Goal: Task Accomplishment & Management: Complete application form

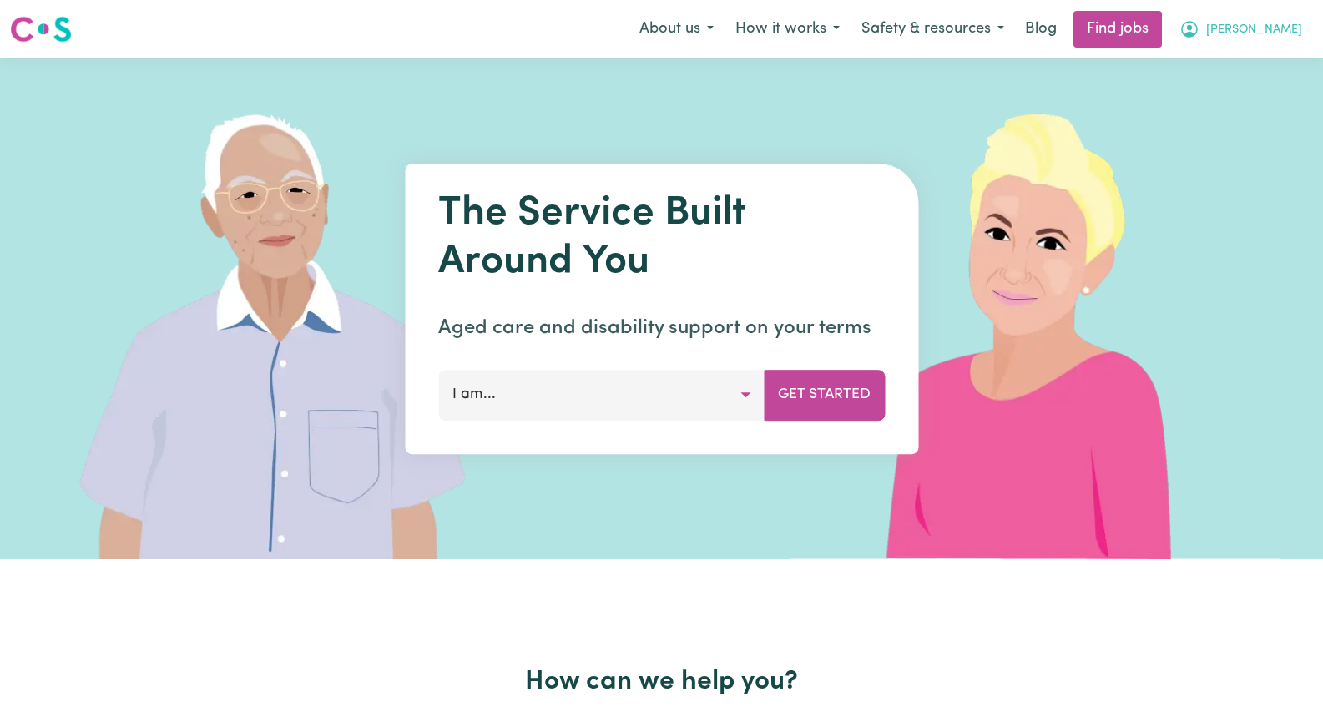
click at [1291, 33] on span "[PERSON_NAME]" at bounding box center [1254, 30] width 96 height 18
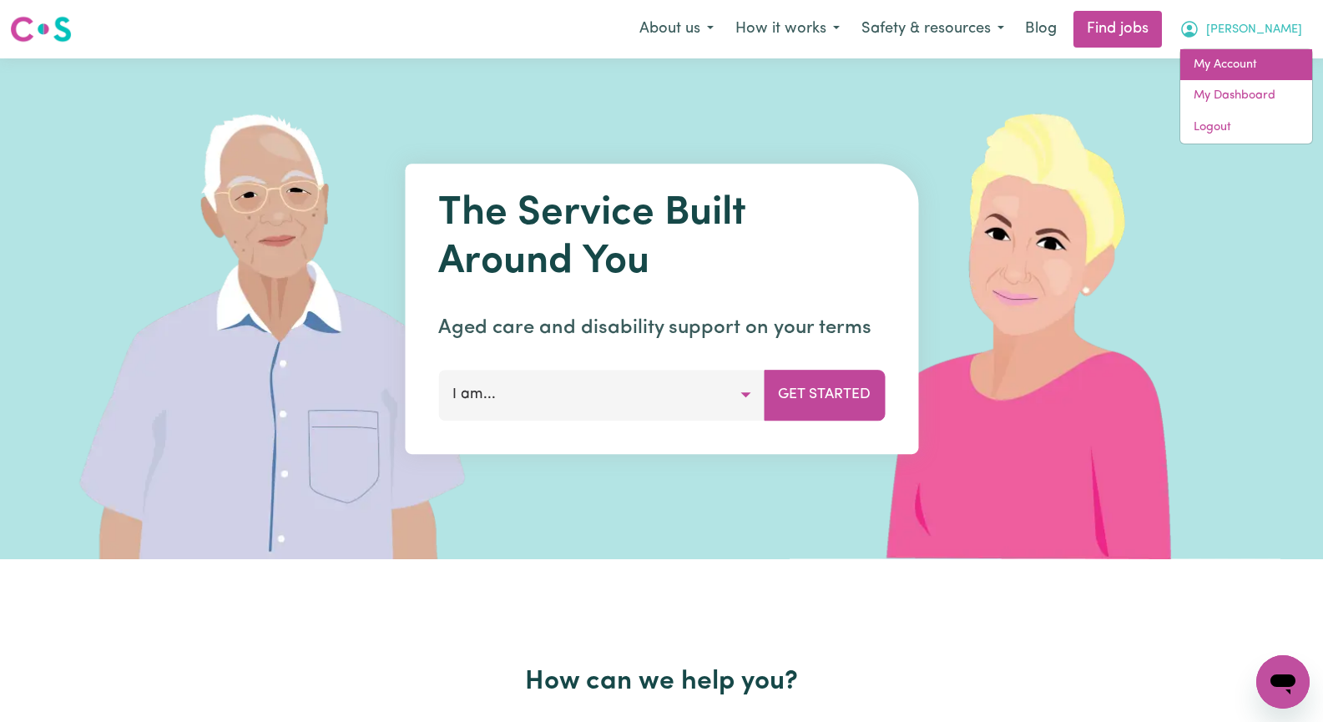
click at [1266, 69] on link "My Account" at bounding box center [1246, 65] width 132 height 32
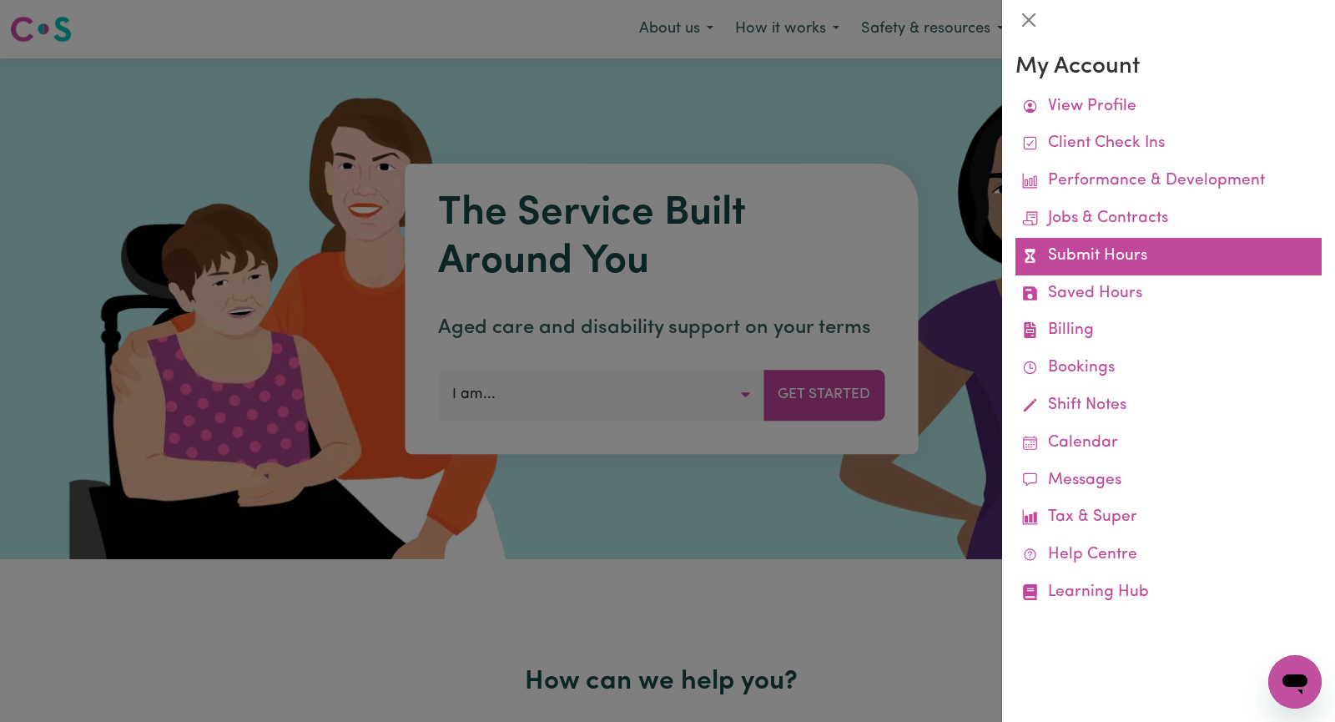
click at [1157, 253] on link "Submit Hours" at bounding box center [1169, 257] width 306 height 38
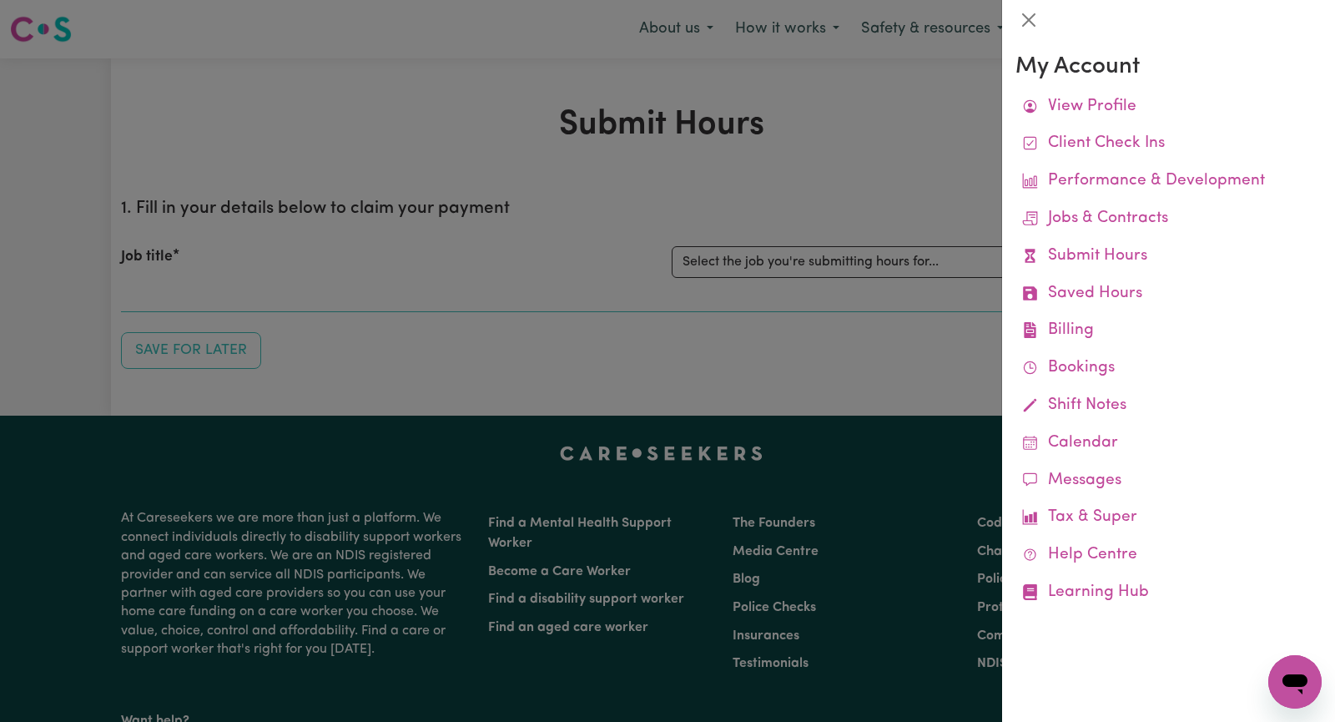
click at [851, 173] on div at bounding box center [667, 361] width 1335 height 722
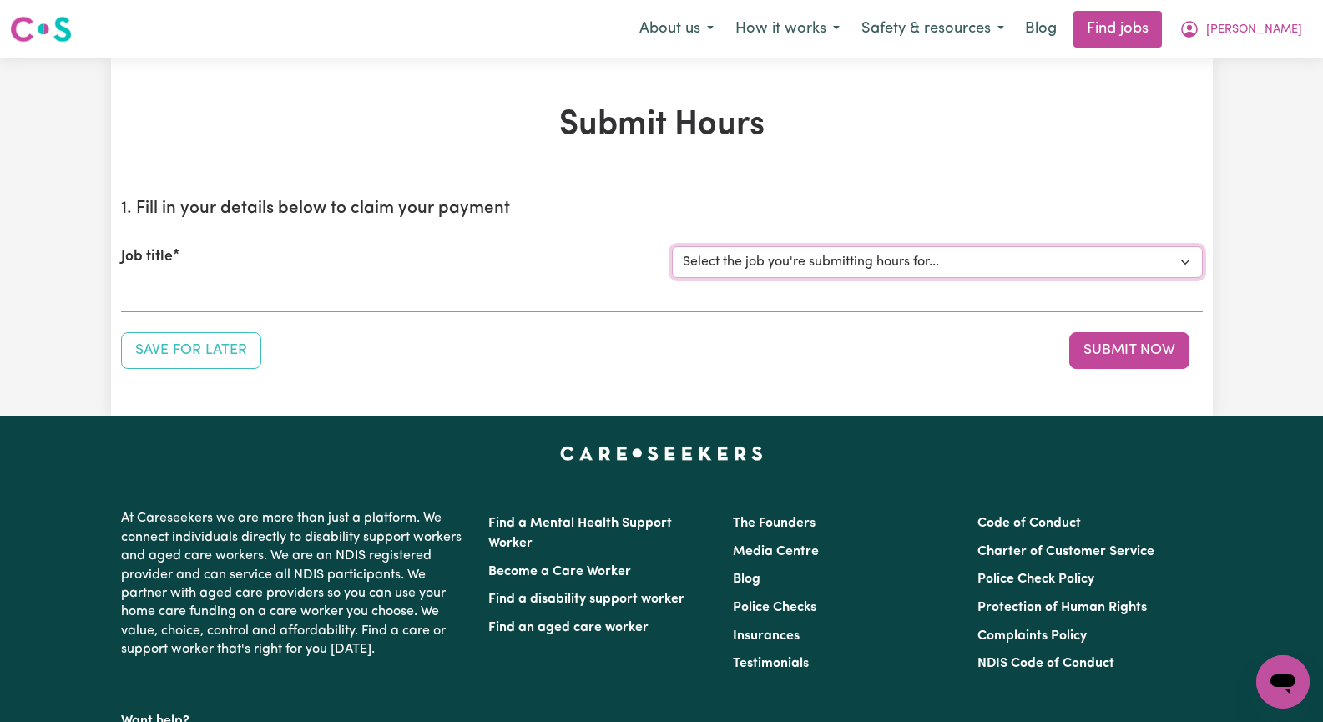
click at [1179, 257] on select "Select the job you're submitting hours for... [[PERSON_NAME]] Seeking Mature, P…" at bounding box center [937, 262] width 531 height 32
click at [672, 246] on select "Select the job you're submitting hours for... [[PERSON_NAME]] Seeking Mature, P…" at bounding box center [937, 262] width 531 height 32
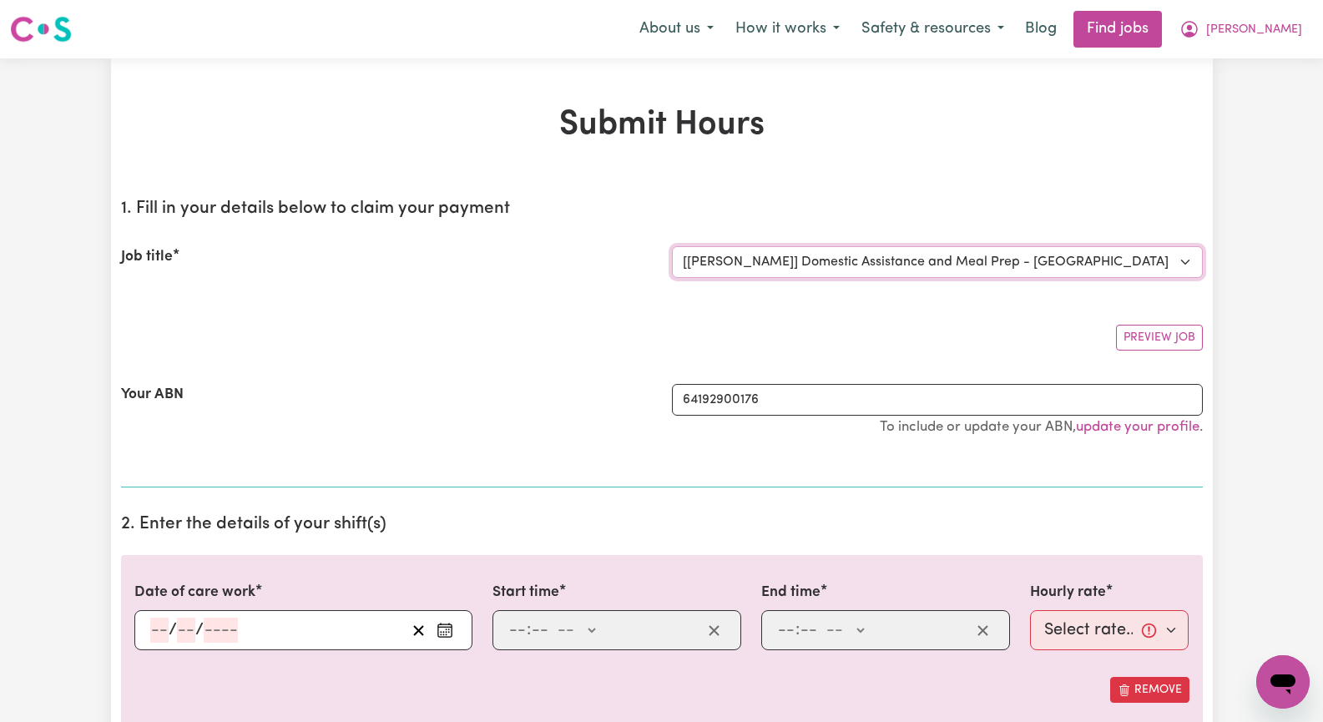
select select "0"
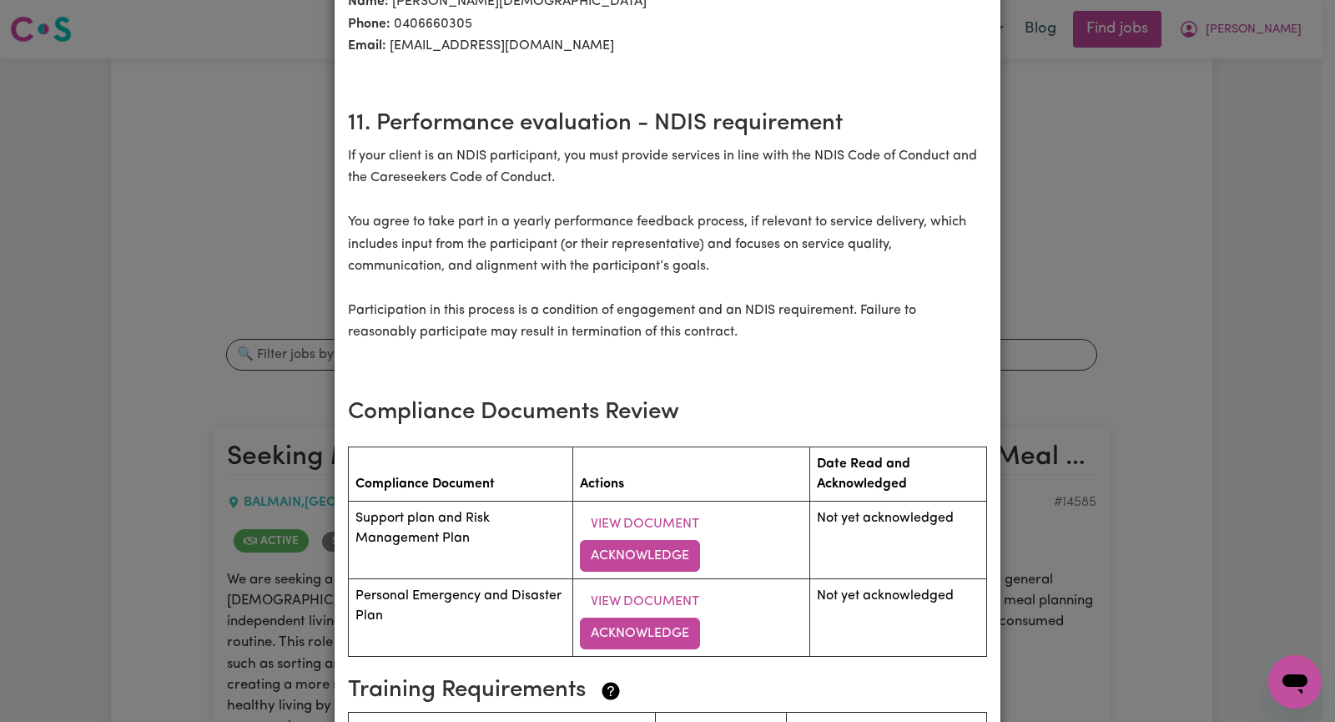
scroll to position [2003, 0]
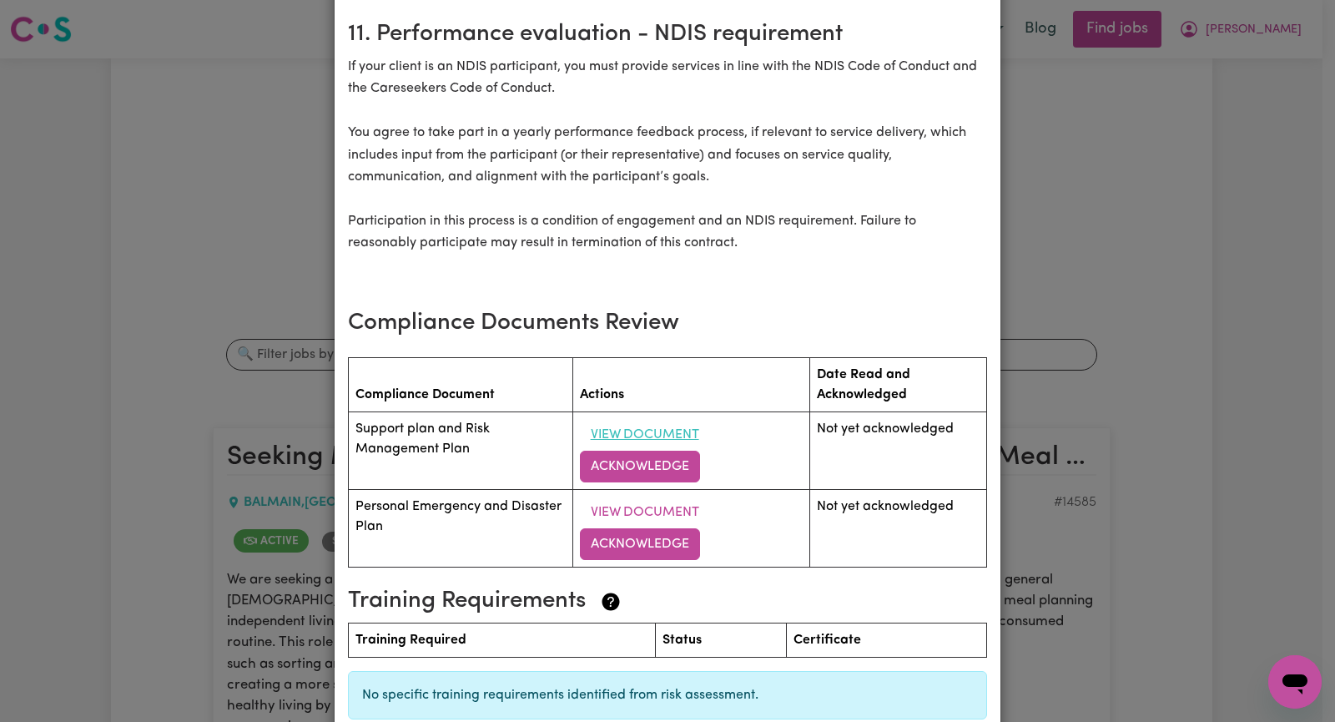
click at [648, 419] on button "View Document" at bounding box center [645, 435] width 130 height 32
click at [651, 451] on button "Acknowledge" at bounding box center [640, 467] width 120 height 32
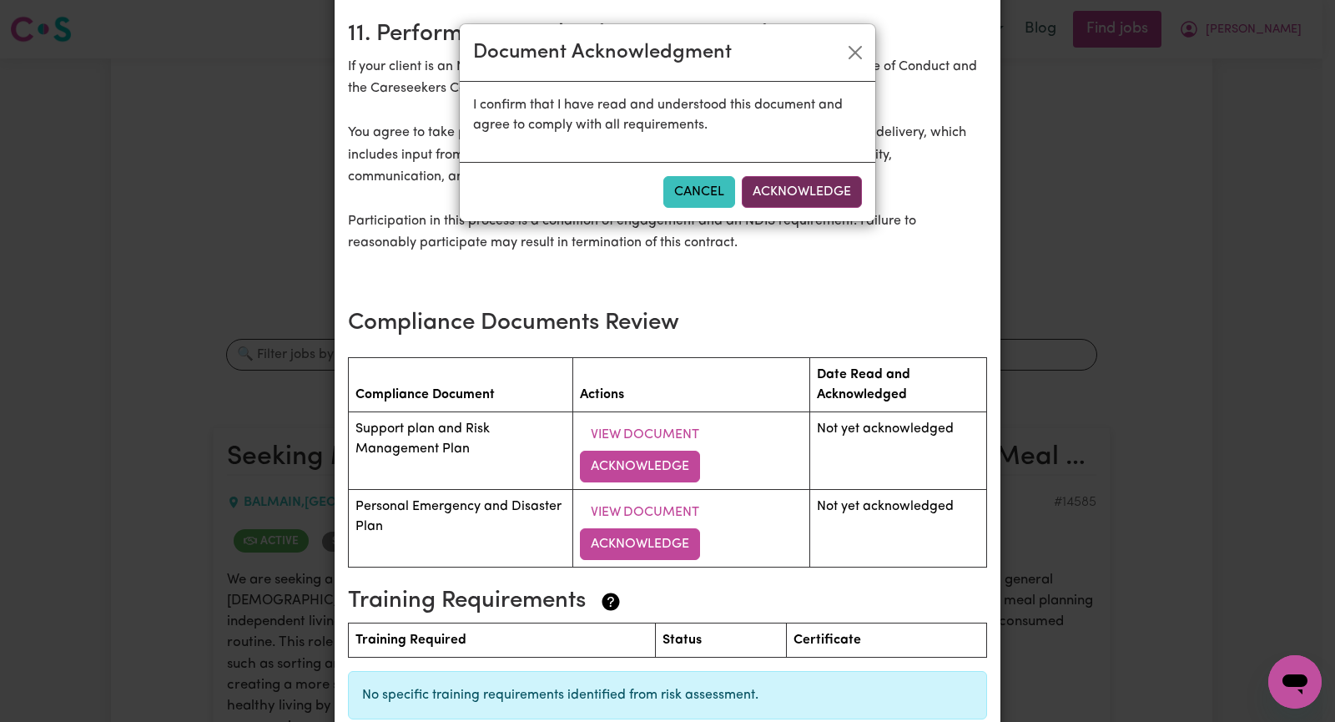
click at [784, 193] on button "Acknowledge" at bounding box center [802, 192] width 120 height 32
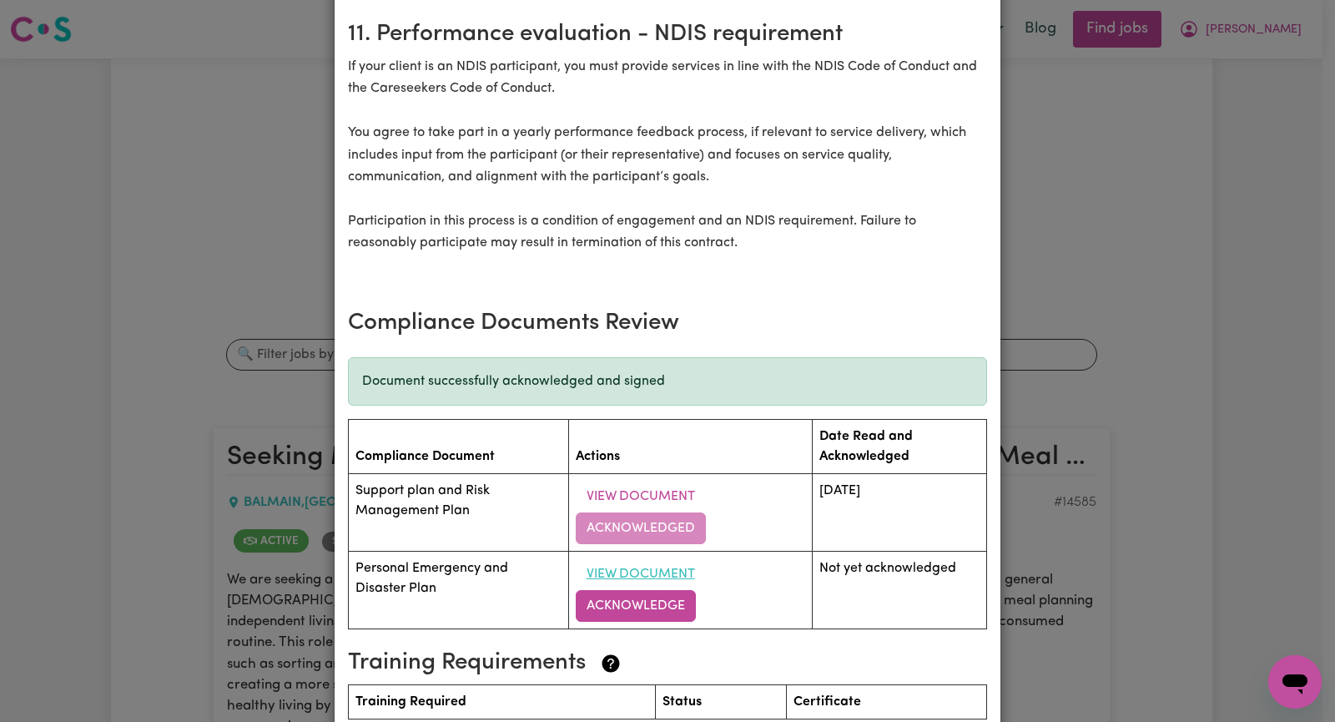
click at [644, 558] on button "View Document" at bounding box center [641, 574] width 130 height 32
click at [643, 590] on button "Acknowledge" at bounding box center [636, 606] width 120 height 32
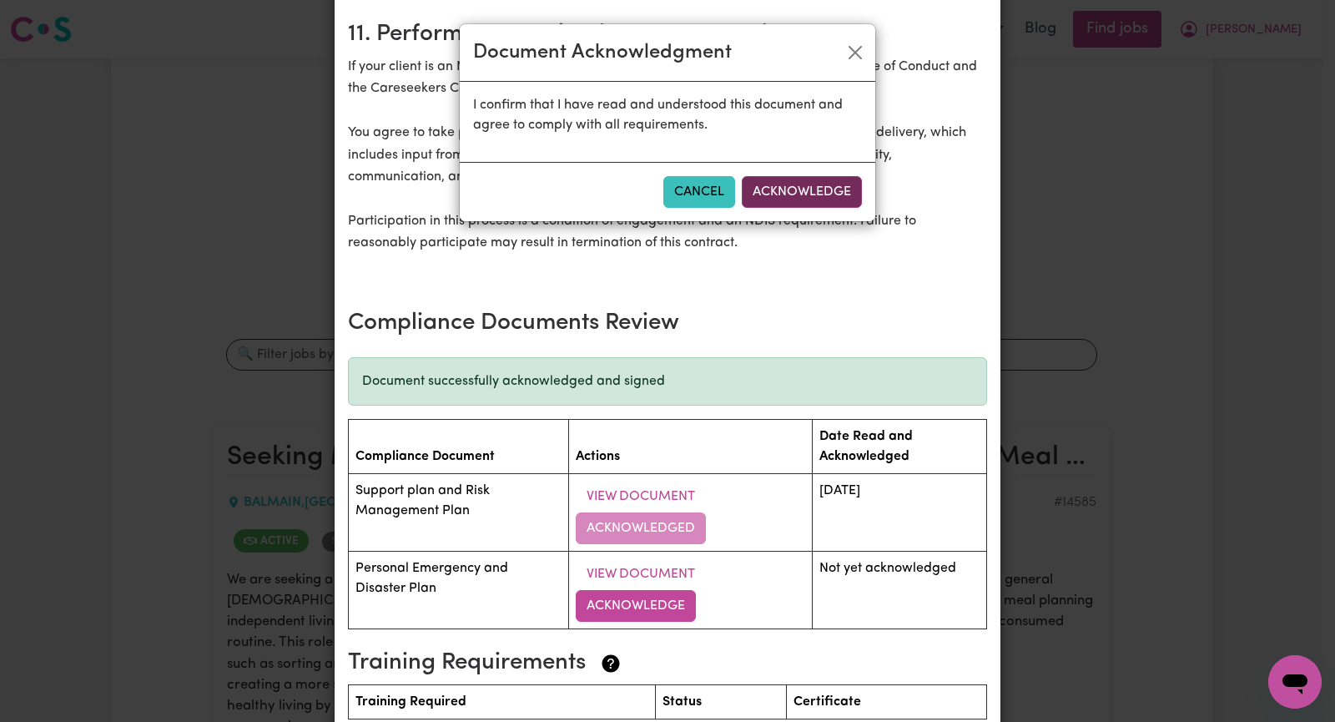
click at [794, 184] on button "Acknowledge" at bounding box center [802, 192] width 120 height 32
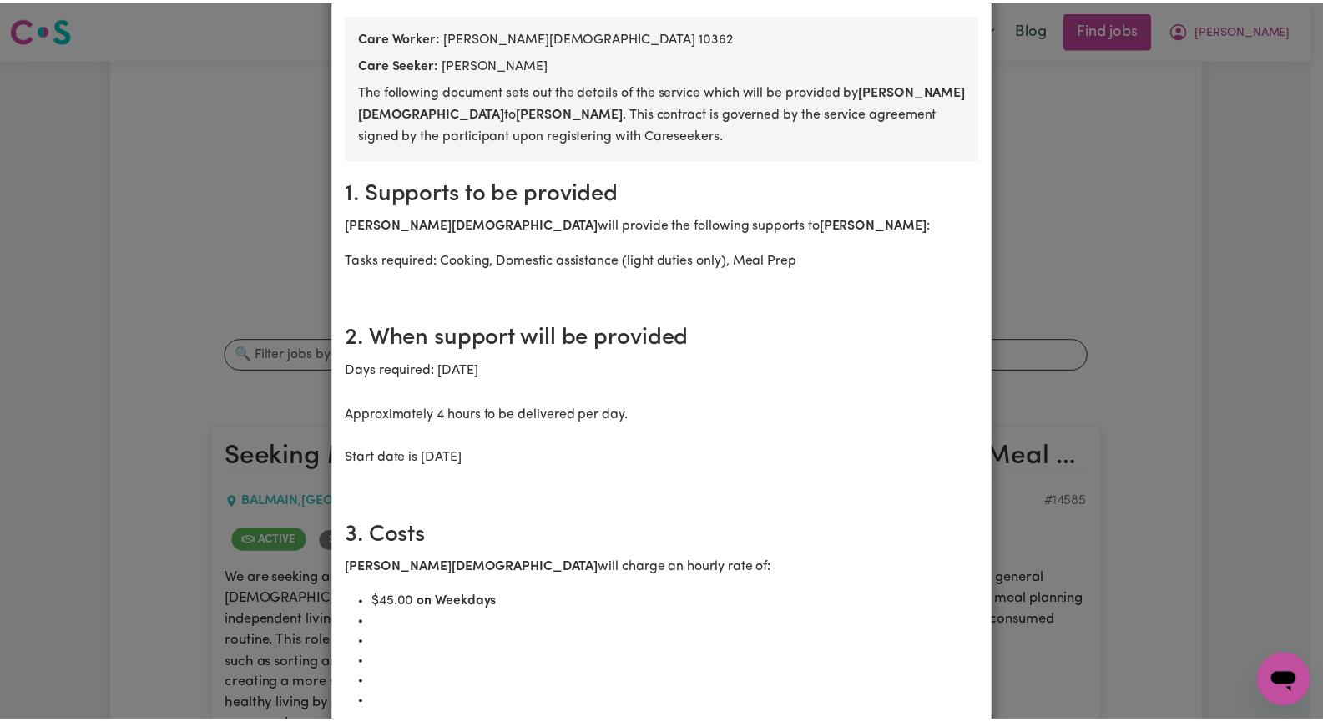
scroll to position [0, 0]
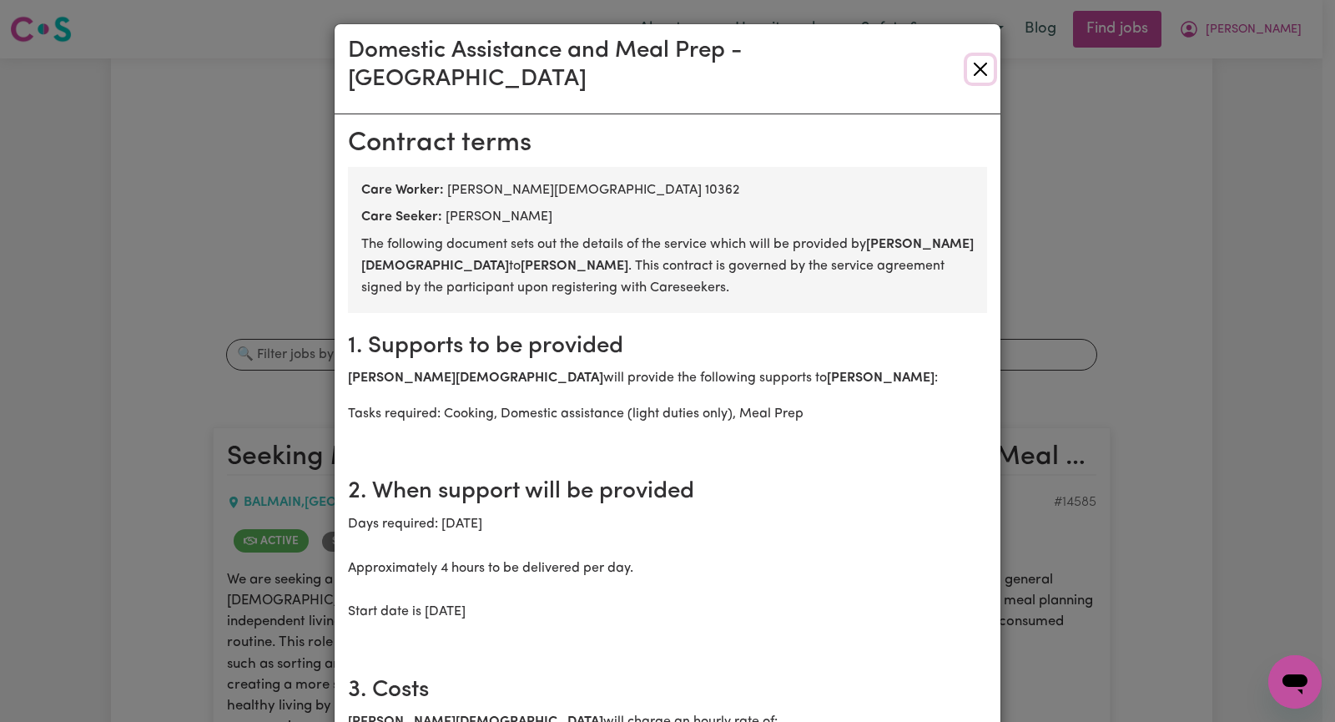
click at [972, 56] on button "Close" at bounding box center [980, 69] width 27 height 27
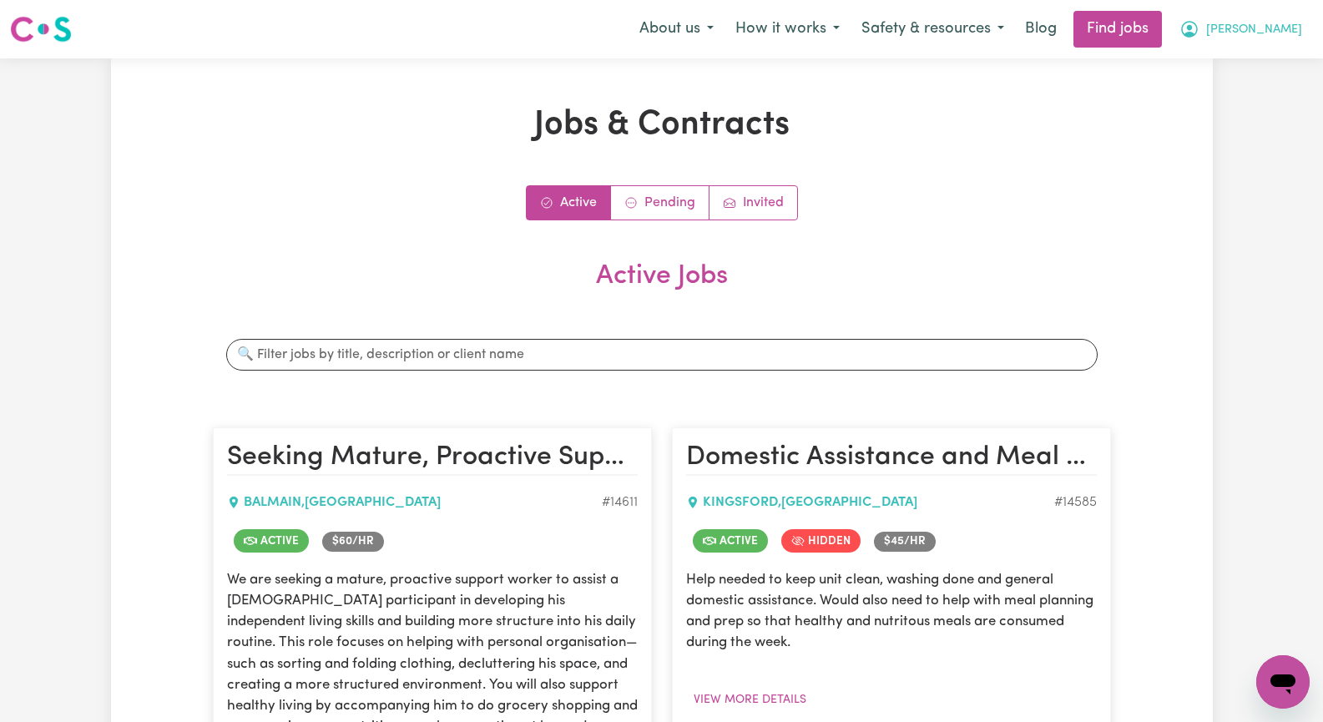
click at [1274, 36] on span "[PERSON_NAME]" at bounding box center [1254, 30] width 96 height 18
click at [1272, 64] on link "My Account" at bounding box center [1246, 65] width 132 height 32
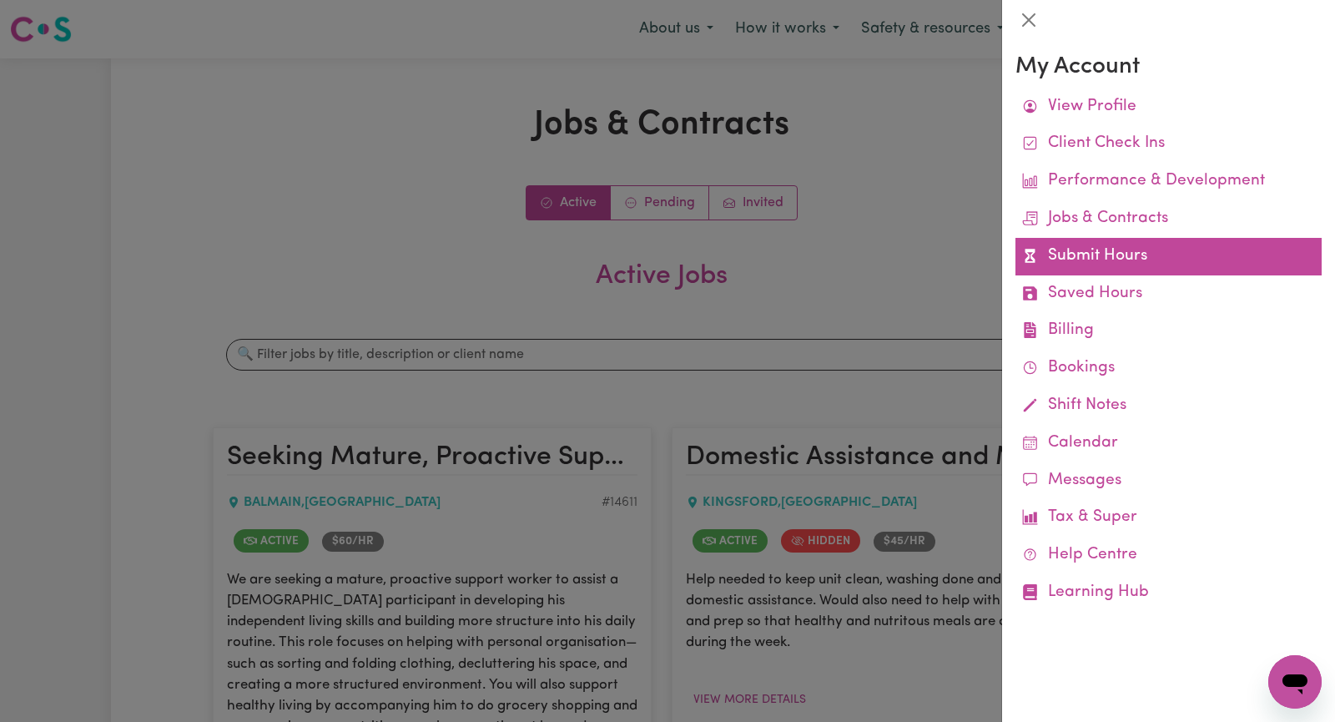
click at [1166, 252] on link "Submit Hours" at bounding box center [1169, 257] width 306 height 38
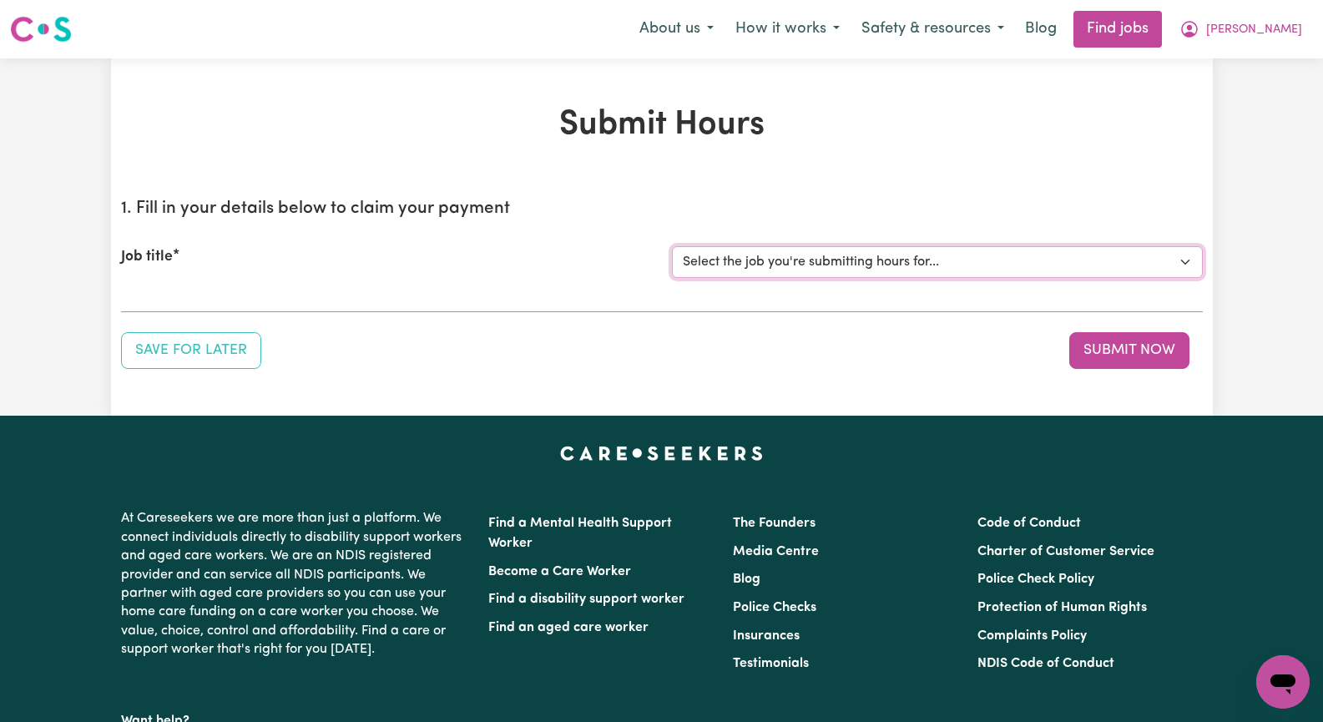
click at [1180, 264] on select "Select the job you're submitting hours for... [[PERSON_NAME]] Seeking Mature, P…" at bounding box center [937, 262] width 531 height 32
select select "14585"
click at [672, 246] on select "Select the job you're submitting hours for... [[PERSON_NAME]] Seeking Mature, P…" at bounding box center [937, 262] width 531 height 32
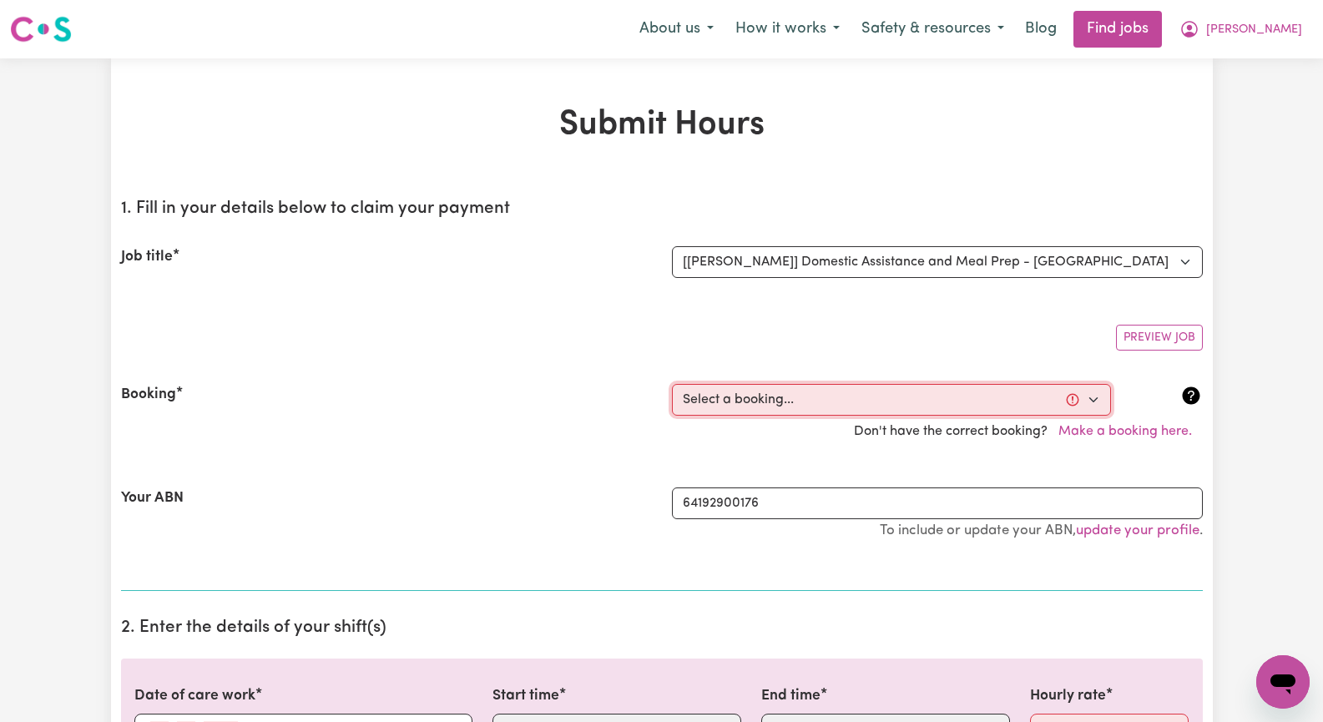
click at [1089, 397] on select "Select a booking... [DATE] 09:30am to 01:30pm (RECURRING) [GEOGRAPHIC_DATA][DAT…" at bounding box center [891, 400] width 439 height 32
select select "347238"
click at [672, 384] on select "Select a booking... [DATE] 09:30am to 01:30pm (RECURRING) [GEOGRAPHIC_DATA][DAT…" at bounding box center [891, 400] width 439 height 32
type input "[DATE]"
type input "2"
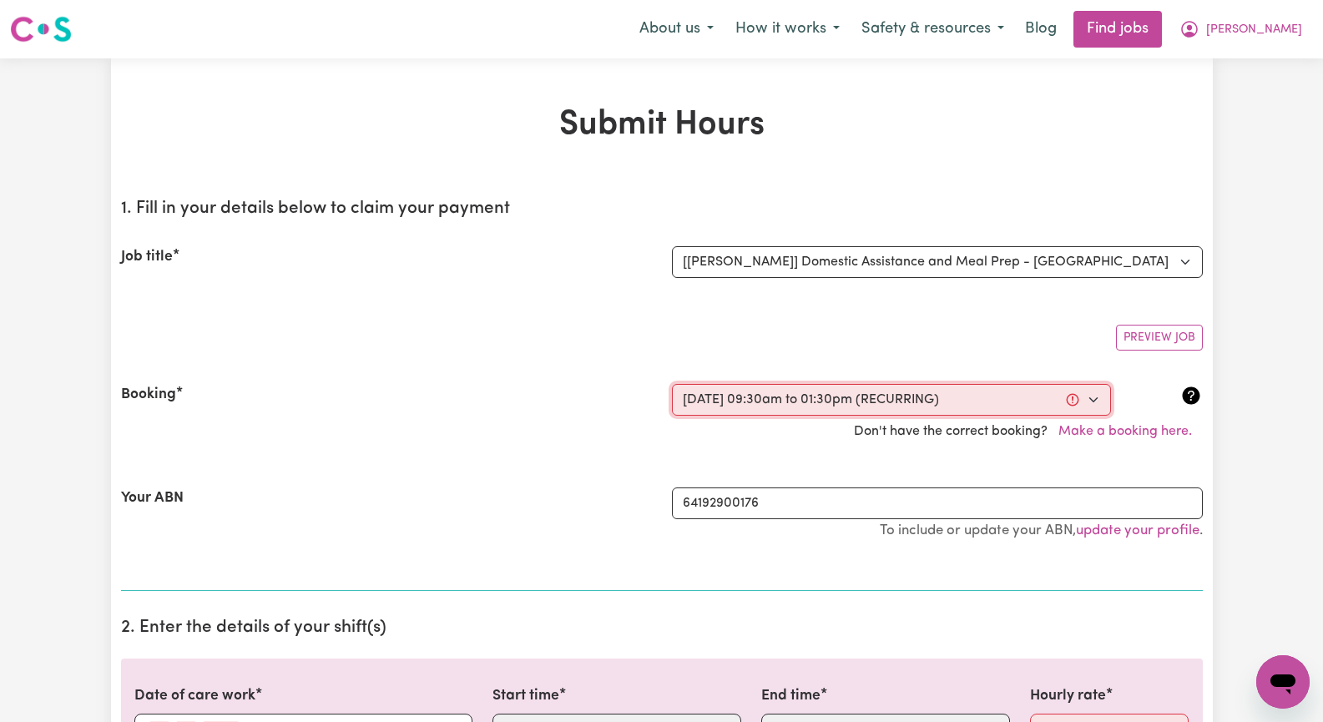
type input "9"
type input "2025"
type input "09:30"
type input "9"
type input "30"
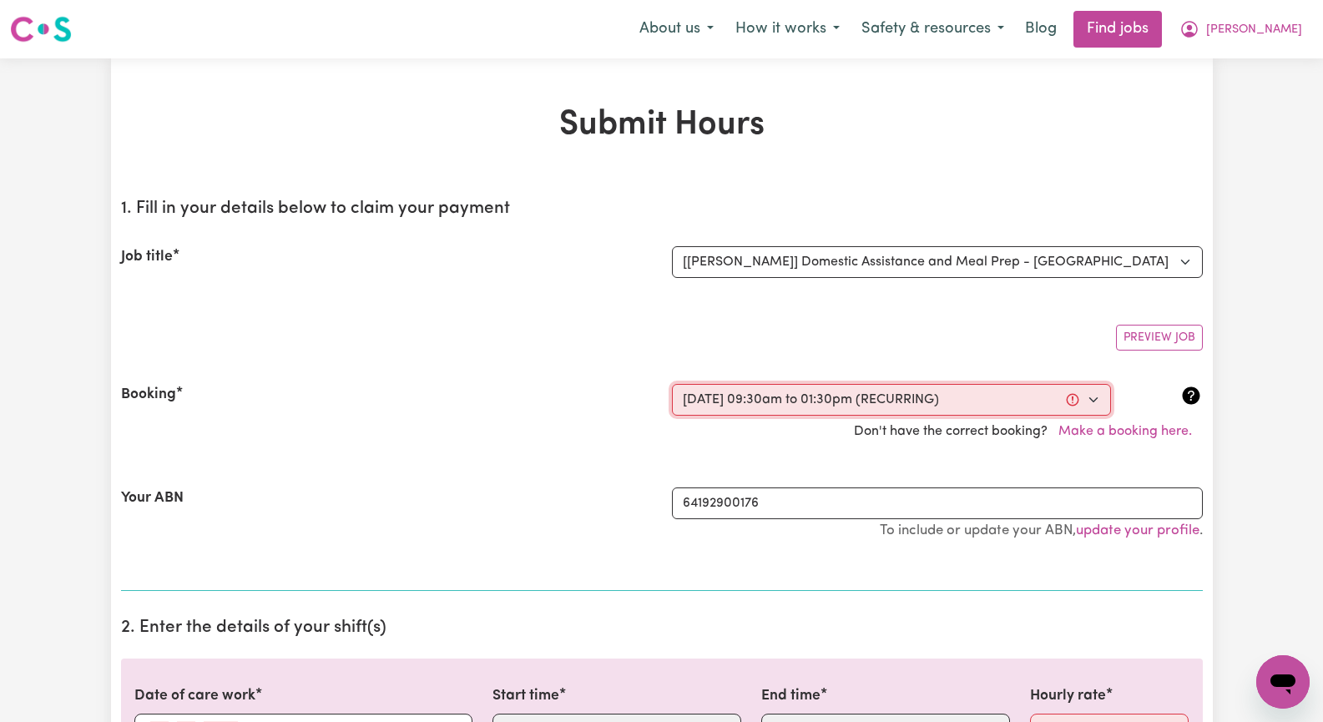
select select "am"
type input "13:30"
type input "1"
type input "30"
select select "pm"
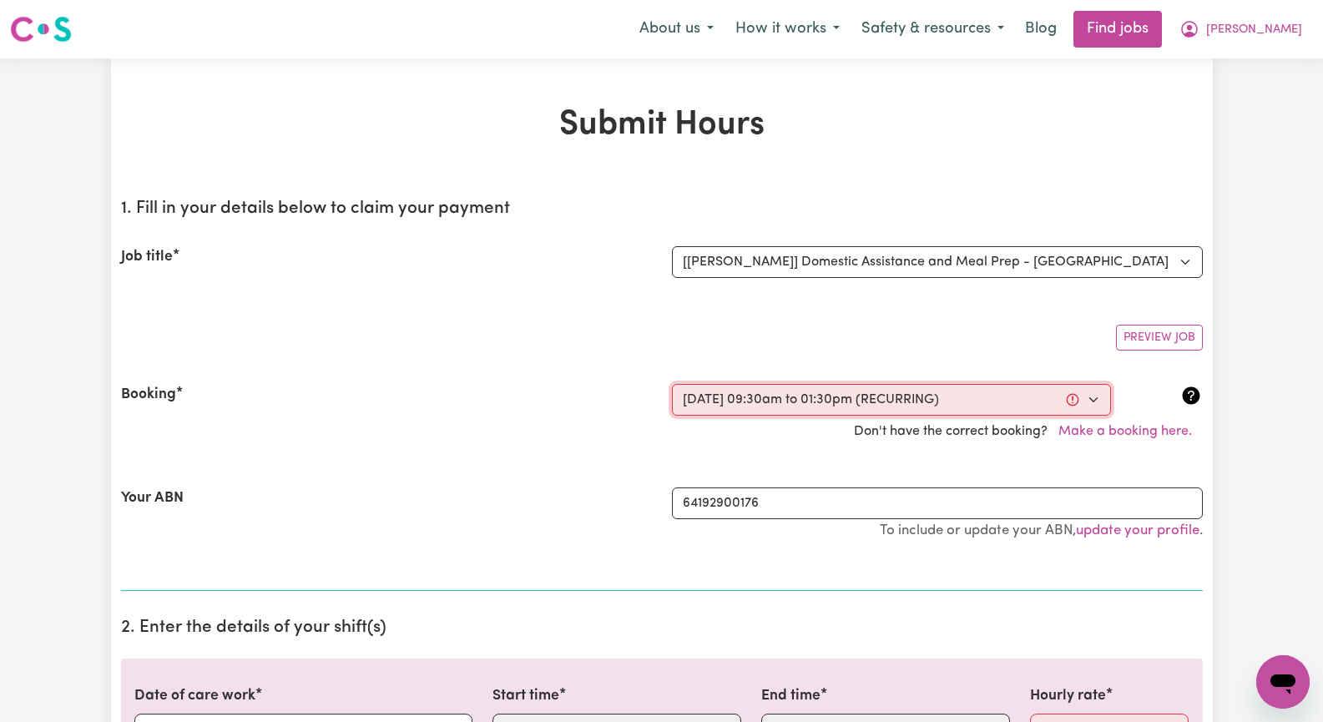
select select "45-Weekday"
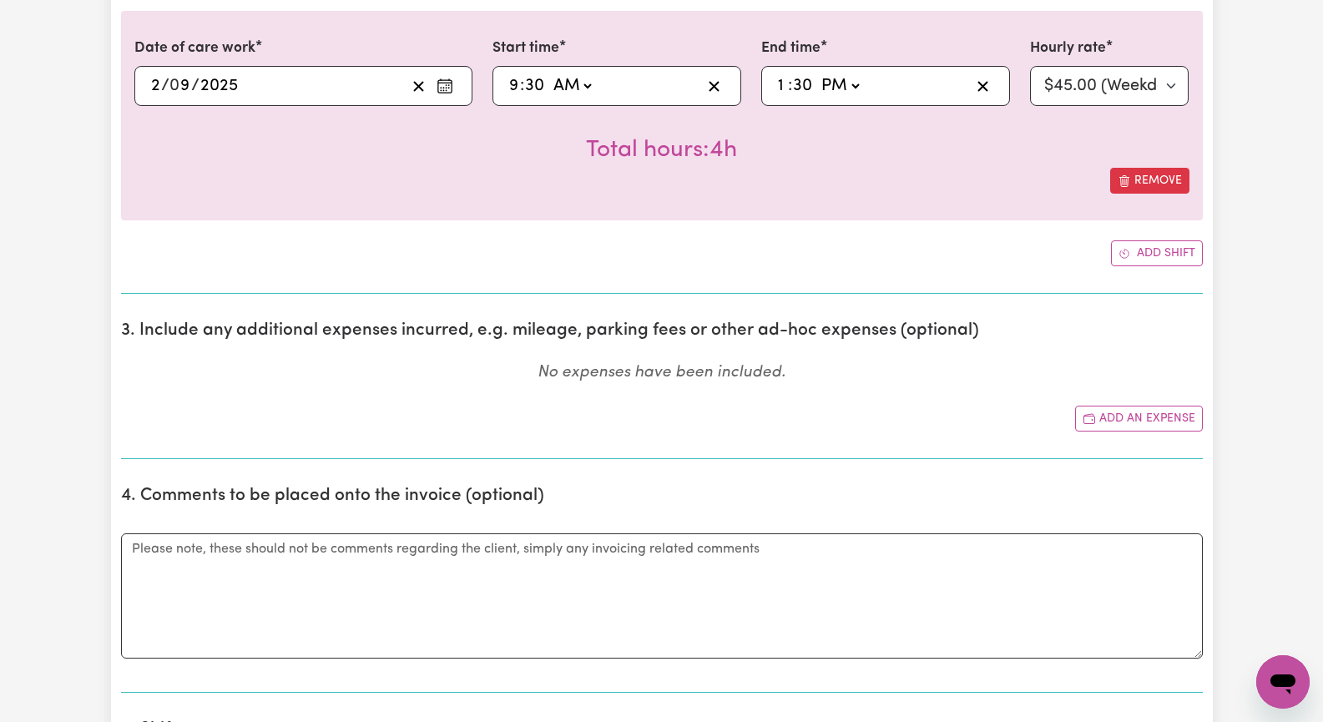
scroll to position [668, 0]
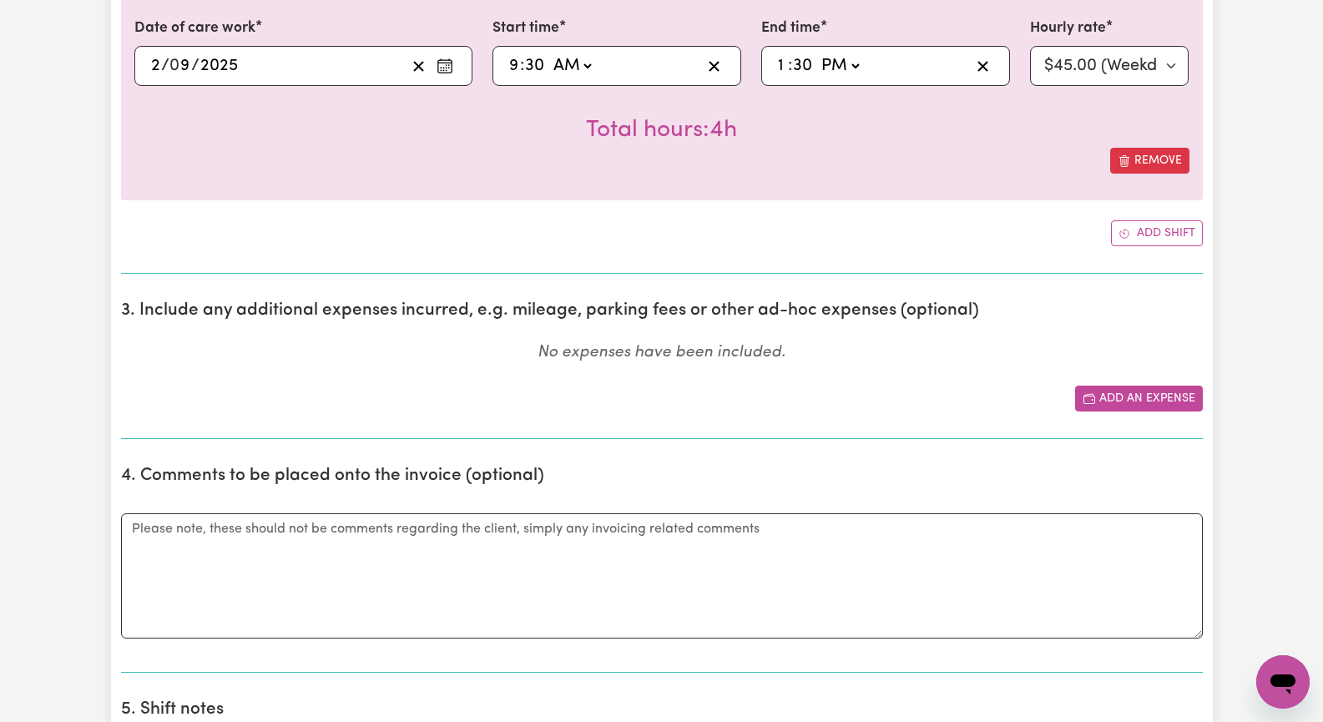
click at [1132, 401] on button "Add an expense" at bounding box center [1139, 399] width 128 height 26
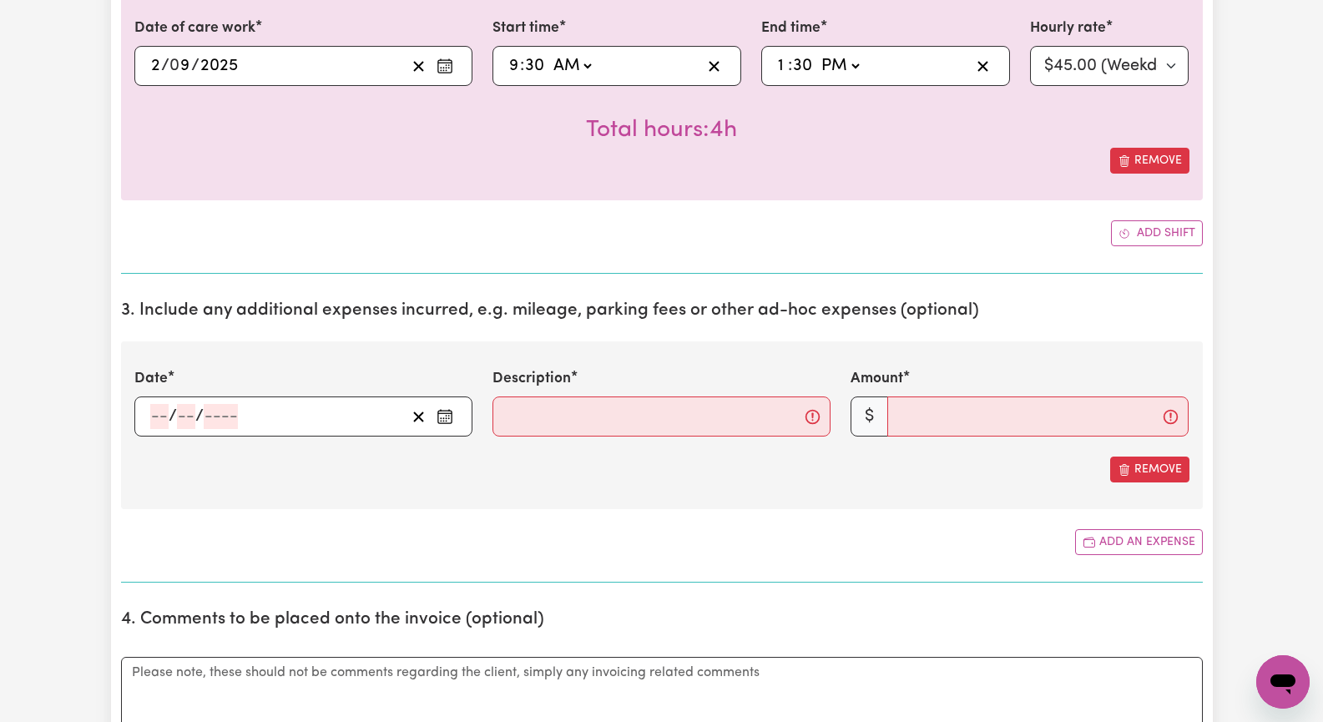
click at [444, 417] on icon "Enter the date of expense" at bounding box center [444, 416] width 17 height 17
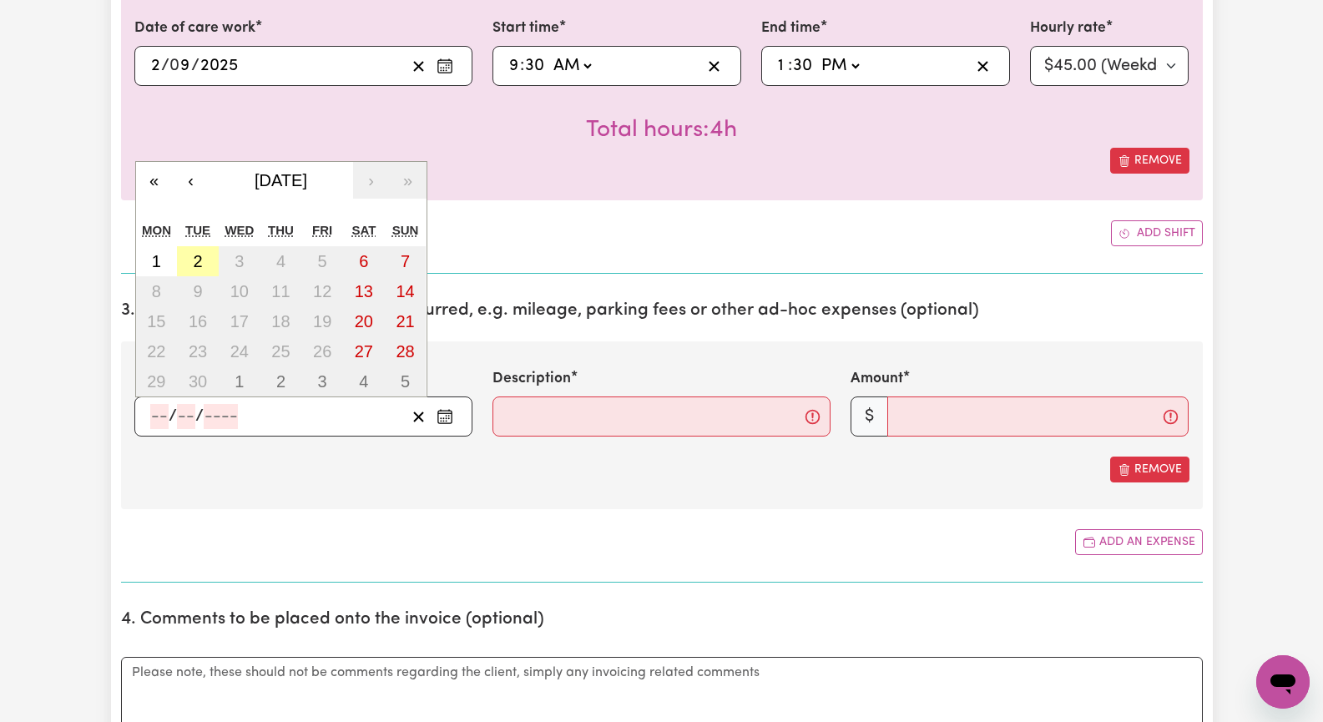
drag, startPoint x: 199, startPoint y: 260, endPoint x: 207, endPoint y: 261, distance: 8.5
click at [199, 260] on abbr "2" at bounding box center [197, 261] width 9 height 18
type input "[DATE]"
type input "2"
type input "9"
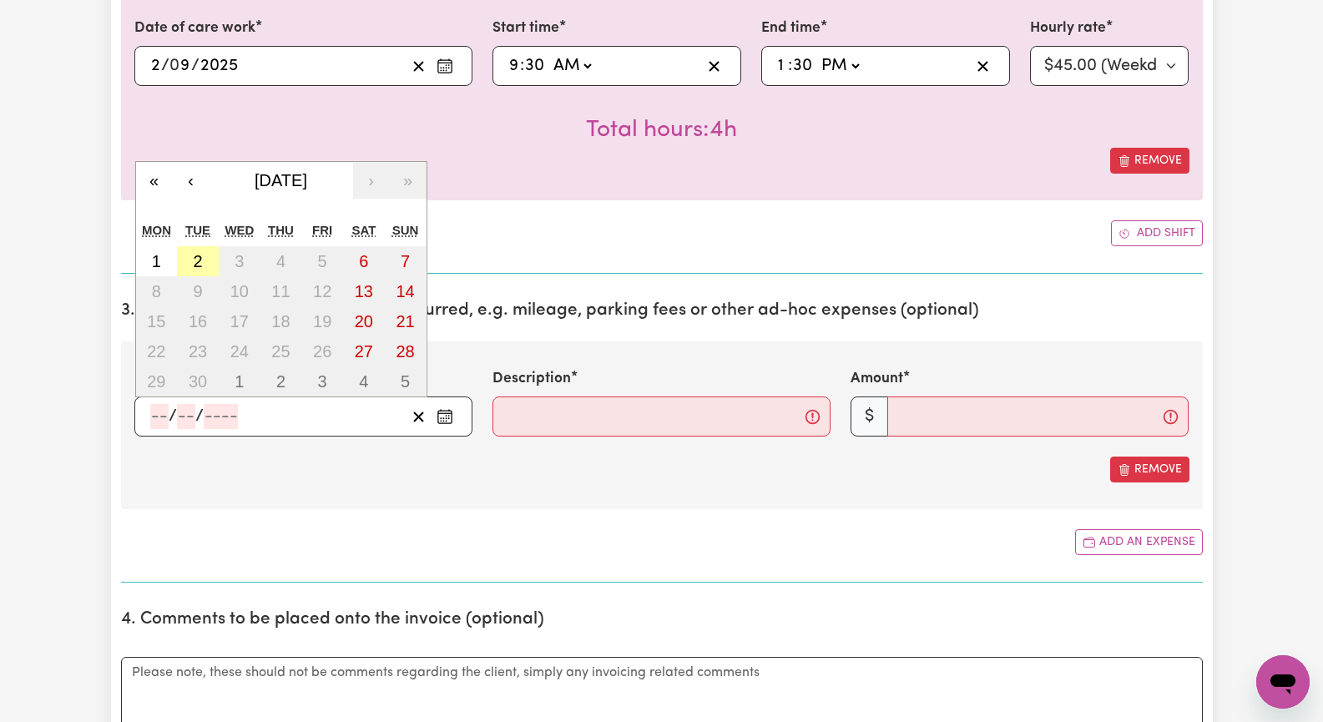
type input "2025"
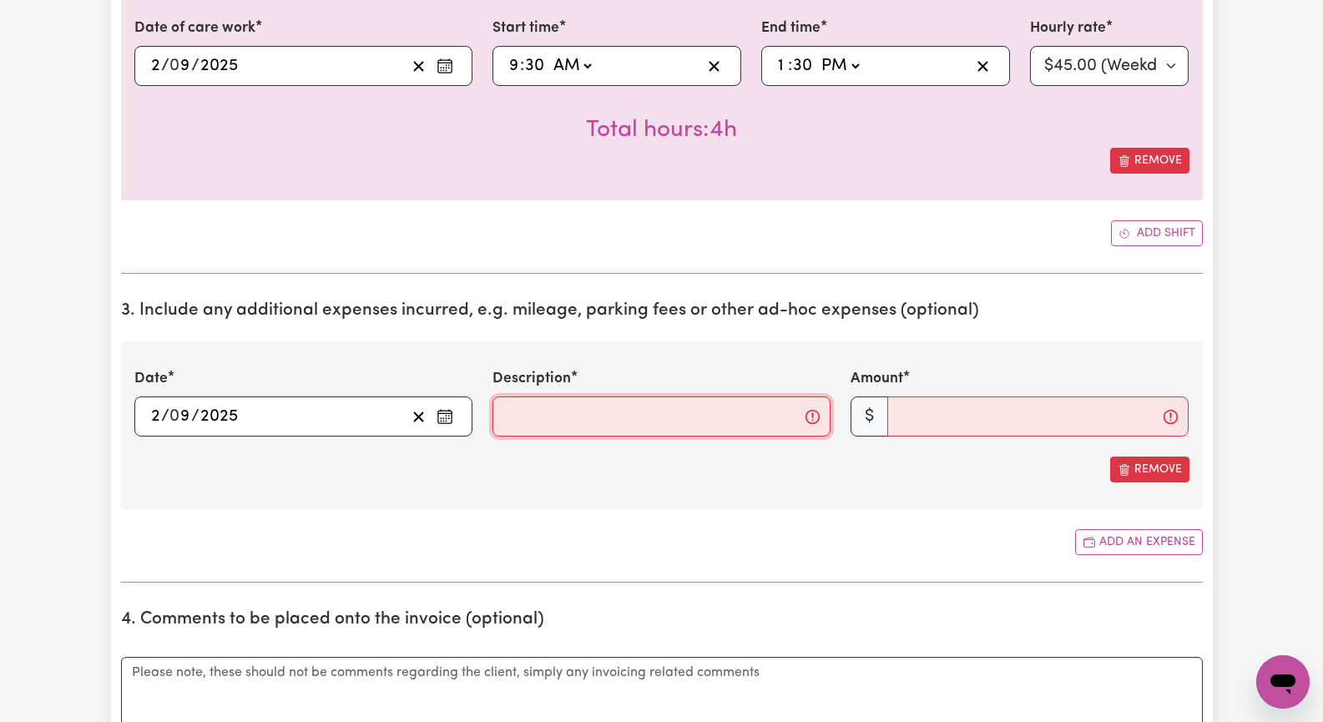
click at [537, 421] on input "Description" at bounding box center [661, 416] width 338 height 40
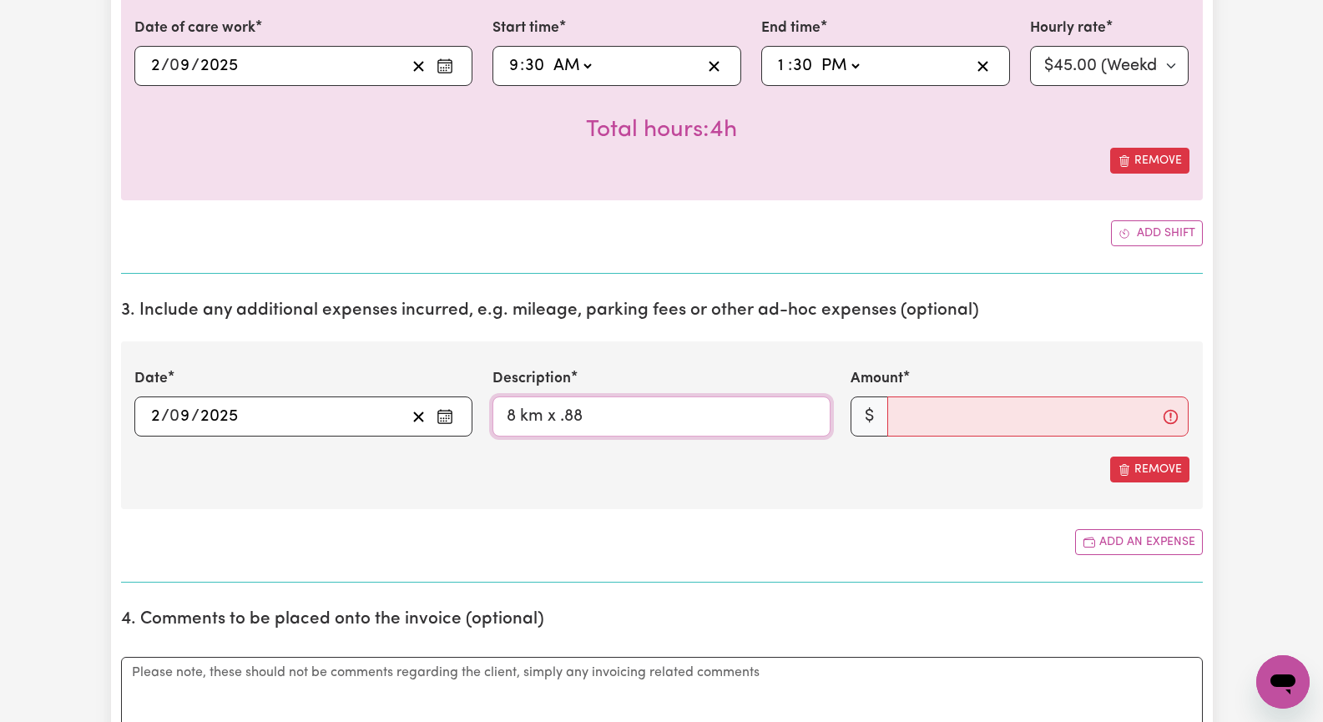
type input "8 km x .88"
click at [946, 416] on input "Amount" at bounding box center [1037, 416] width 301 height 40
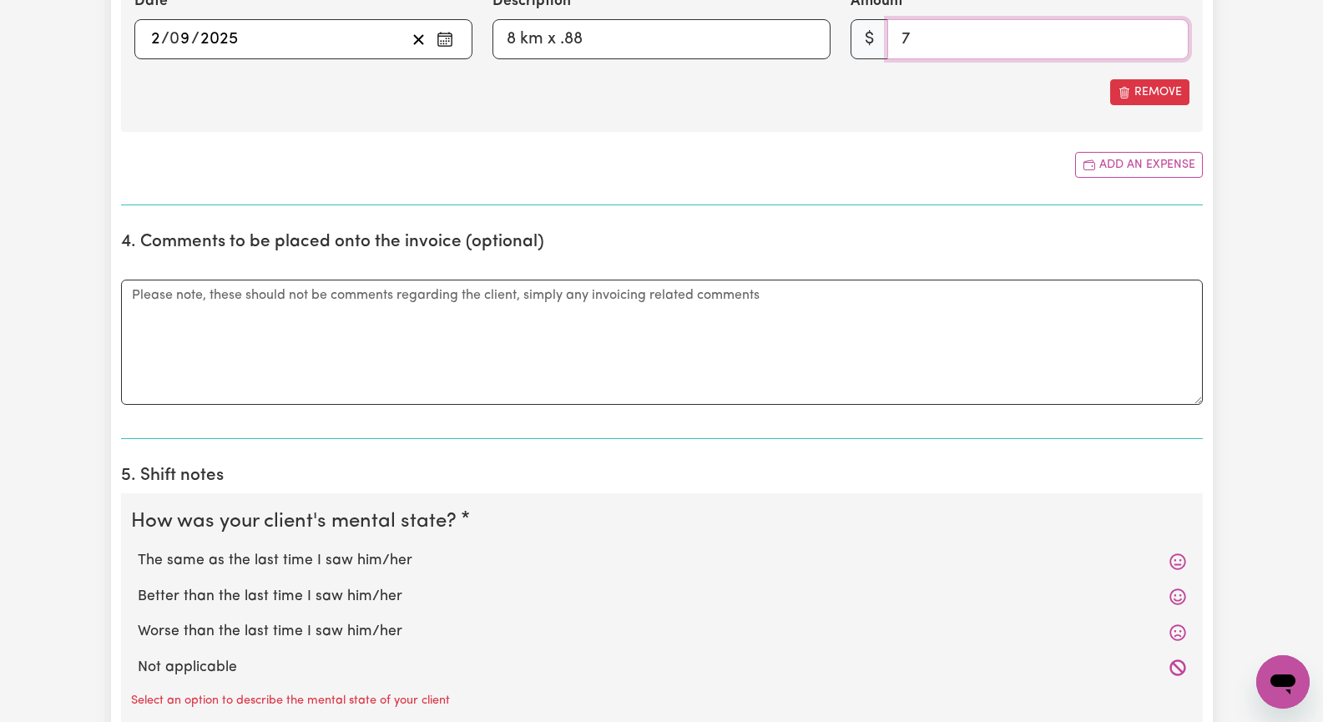
scroll to position [1168, 0]
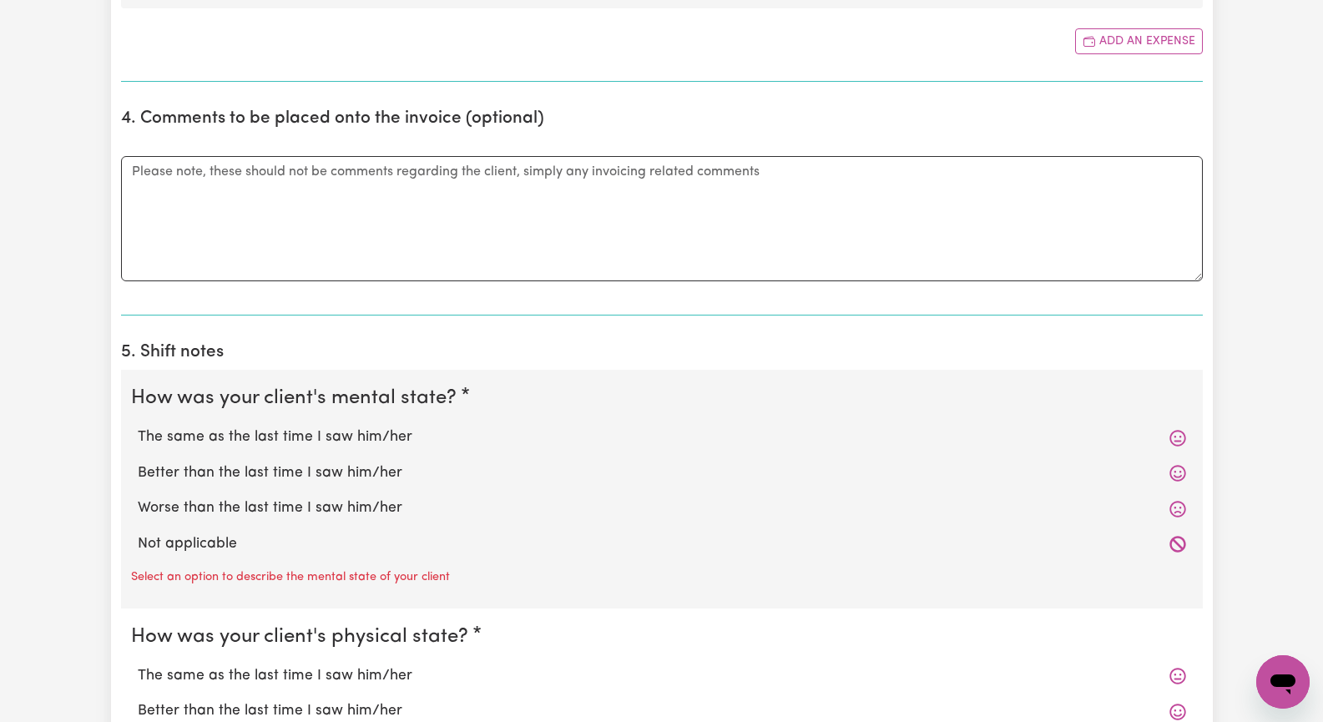
type input "7"
click at [351, 433] on label "The same as the last time I saw him/her" at bounding box center [662, 437] width 1048 height 22
click at [138, 426] on input "The same as the last time I saw him/her" at bounding box center [137, 426] width 1 height 1
radio input "true"
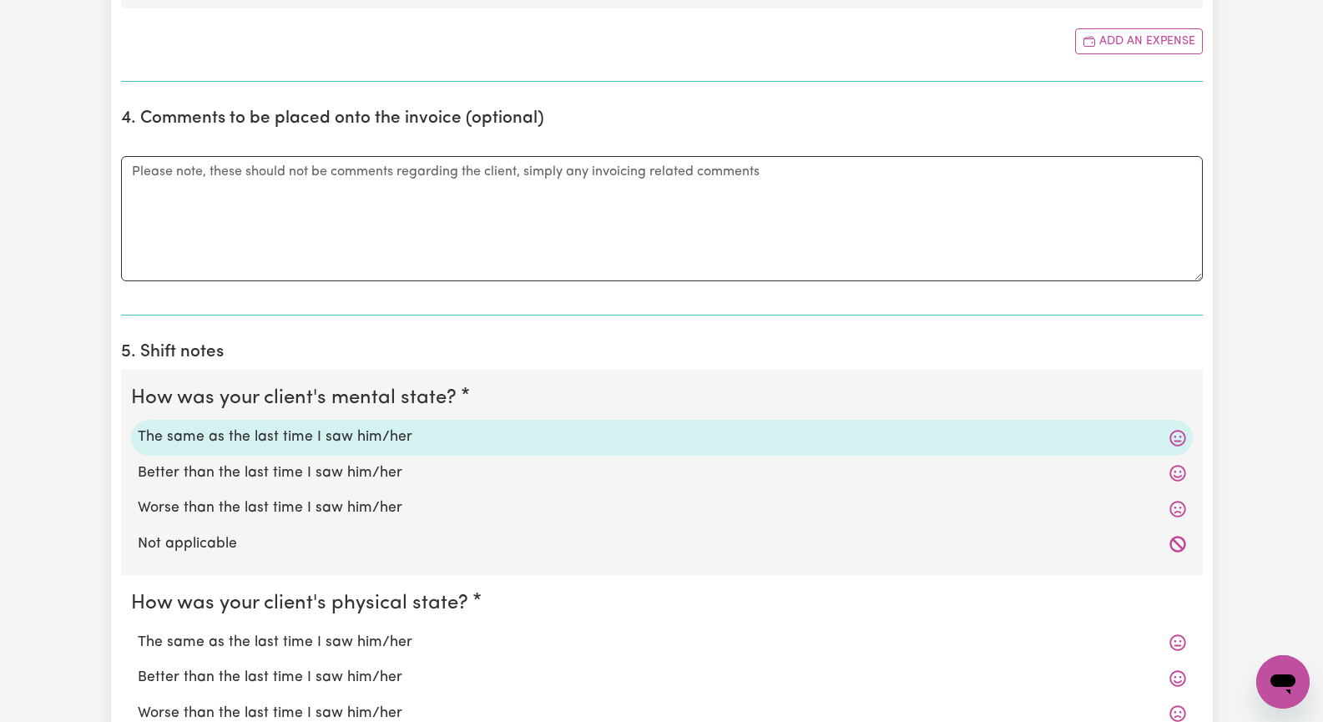
click at [370, 639] on label "The same as the last time I saw him/her" at bounding box center [662, 643] width 1048 height 22
click at [138, 632] on input "The same as the last time I saw him/her" at bounding box center [137, 631] width 1 height 1
radio input "true"
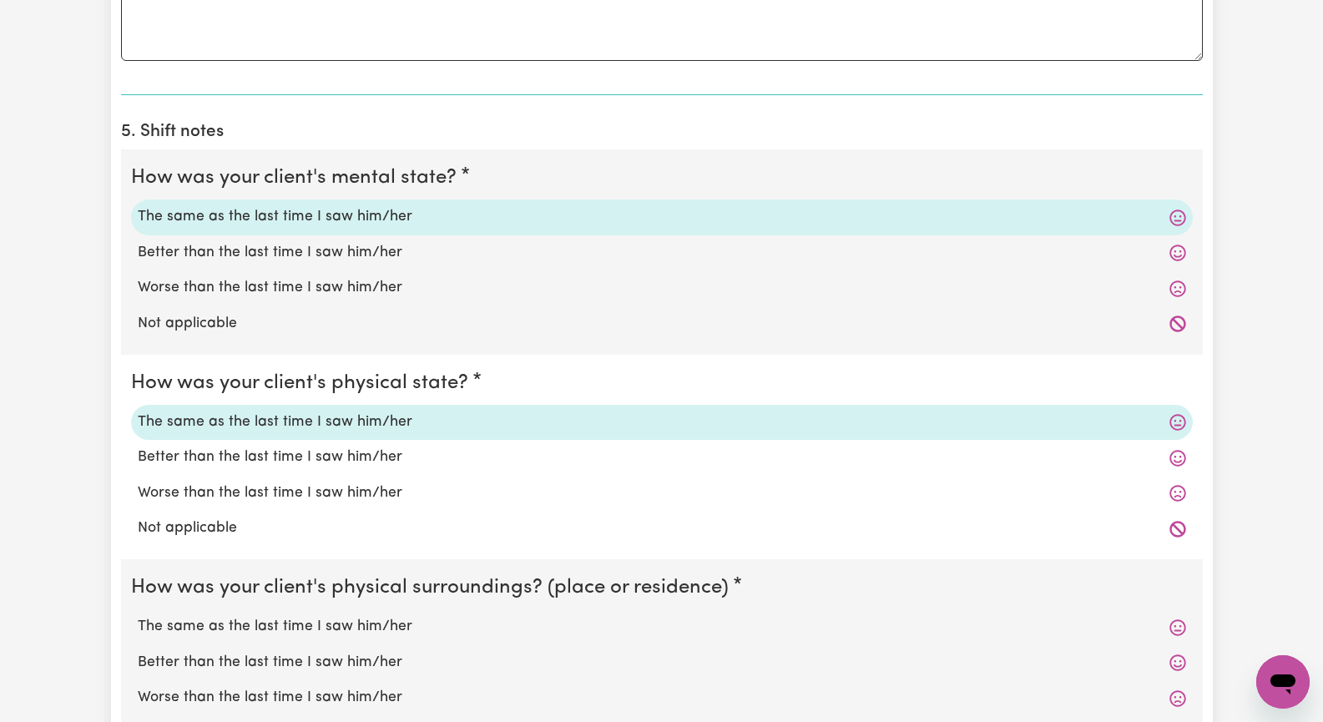
scroll to position [1419, 0]
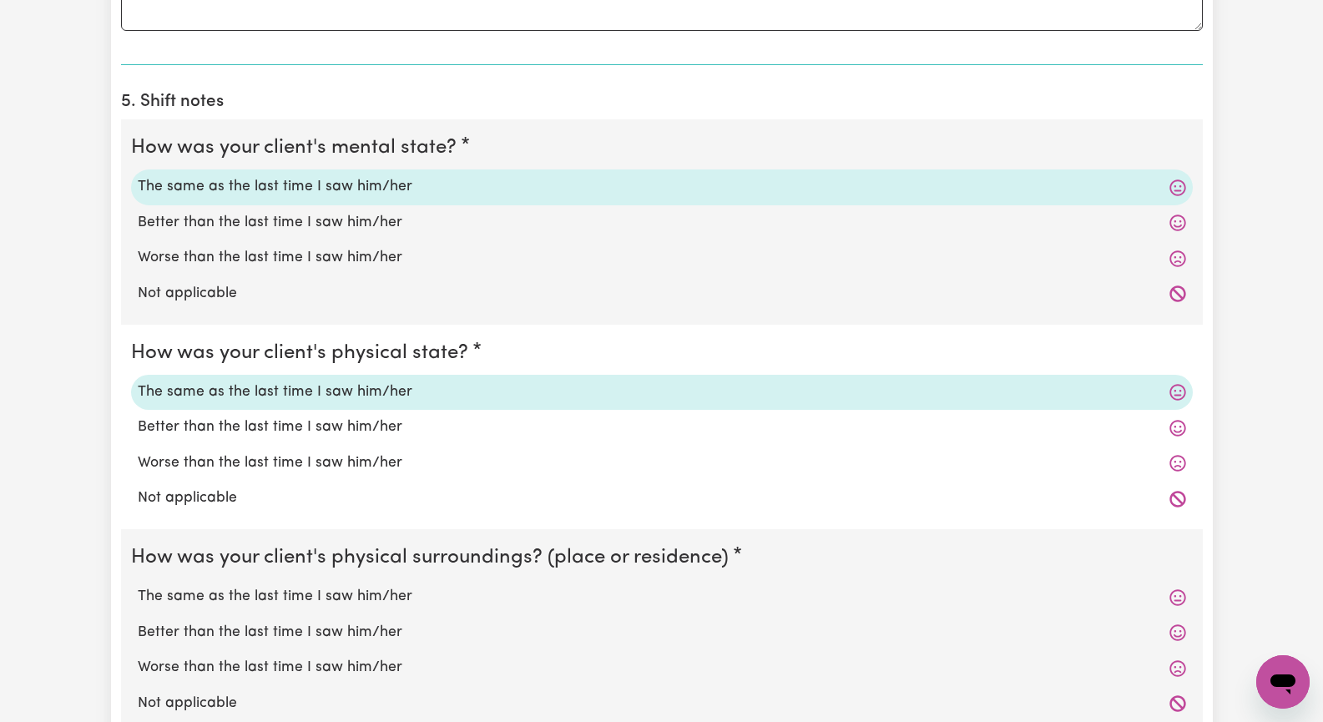
click at [381, 602] on label "The same as the last time I saw him/her" at bounding box center [662, 597] width 1048 height 22
click at [138, 586] on input "The same as the last time I saw him/her" at bounding box center [137, 585] width 1 height 1
radio input "true"
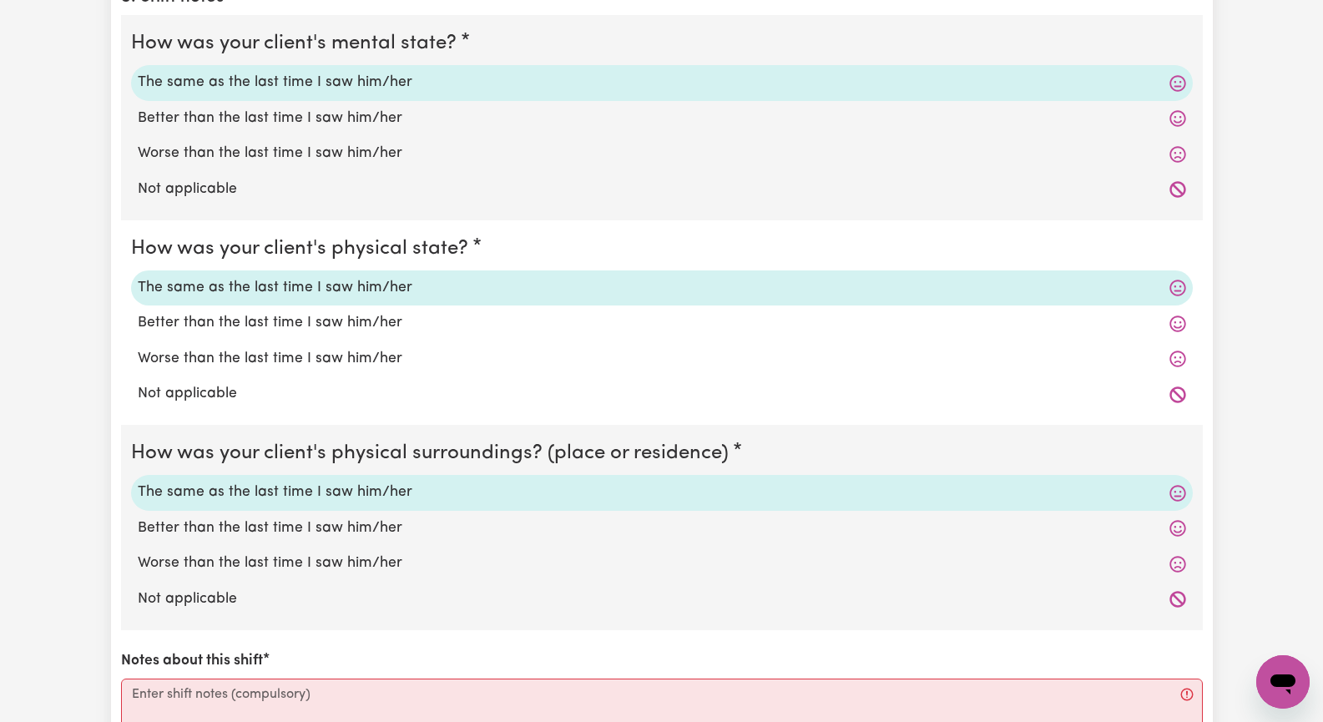
scroll to position [1586, 0]
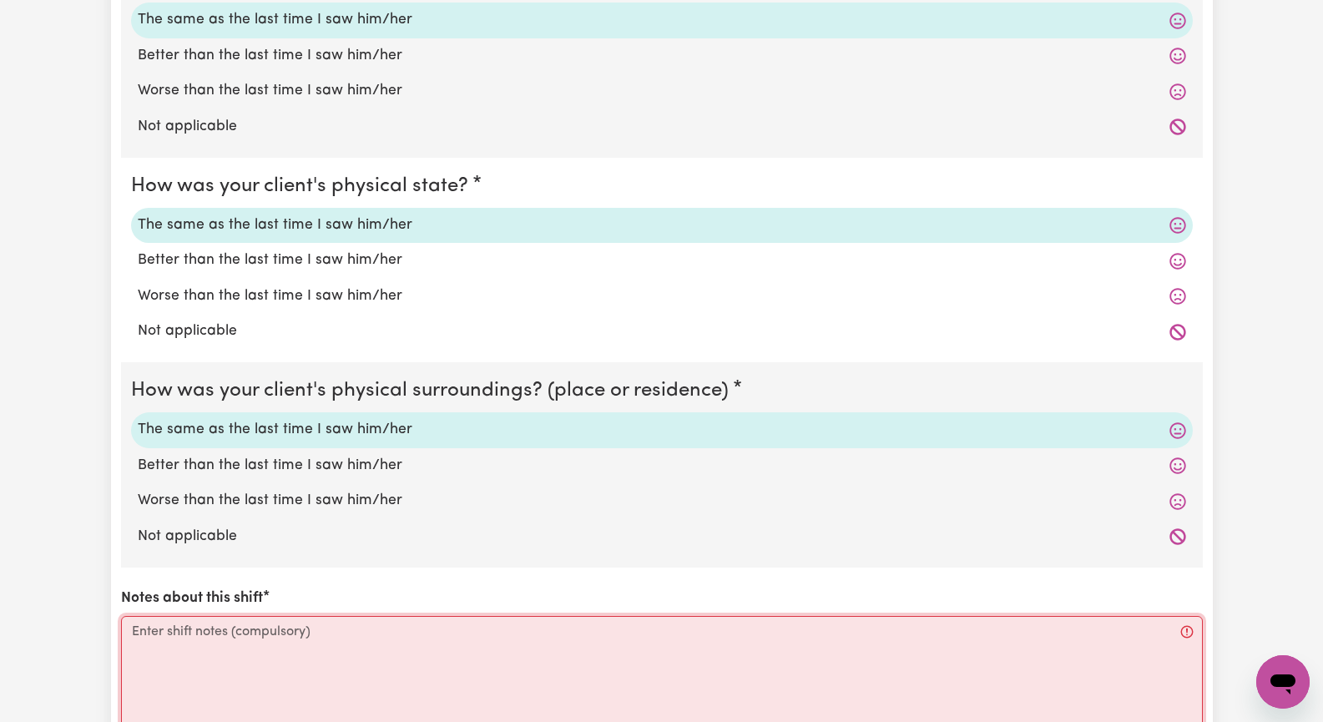
click at [278, 657] on textarea "Notes about this shift" at bounding box center [662, 678] width 1082 height 125
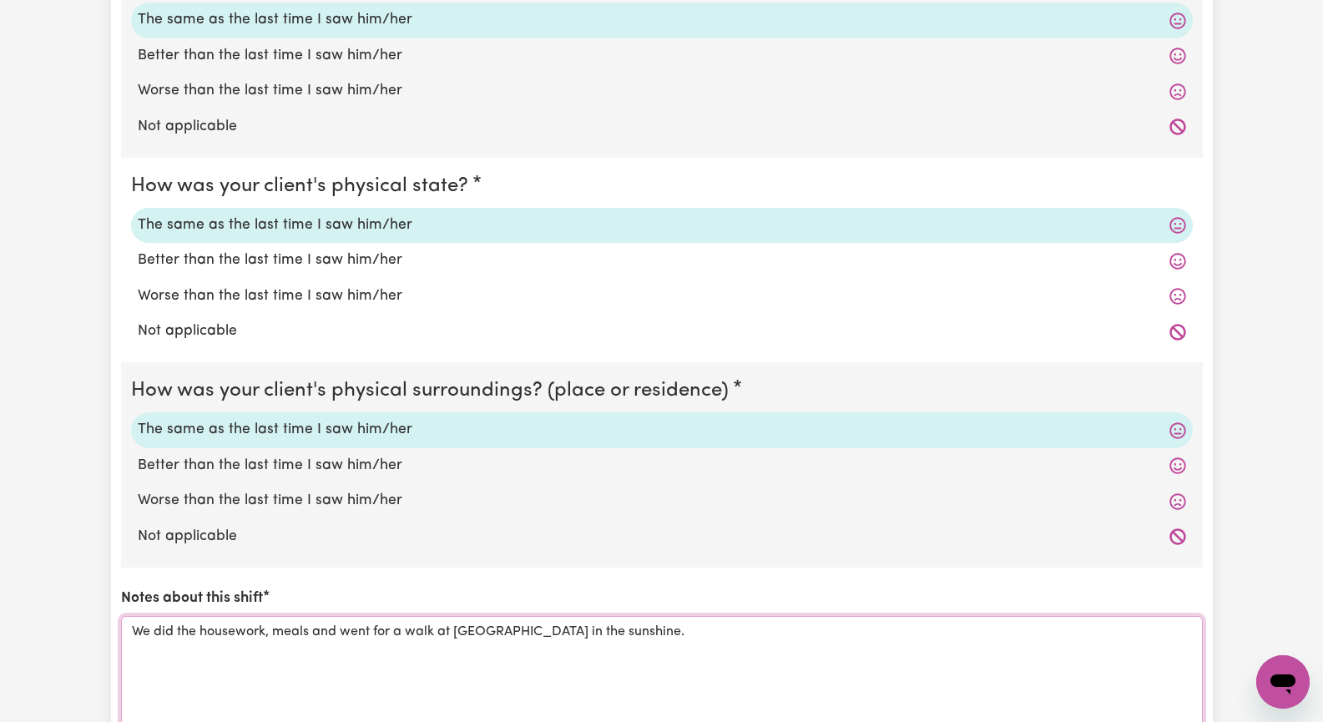
click at [342, 636] on textarea "We did the housework, meals and went for a walk at [GEOGRAPHIC_DATA] in the sun…" at bounding box center [662, 678] width 1082 height 125
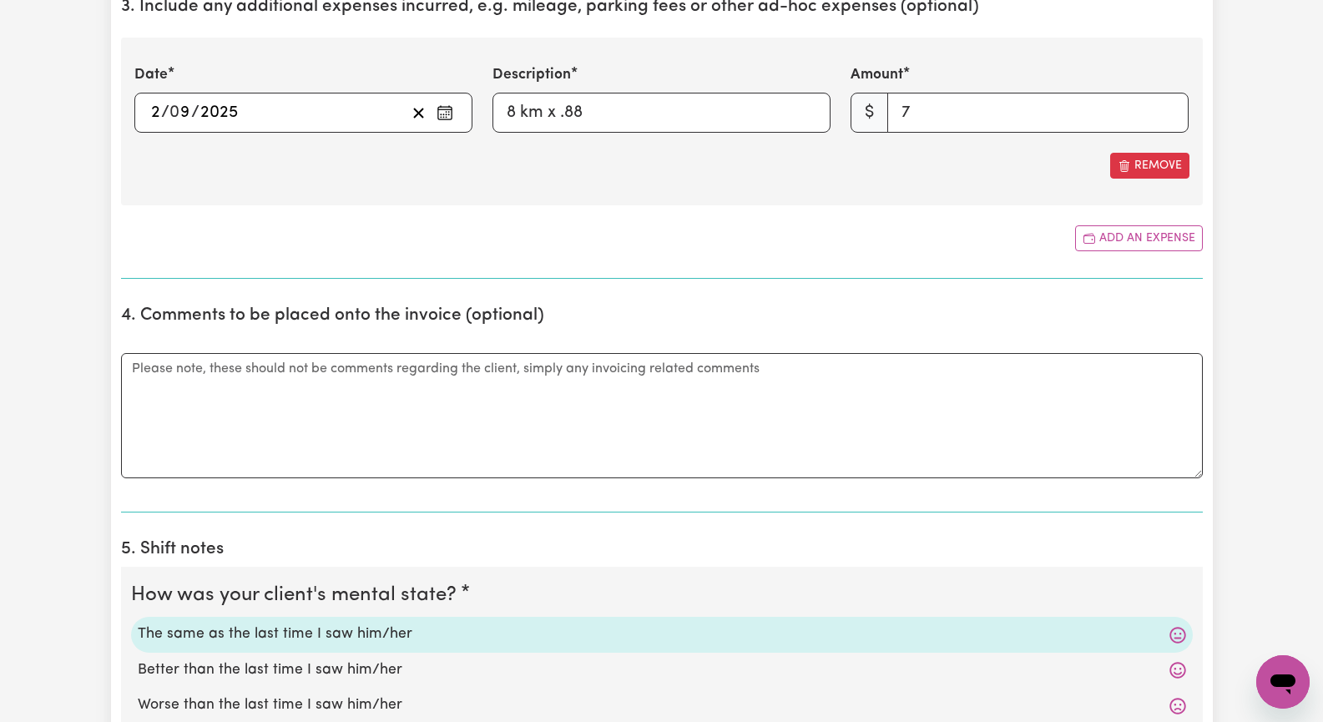
scroll to position [835, 0]
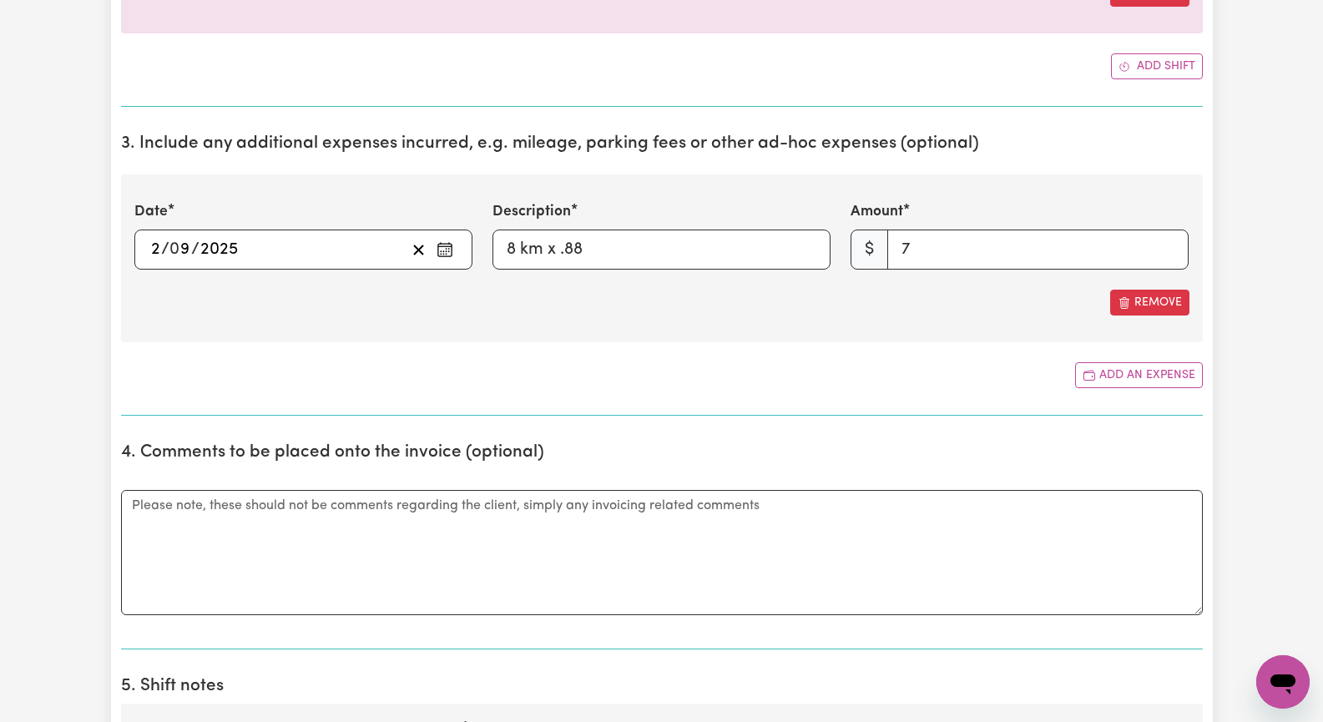
type textarea "We did the housework, meals and then went for a walk at [GEOGRAPHIC_DATA] in th…"
click at [932, 246] on input "7" at bounding box center [1037, 249] width 301 height 40
type input "9"
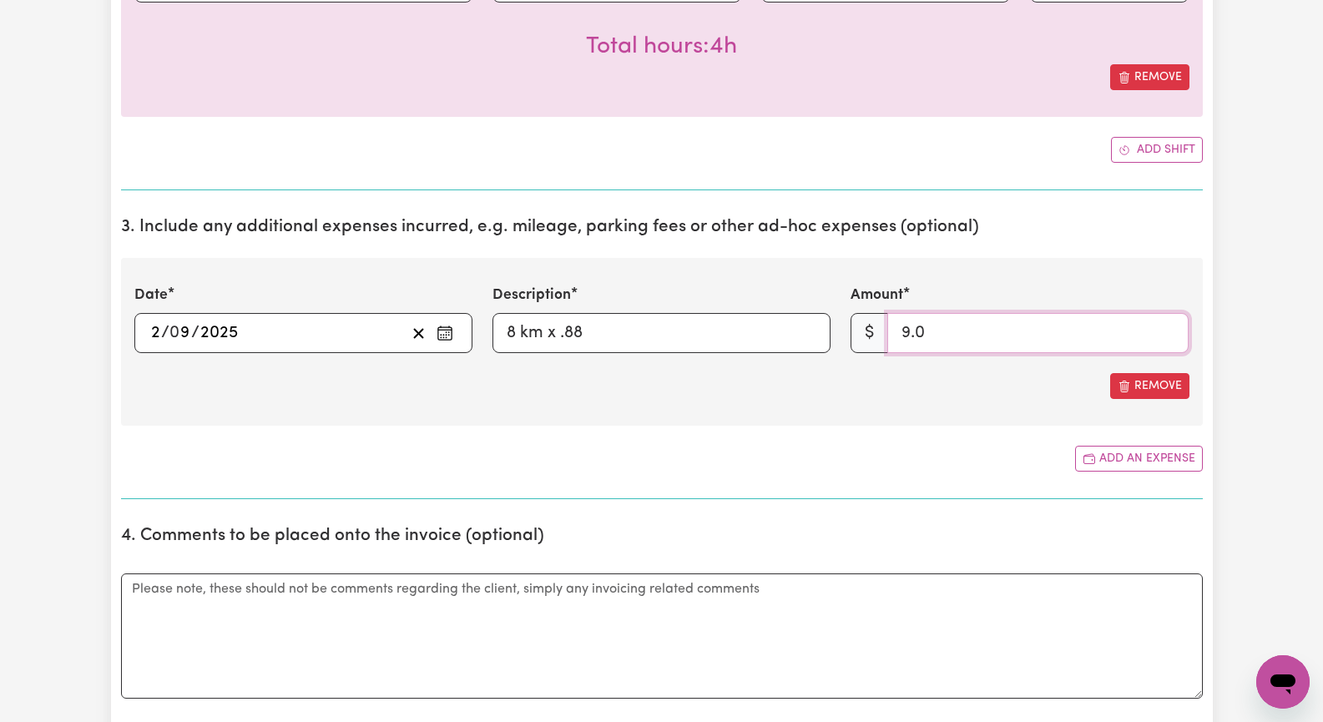
type input "9"
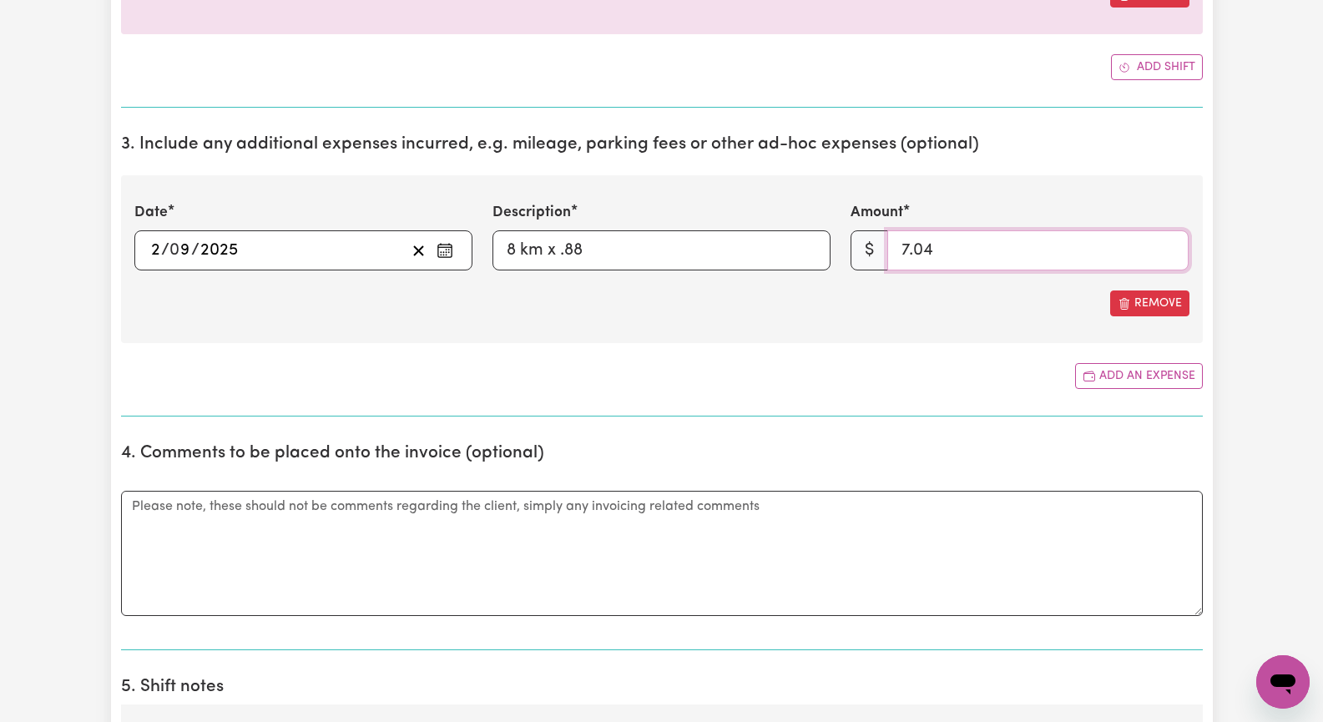
scroll to position [918, 0]
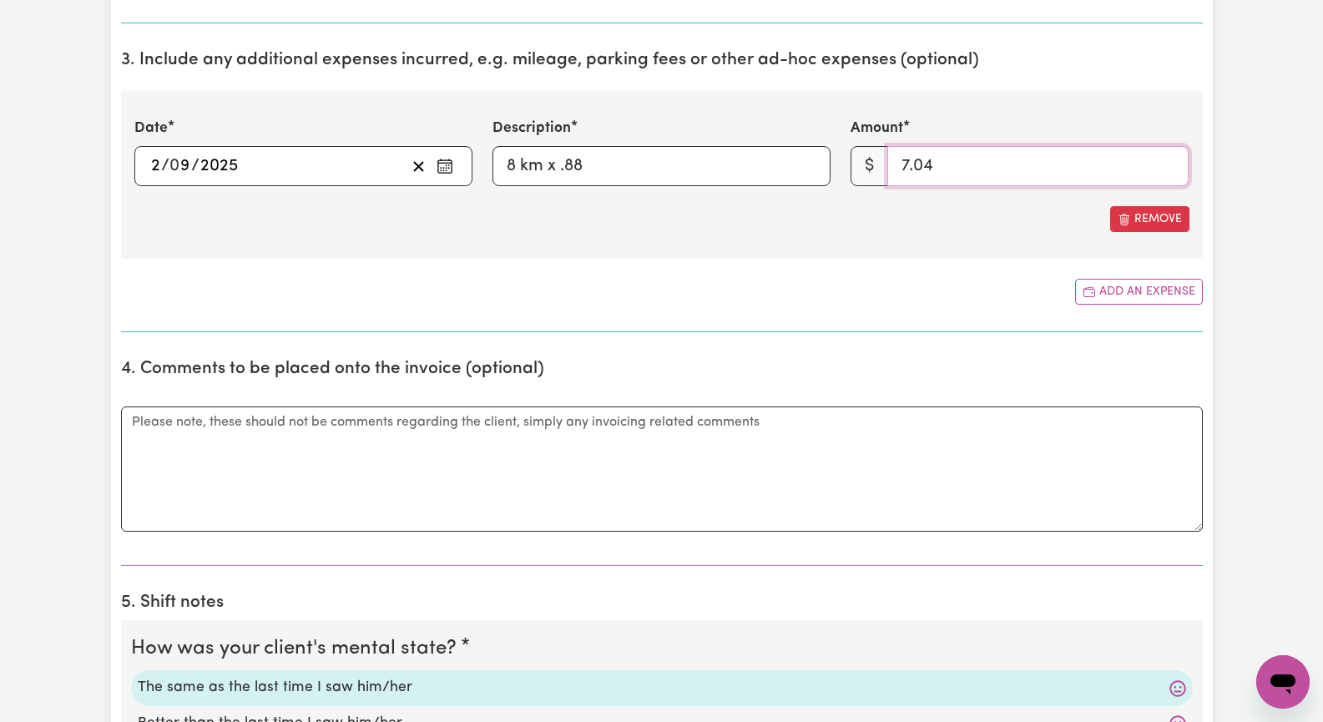
type input "7.04"
click at [912, 458] on textarea "Comments" at bounding box center [662, 468] width 1082 height 125
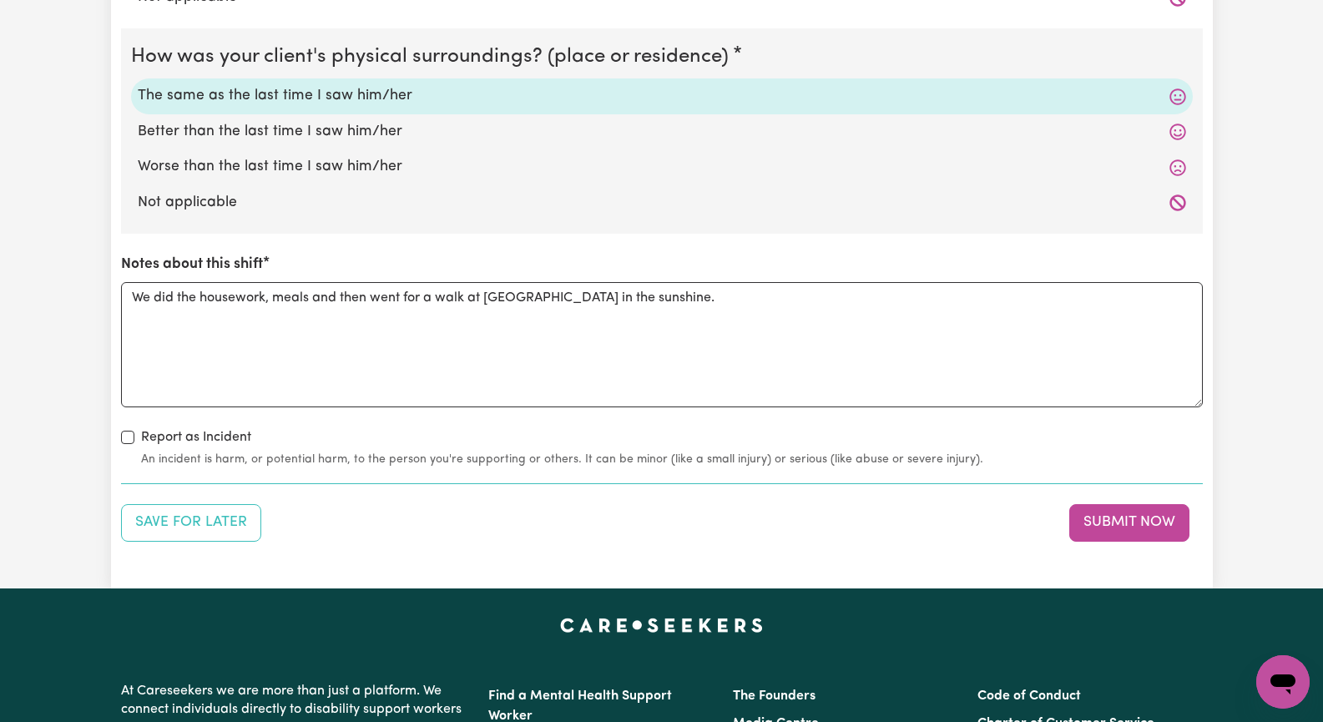
scroll to position [2086, 0]
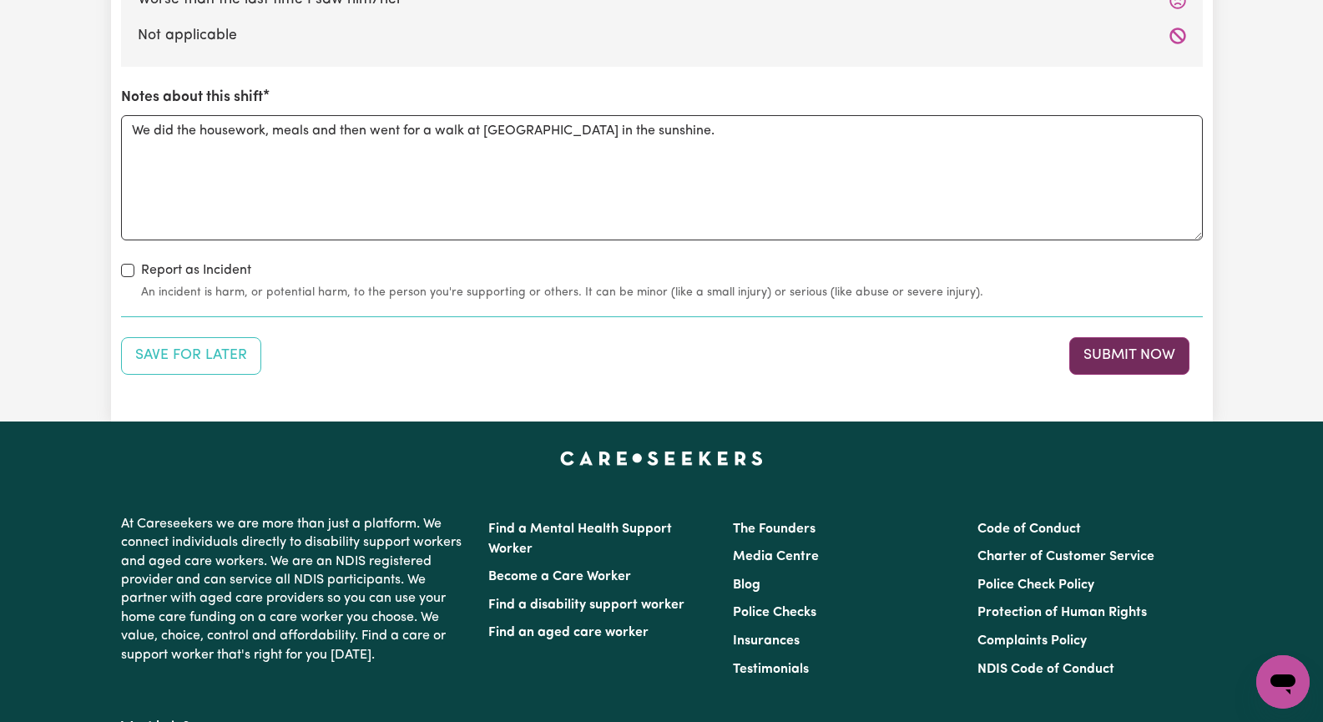
click at [1132, 356] on button "Submit Now" at bounding box center [1129, 355] width 120 height 37
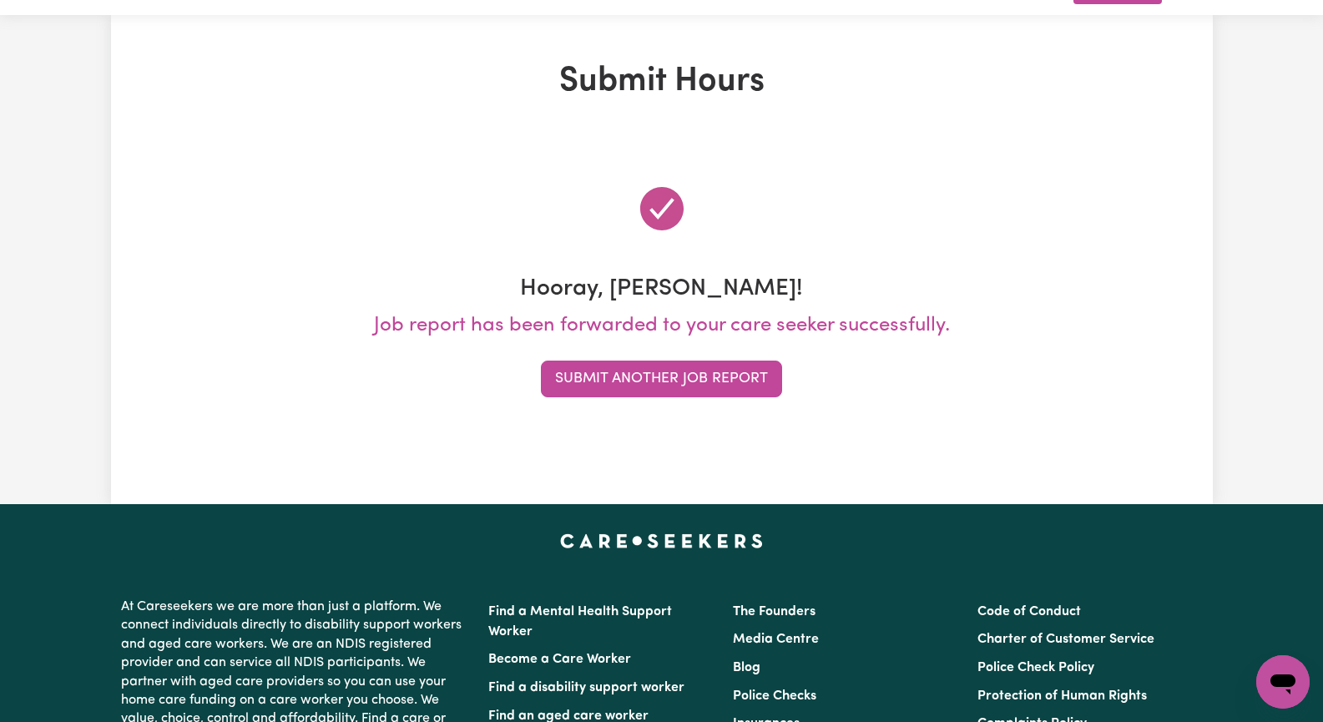
scroll to position [0, 0]
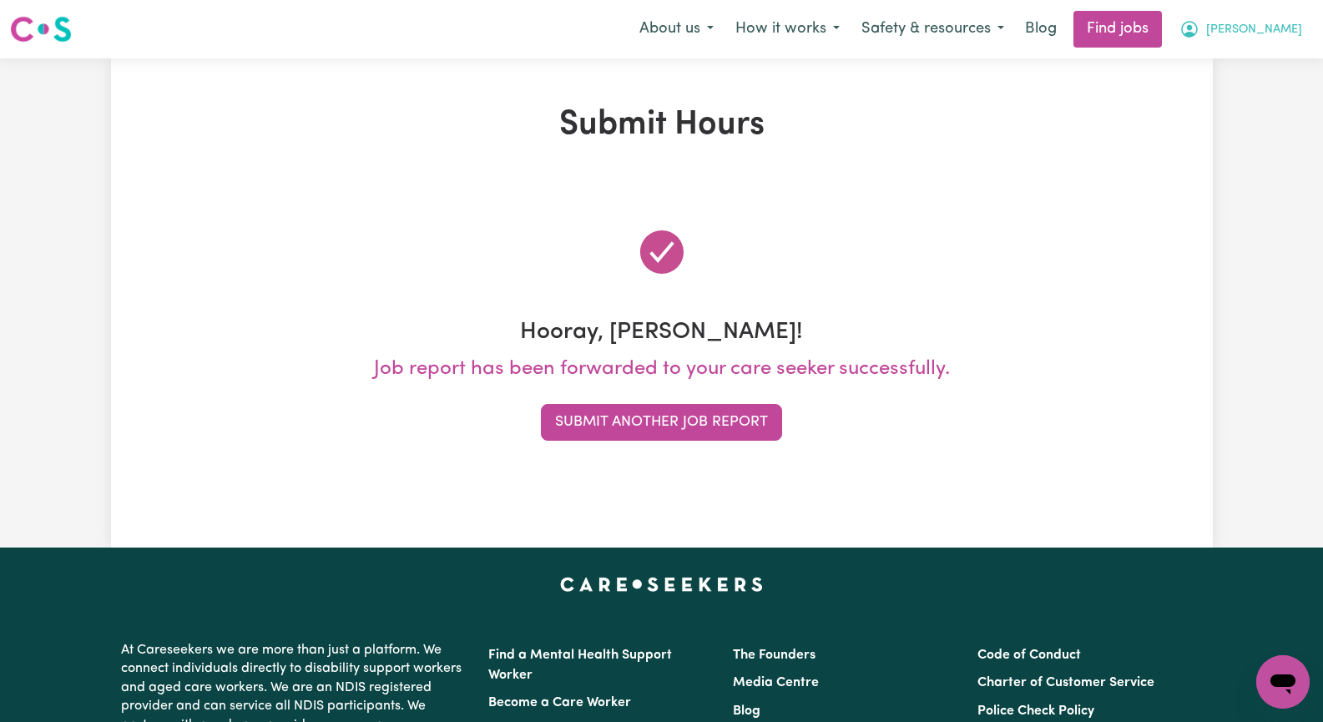
click at [1291, 33] on span "[PERSON_NAME]" at bounding box center [1254, 30] width 96 height 18
click at [1054, 243] on div at bounding box center [662, 251] width 1082 height 93
click at [628, 424] on button "Submit Another Job Report" at bounding box center [661, 422] width 241 height 37
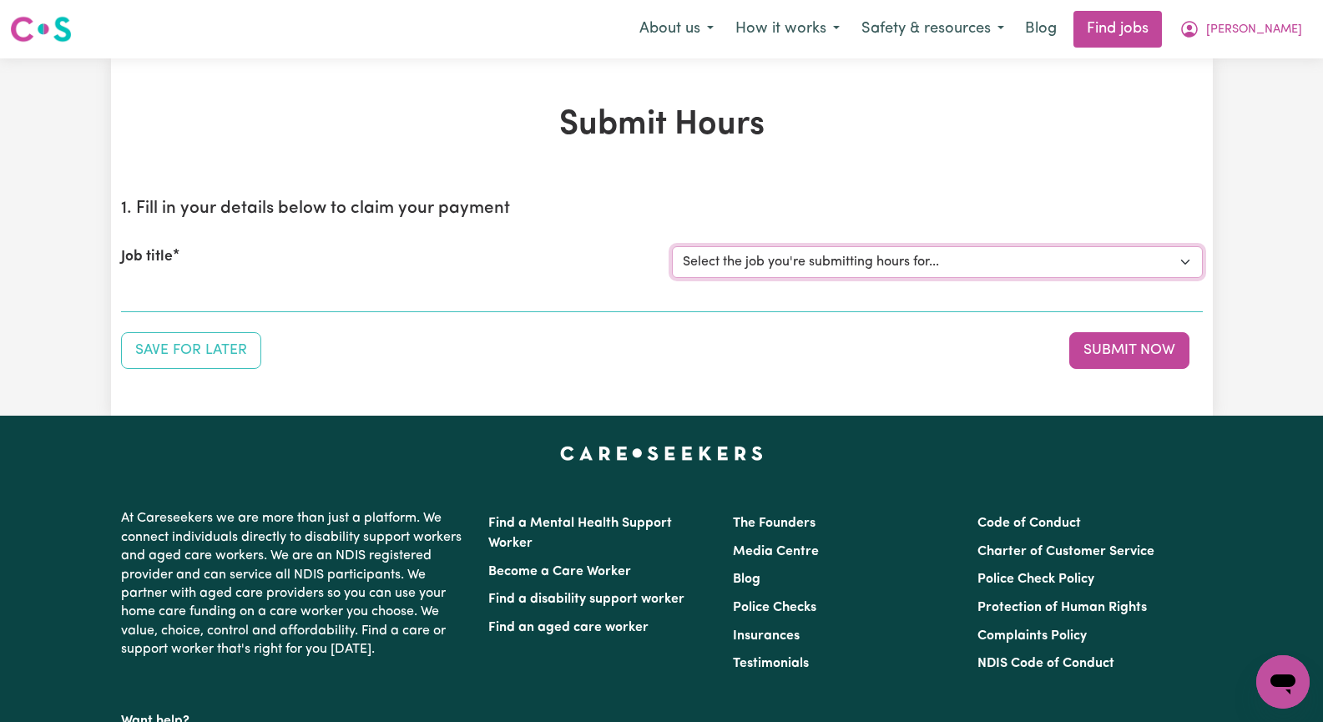
click at [1186, 258] on select "Select the job you're submitting hours for... [[PERSON_NAME]] Seeking Mature, P…" at bounding box center [937, 262] width 531 height 32
select select "14611"
click at [672, 246] on select "Select the job you're submitting hours for... [[PERSON_NAME]] Seeking Mature, P…" at bounding box center [937, 262] width 531 height 32
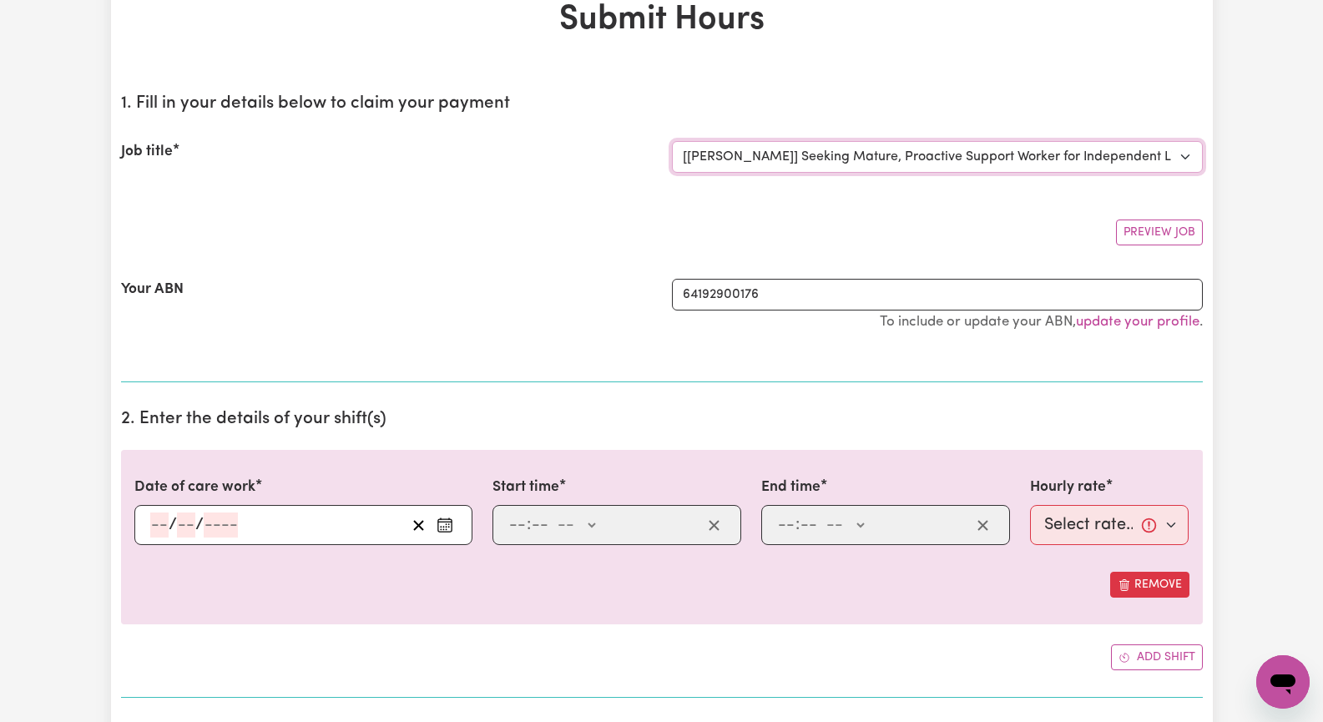
scroll to position [167, 0]
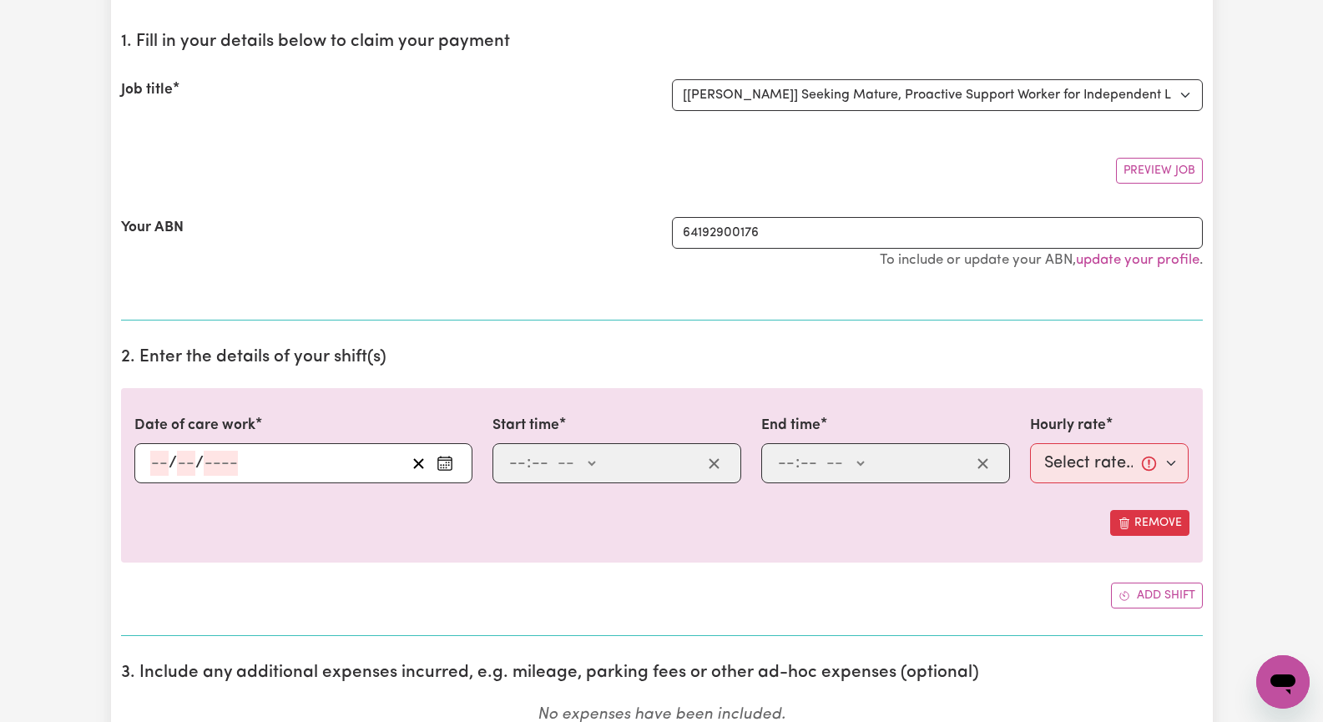
click at [441, 466] on icon "Enter the date of care work" at bounding box center [444, 463] width 17 height 17
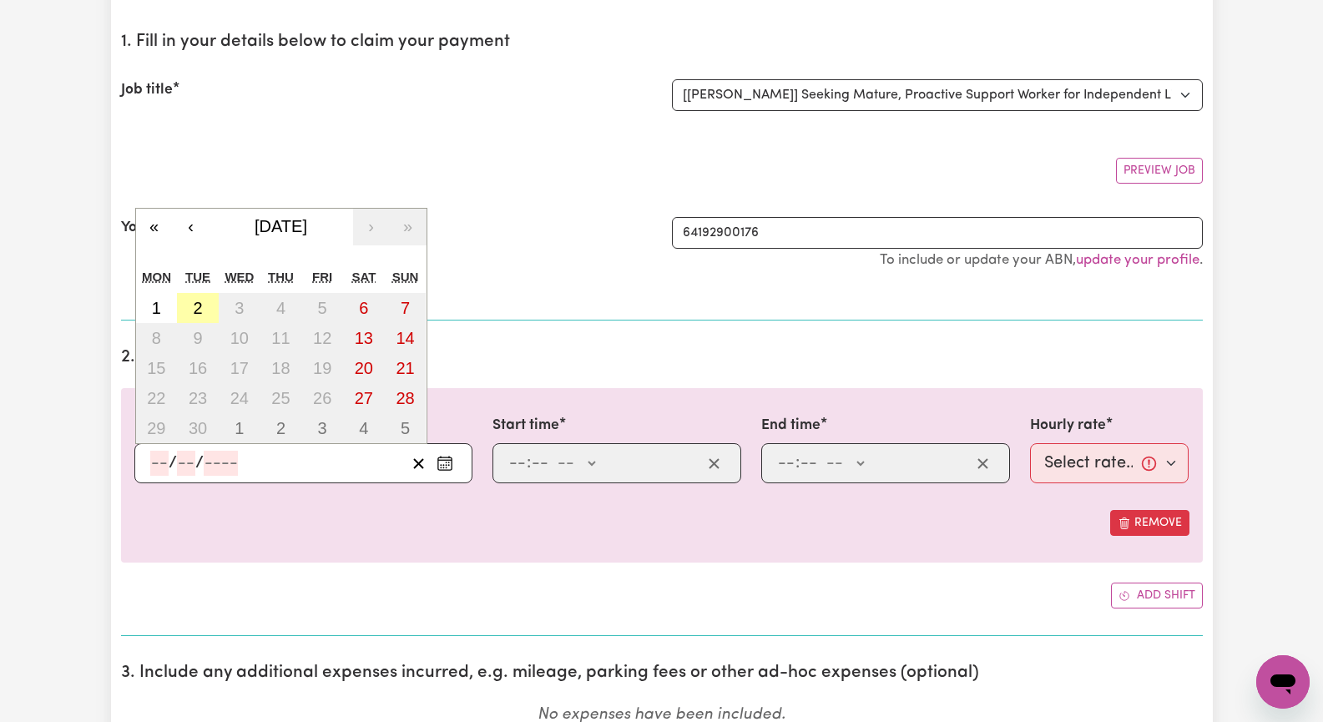
click at [199, 309] on abbr "2" at bounding box center [197, 308] width 9 height 18
type input "[DATE]"
type input "2"
type input "9"
type input "2025"
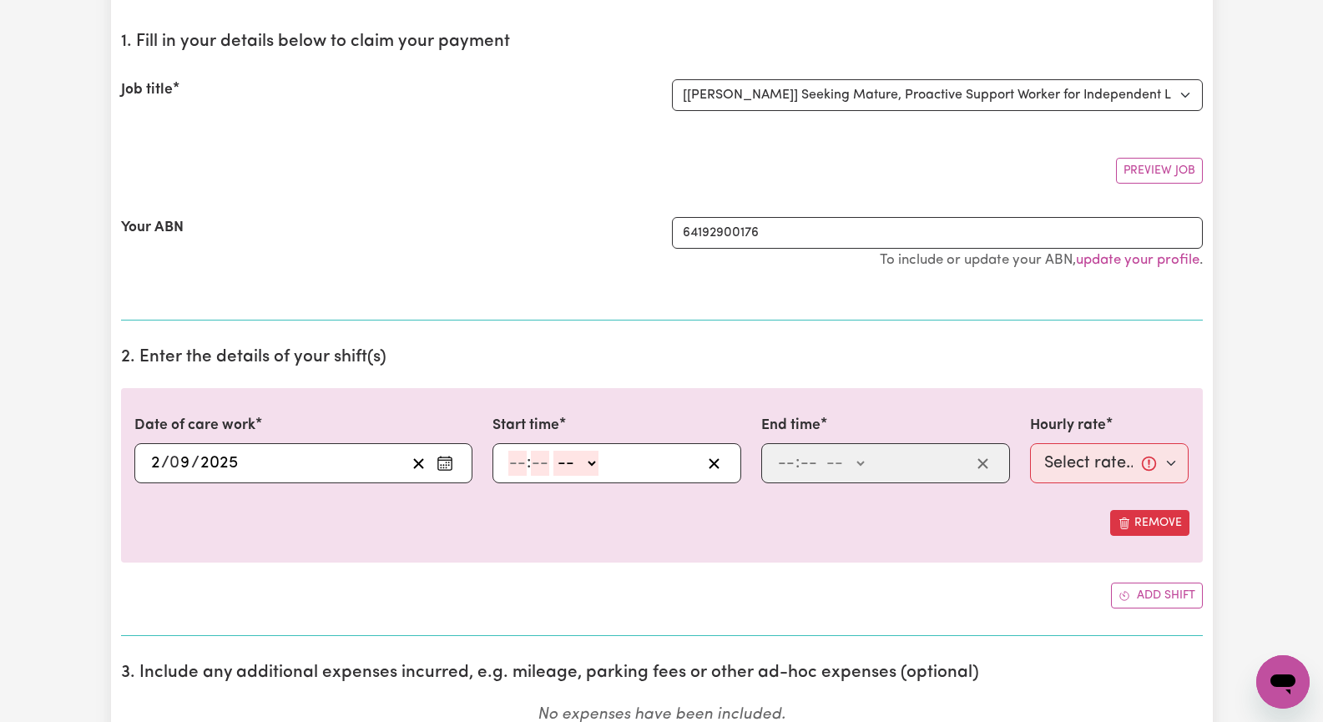
click at [512, 462] on input "number" at bounding box center [517, 463] width 18 height 25
type input "2"
type input "0"
click at [588, 462] on select "-- AM PM" at bounding box center [572, 463] width 45 height 25
select select "pm"
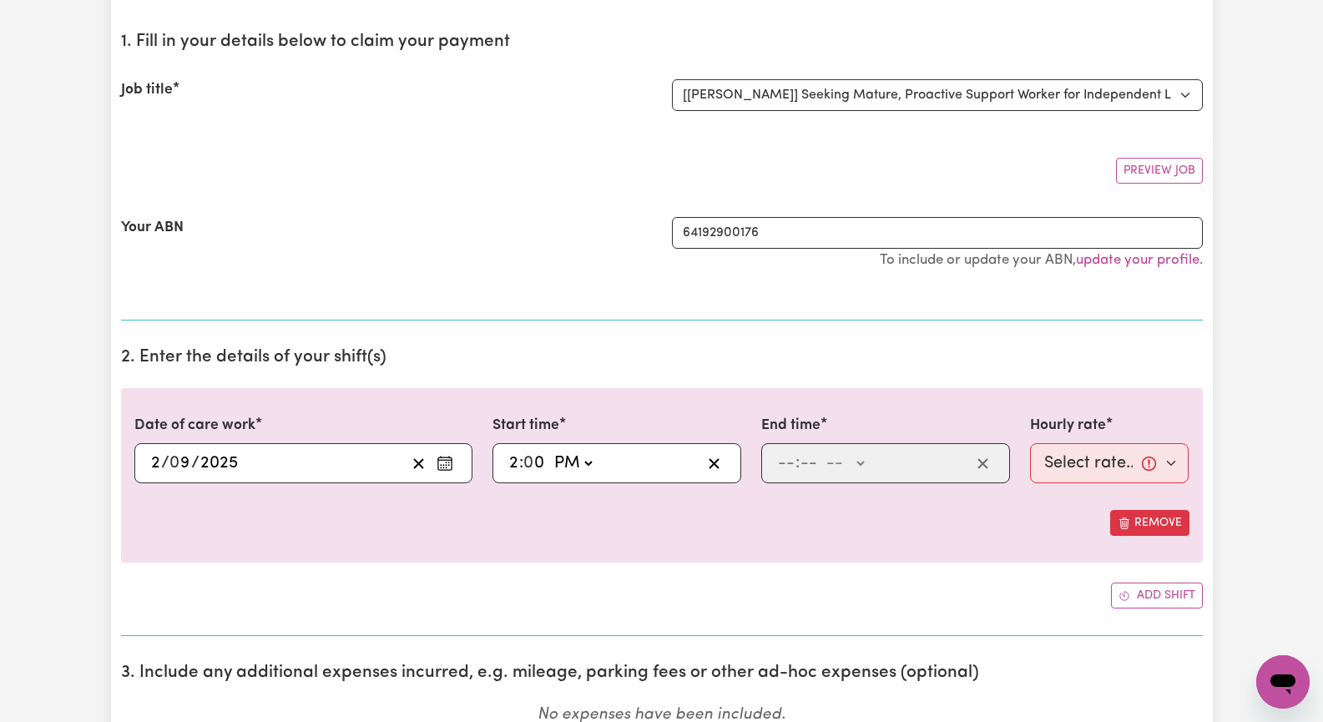
click at [550, 451] on select "-- AM PM" at bounding box center [572, 463] width 45 height 25
type input "14:00"
click at [783, 465] on input "number" at bounding box center [786, 463] width 18 height 25
type input "5"
type input "0"
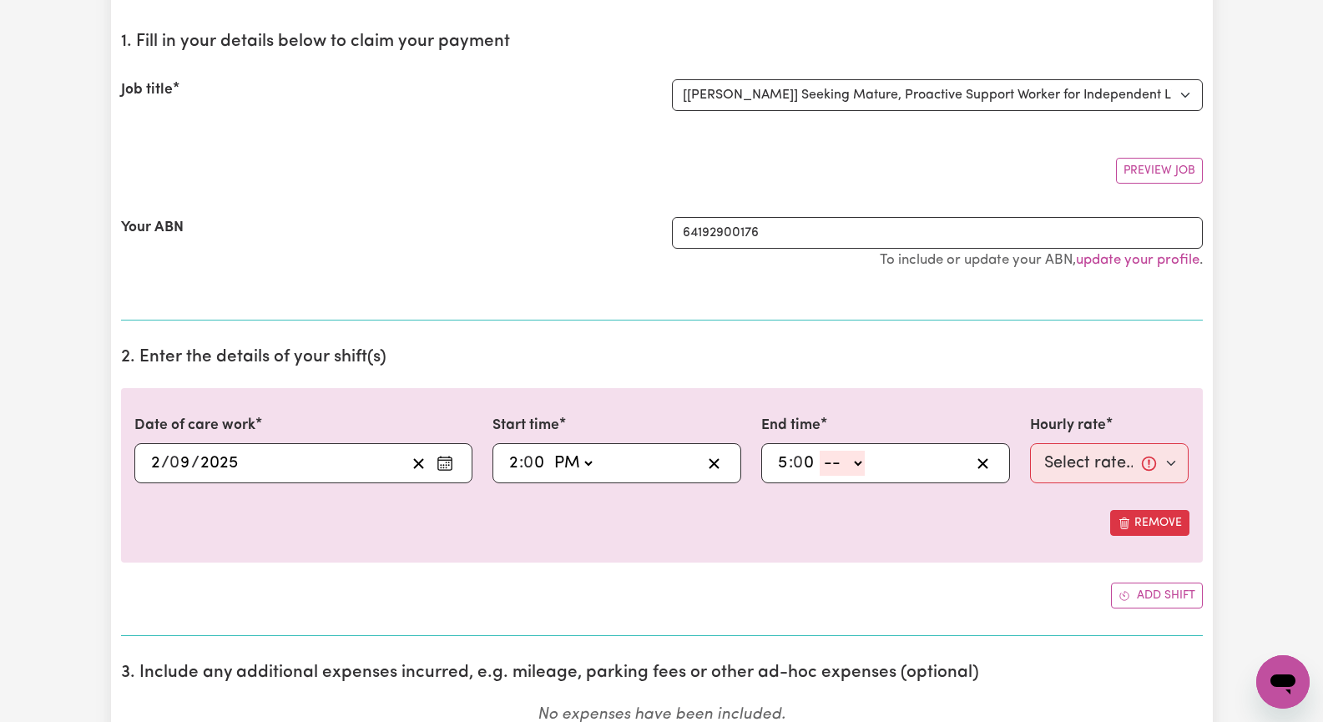
click at [853, 461] on select "-- AM PM" at bounding box center [841, 463] width 45 height 25
select select "pm"
click at [819, 451] on select "-- AM PM" at bounding box center [841, 463] width 45 height 25
type input "17:00"
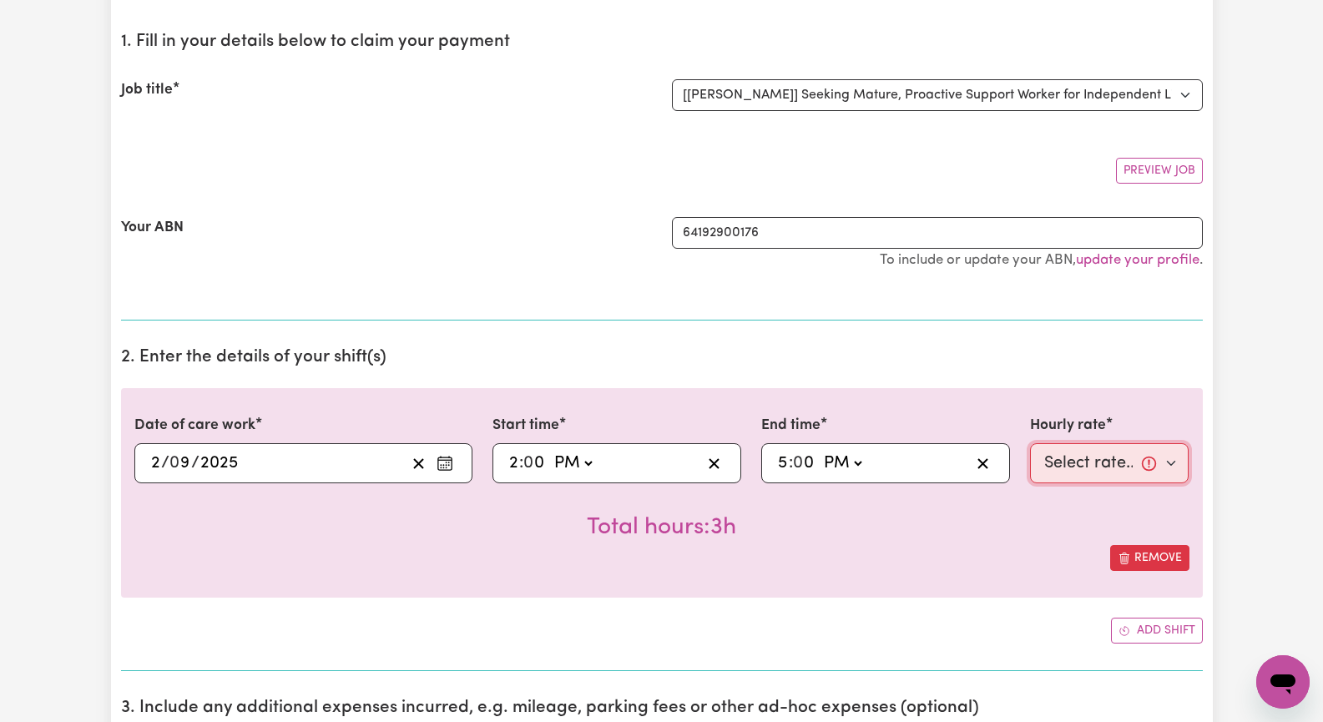
click at [1167, 462] on select "Select rate... $62.00 (Weekday)" at bounding box center [1109, 463] width 159 height 40
select select "62-Weekday"
click at [1030, 443] on select "Select rate... $62.00 (Weekday)" at bounding box center [1109, 463] width 159 height 40
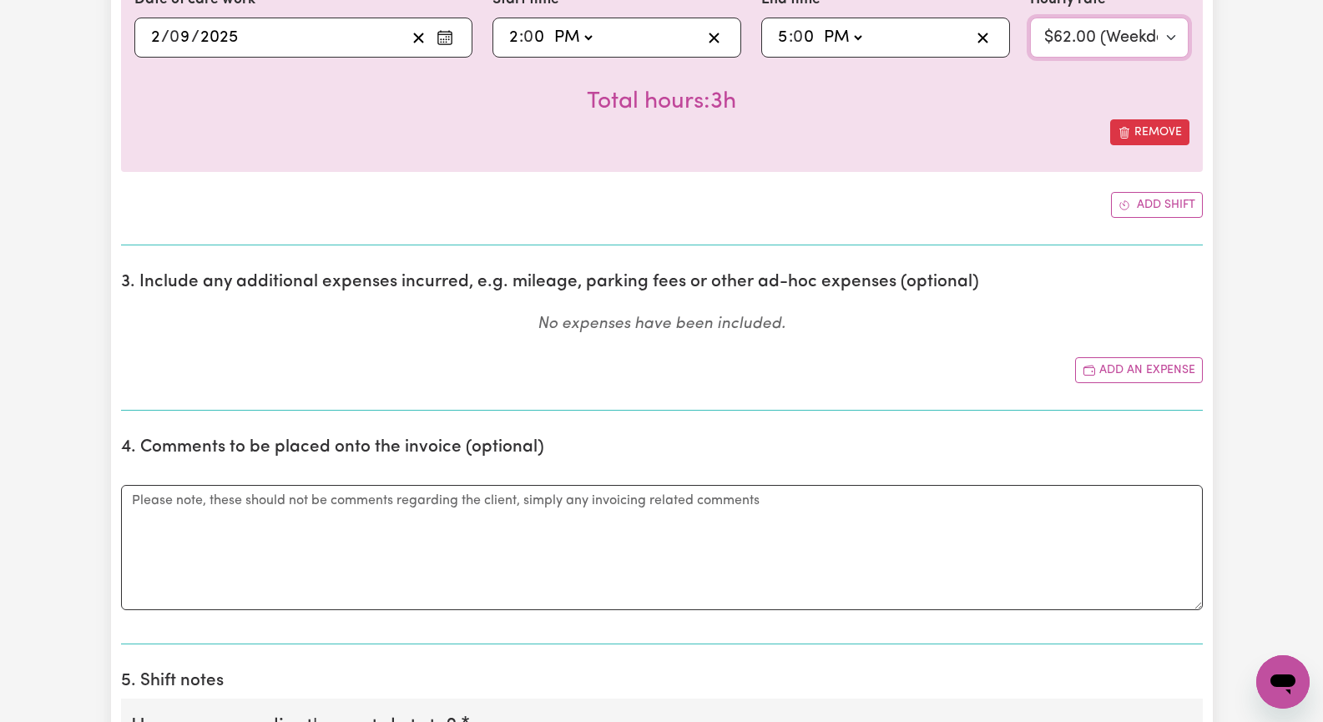
scroll to position [751, 0]
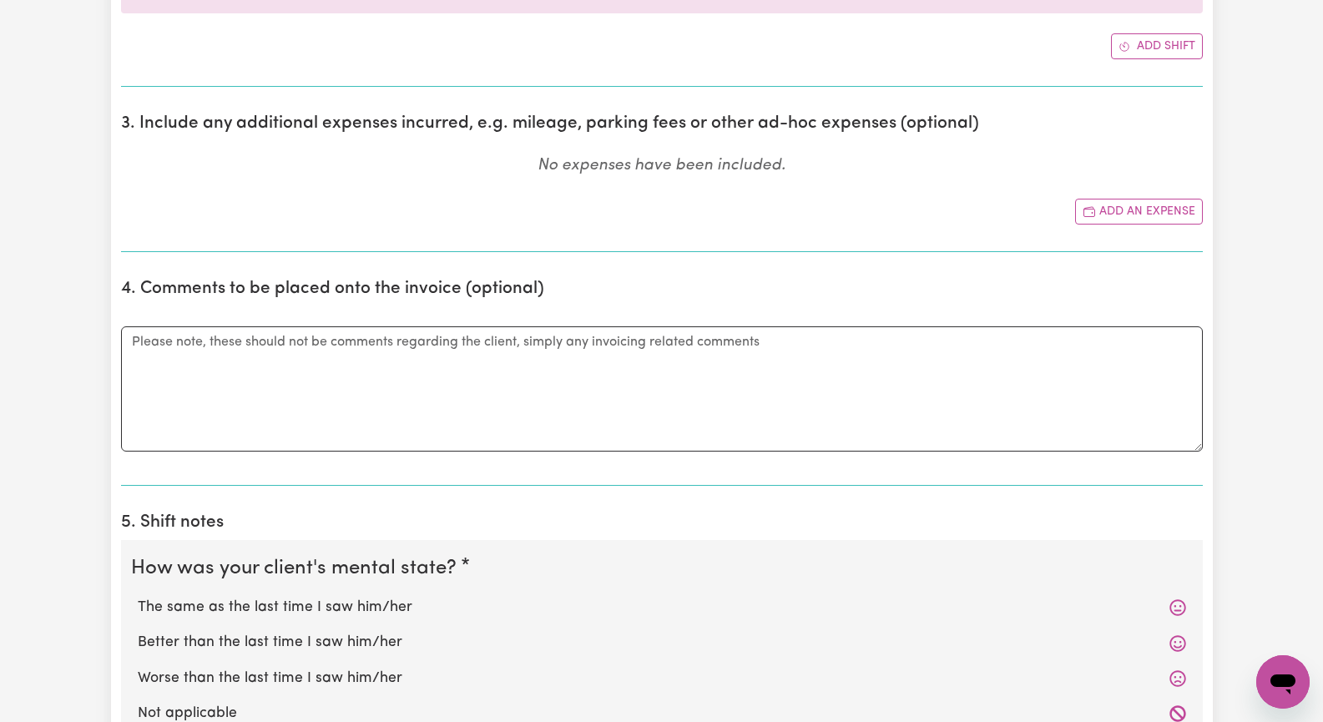
click at [350, 609] on label "The same as the last time I saw him/her" at bounding box center [662, 608] width 1048 height 22
click at [138, 597] on input "The same as the last time I saw him/her" at bounding box center [137, 596] width 1 height 1
radio input "true"
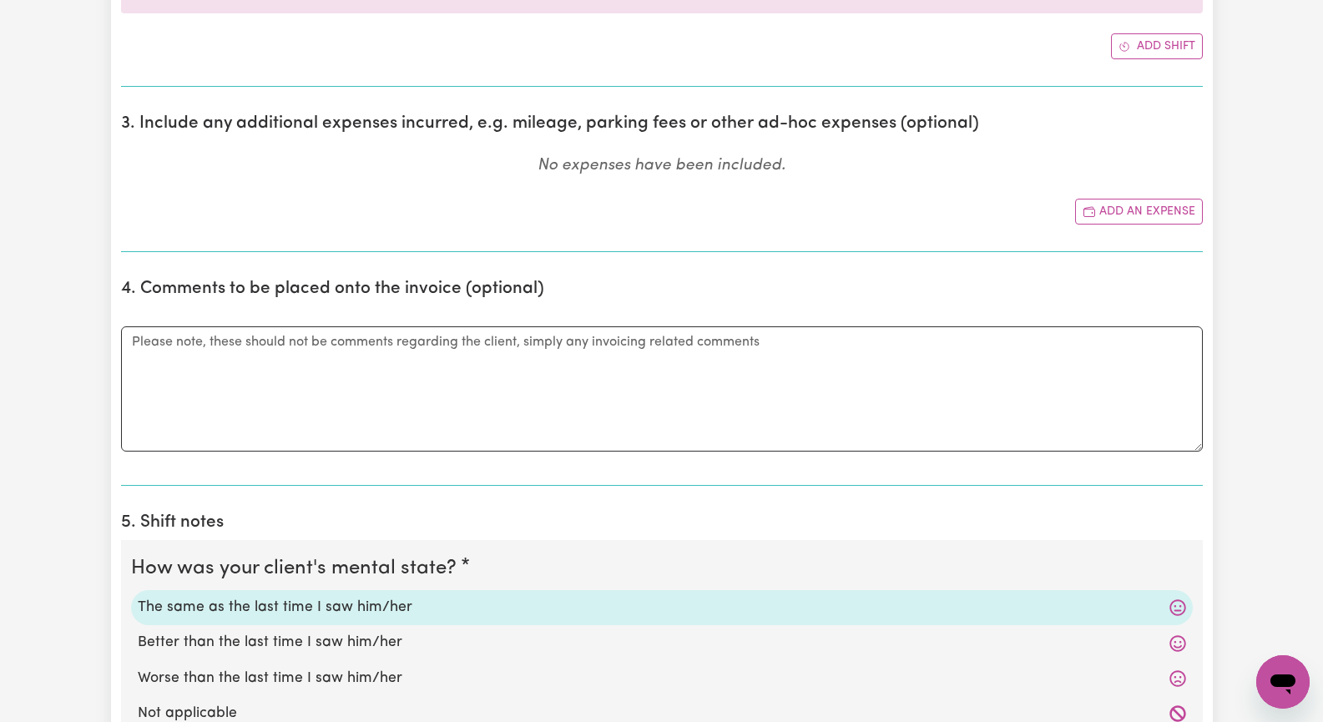
scroll to position [918, 0]
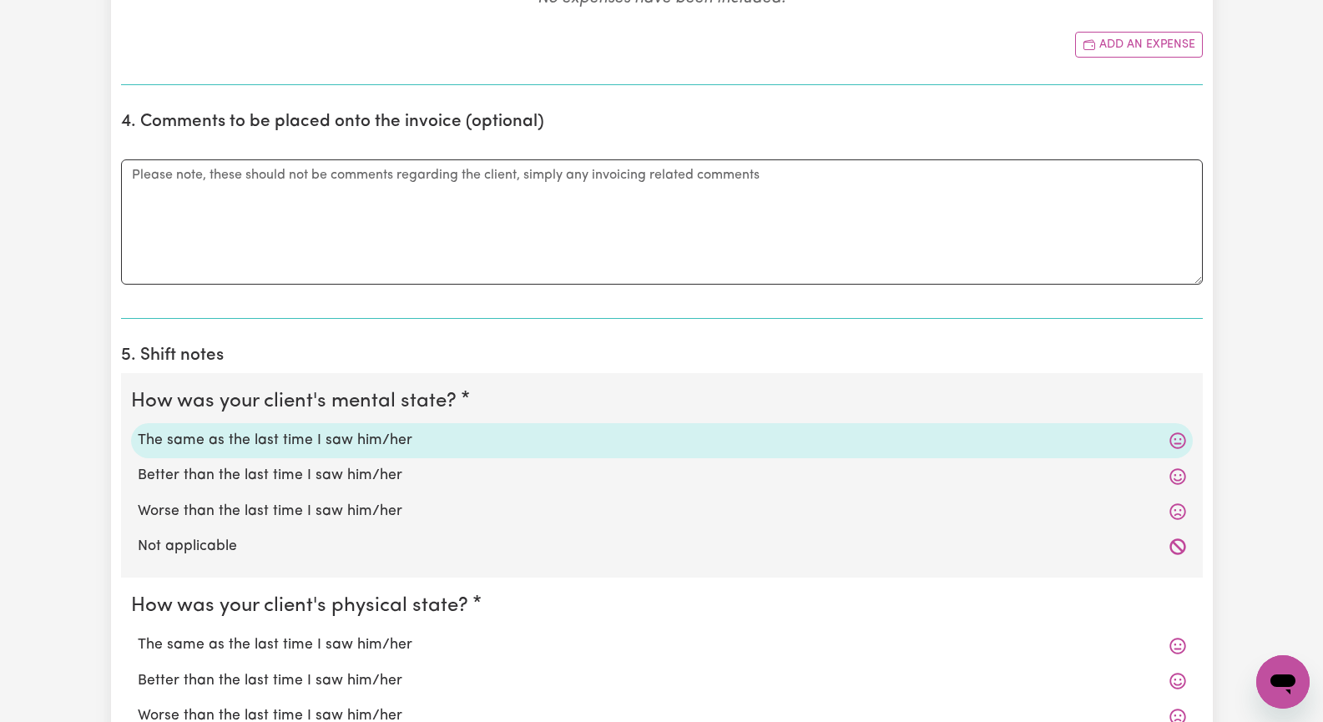
click at [350, 641] on label "The same as the last time I saw him/her" at bounding box center [662, 645] width 1048 height 22
click at [138, 634] on input "The same as the last time I saw him/her" at bounding box center [137, 633] width 1 height 1
radio input "true"
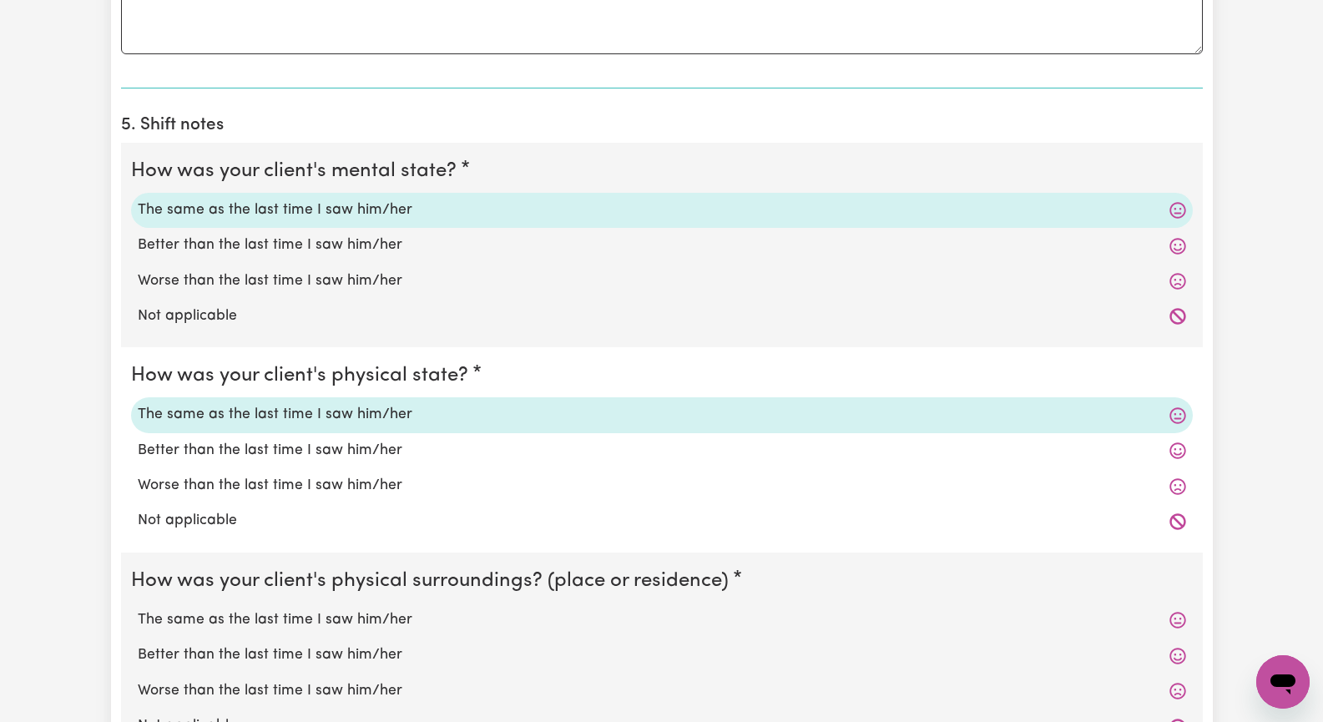
scroll to position [1168, 0]
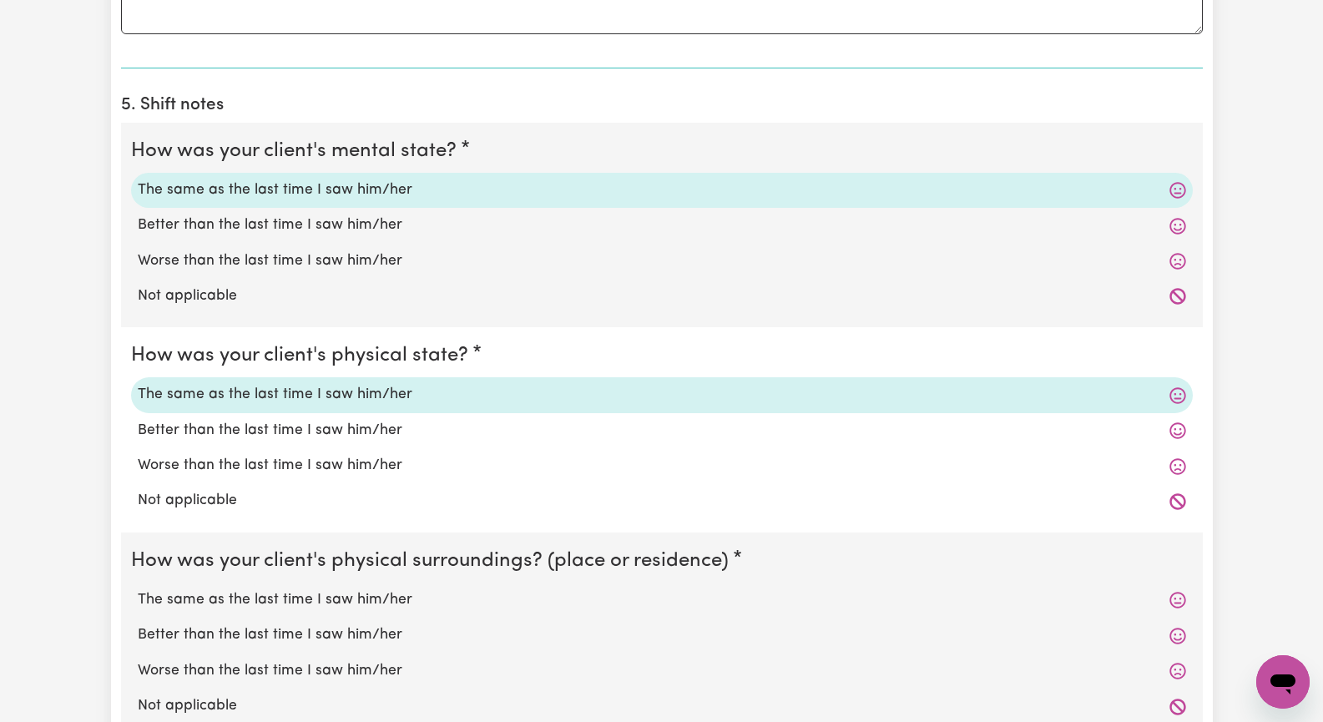
click at [361, 609] on label "The same as the last time I saw him/her" at bounding box center [662, 600] width 1048 height 22
click at [138, 589] on input "The same as the last time I saw him/her" at bounding box center [137, 588] width 1 height 1
radio input "true"
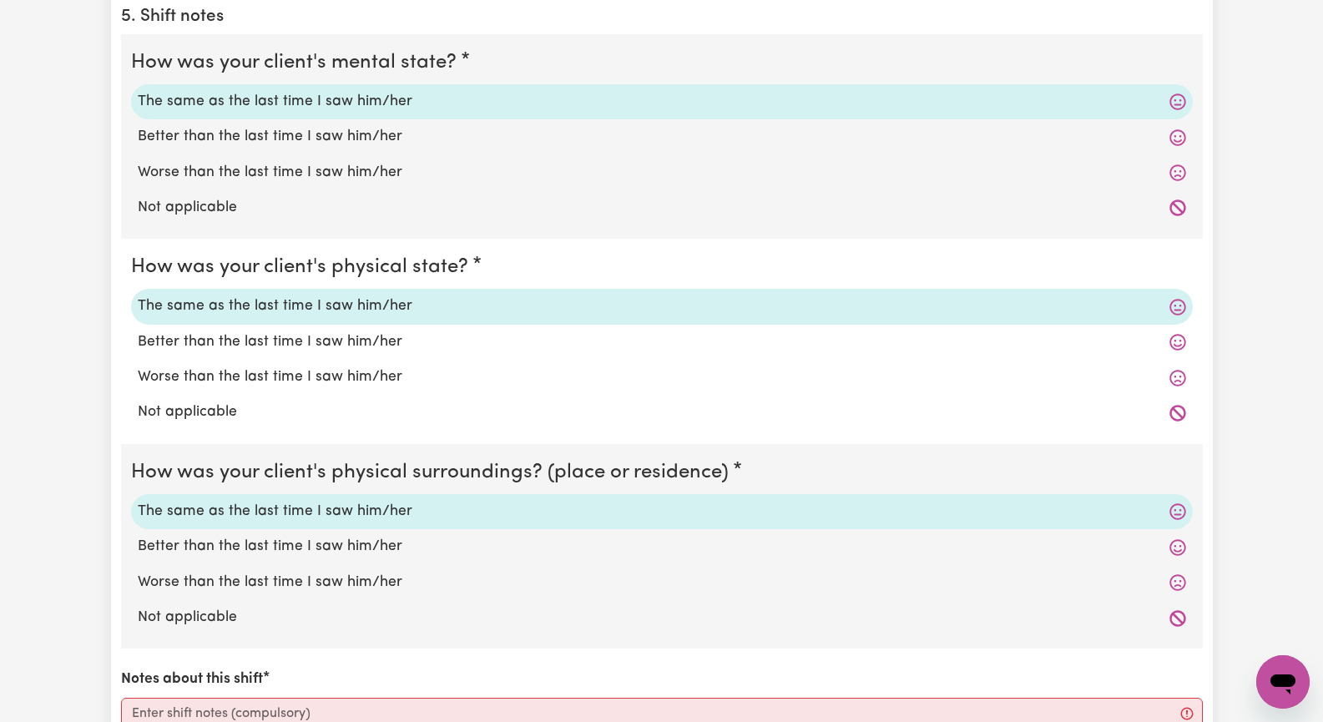
scroll to position [1419, 0]
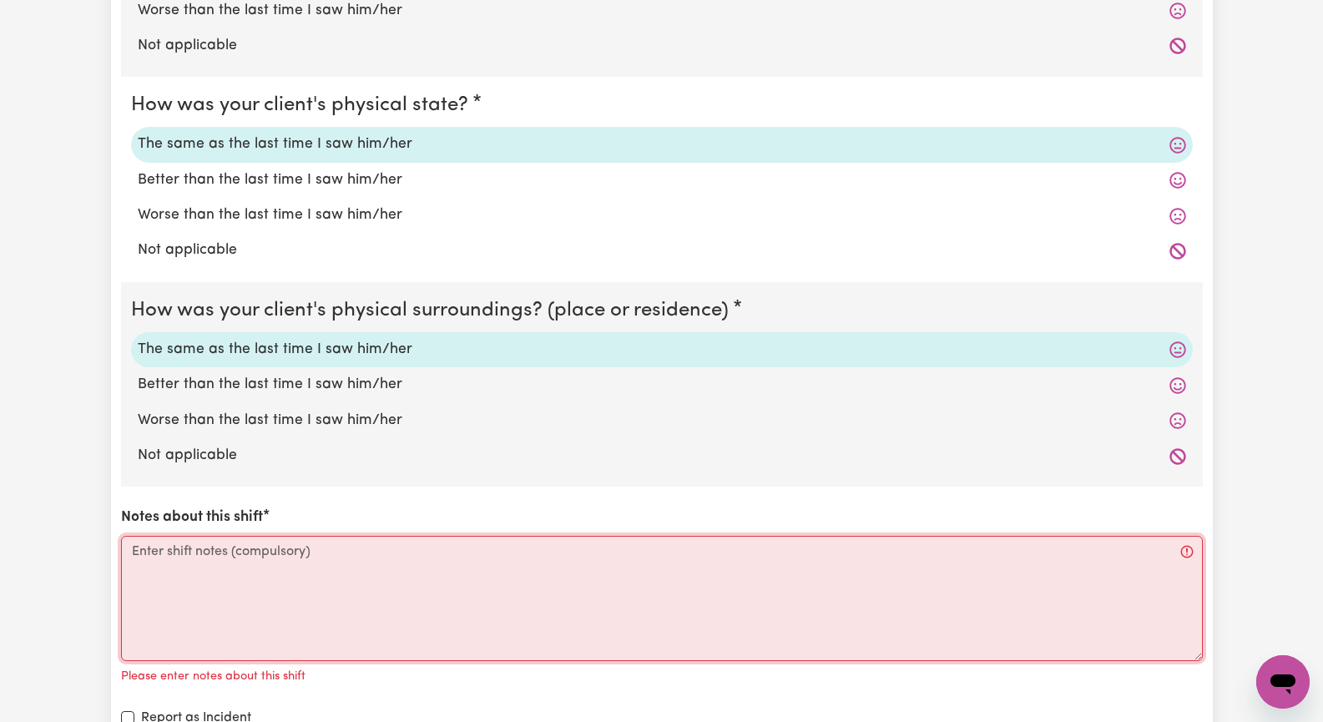
click at [329, 608] on textarea "Notes about this shift" at bounding box center [662, 598] width 1082 height 125
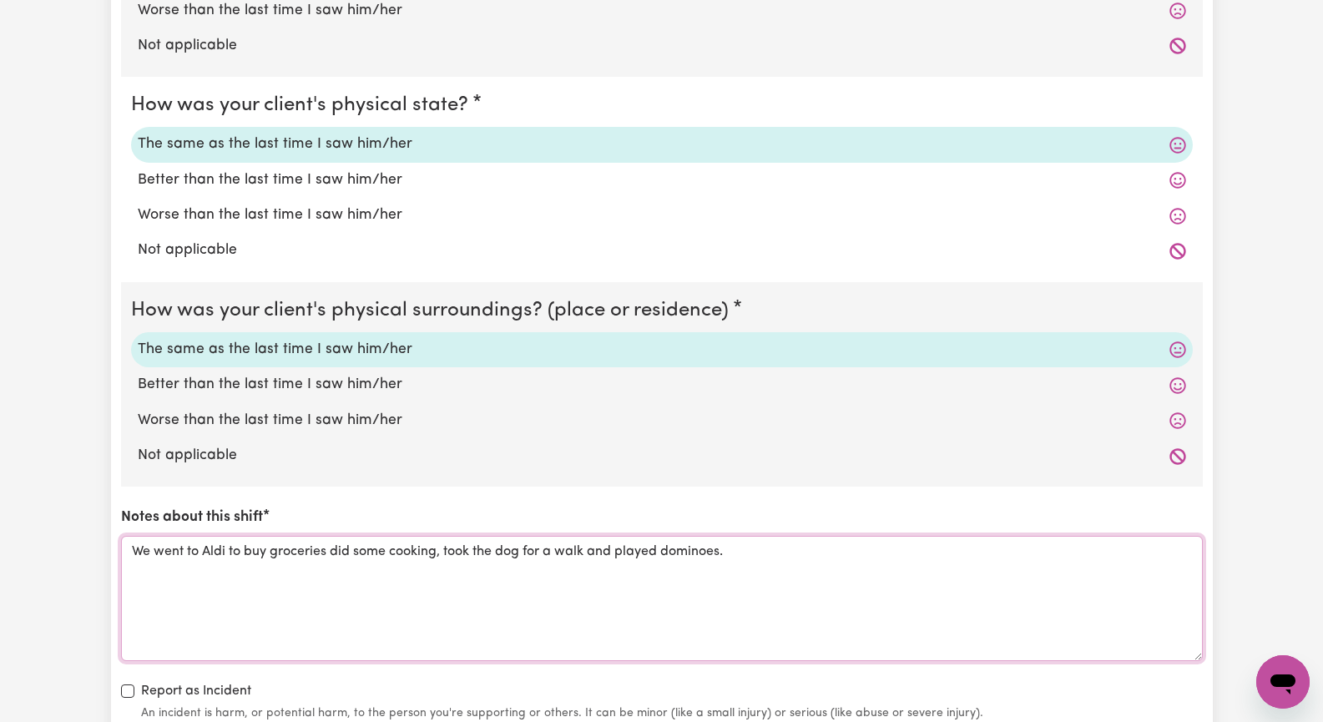
click at [392, 550] on textarea "We went to Aldi to buy groceries did some cooking, took the dog for a walk and …" at bounding box center [662, 598] width 1082 height 125
drag, startPoint x: 565, startPoint y: 552, endPoint x: 598, endPoint y: 543, distance: 33.8
click at [566, 552] on textarea "We went to Aldi to buy groceries did some meal prep, cooking, took the dog for …" at bounding box center [662, 598] width 1082 height 125
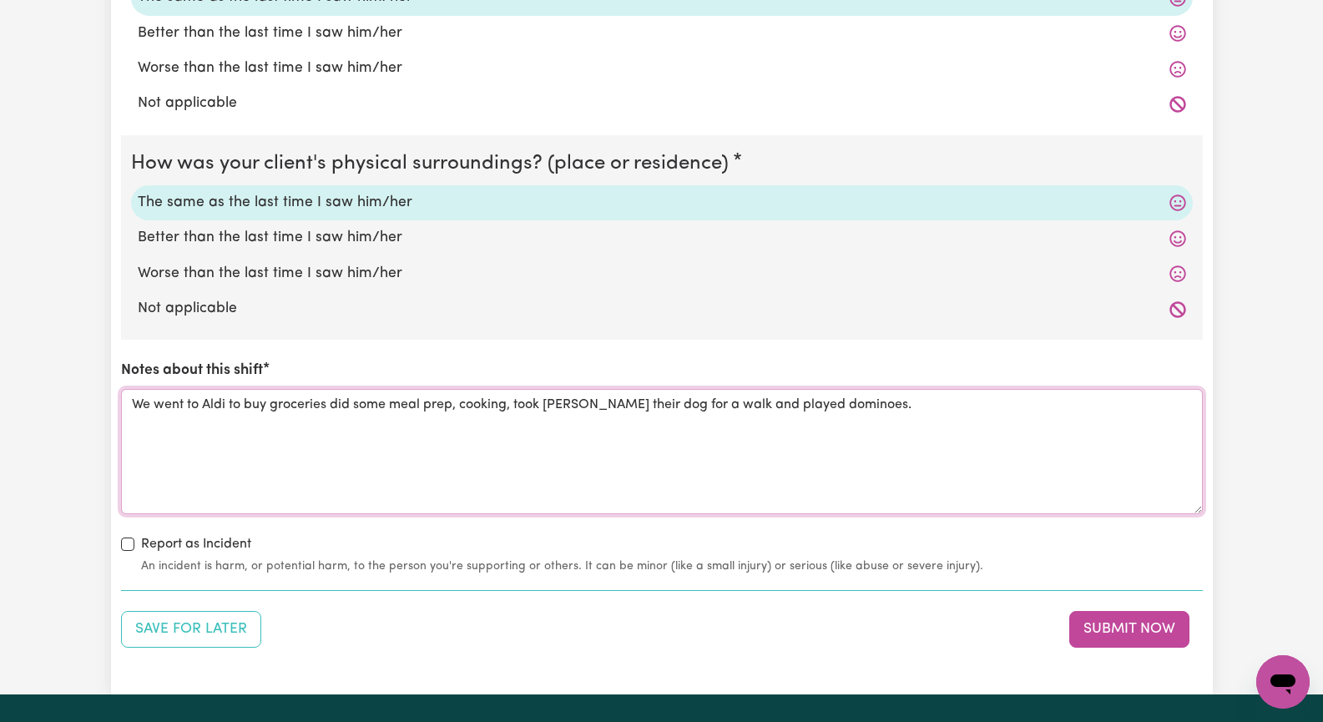
scroll to position [1586, 0]
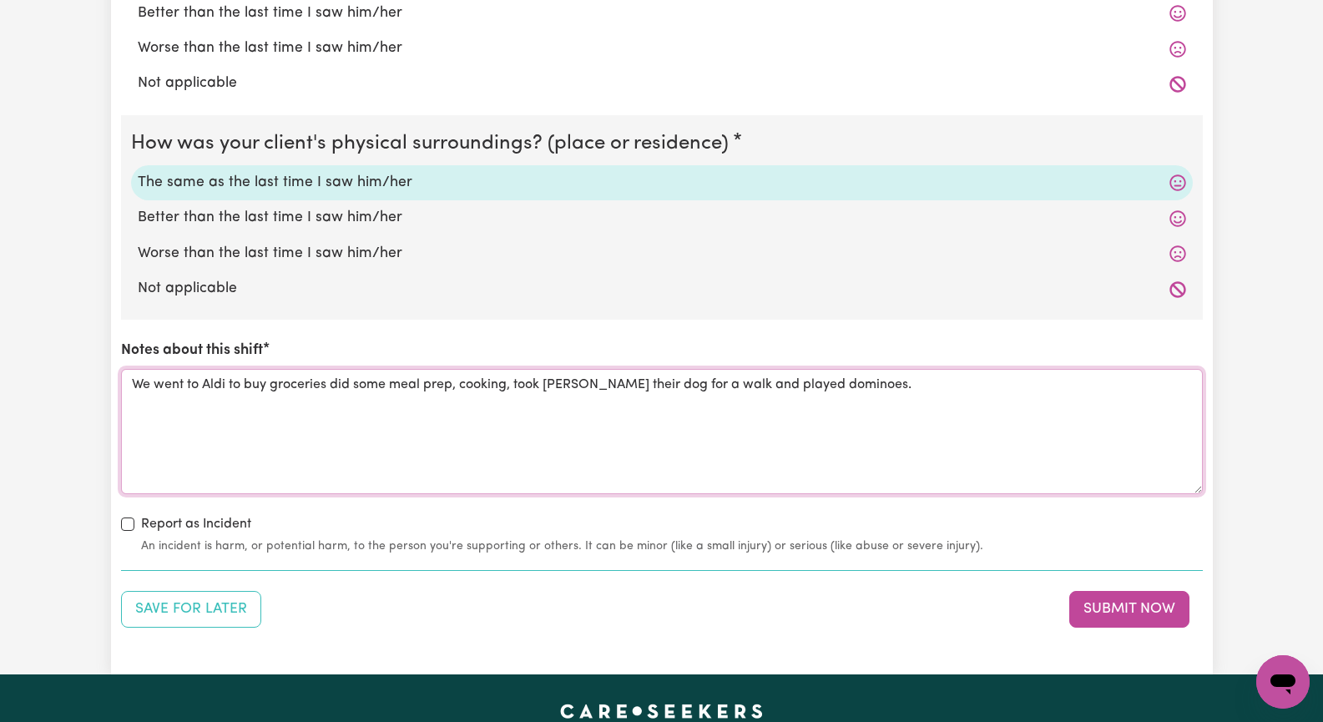
drag, startPoint x: 329, startPoint y: 392, endPoint x: 570, endPoint y: 382, distance: 241.4
click at [345, 389] on textarea "We went to Aldi to buy groceries did some meal prep, cooking, took [PERSON_NAME…" at bounding box center [662, 431] width 1082 height 125
drag, startPoint x: 325, startPoint y: 387, endPoint x: 432, endPoint y: 370, distance: 109.1
click at [334, 386] on textarea "We went to Aldi to buy groceries did some meal prep, cooking, took [PERSON_NAME…" at bounding box center [662, 431] width 1082 height 125
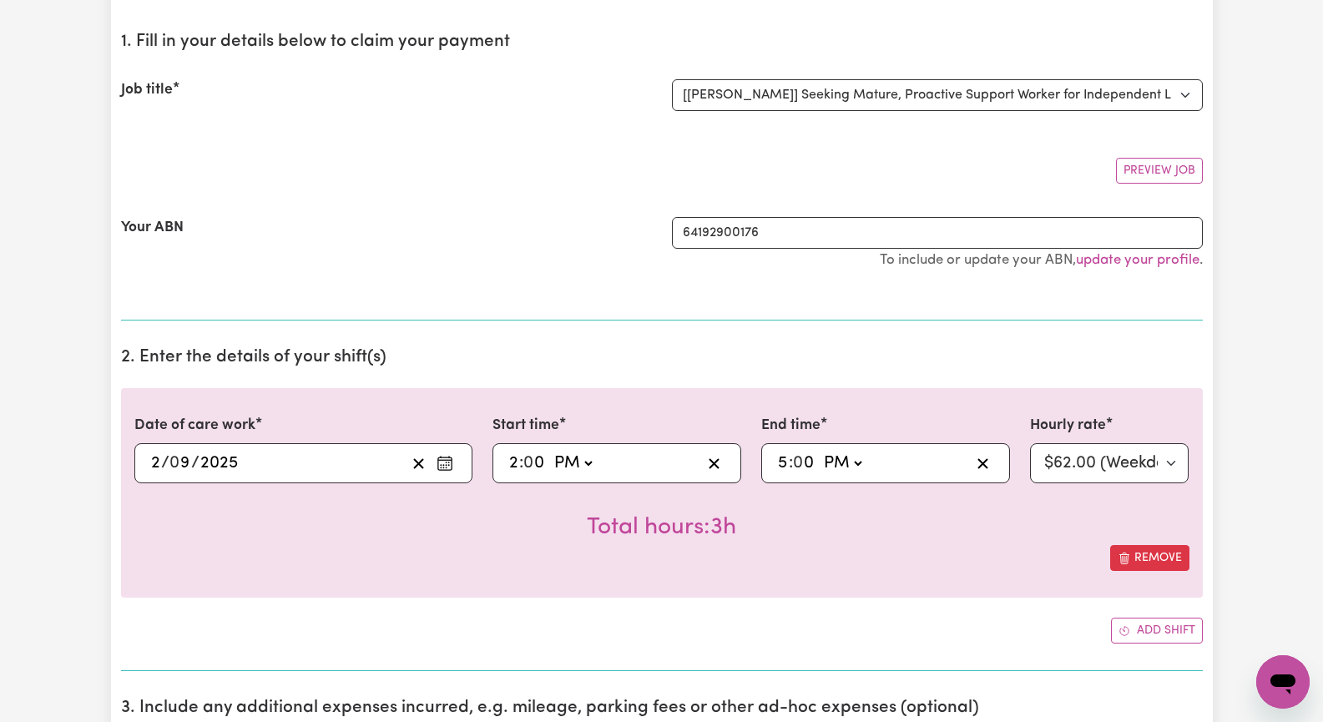
scroll to position [0, 0]
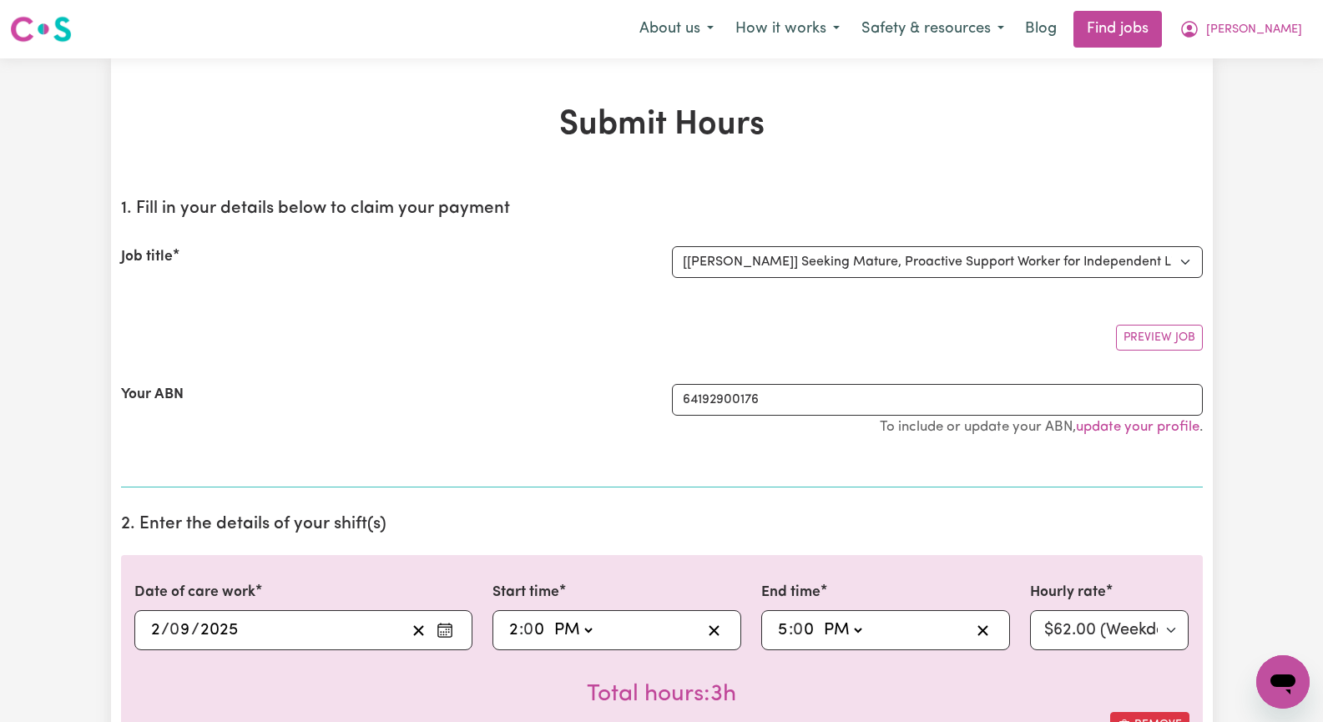
type textarea "We went to Aldi to buy groceries, did some meal prep, cooking, took [PERSON_NAM…"
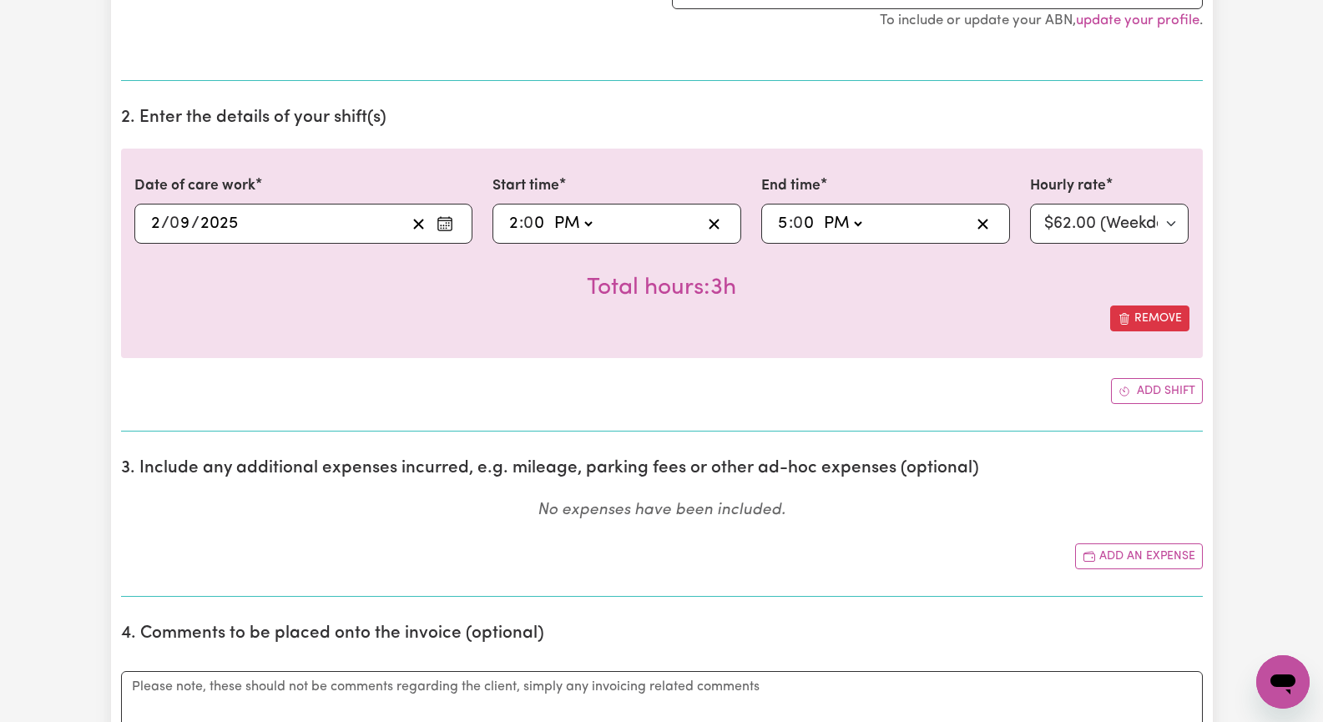
scroll to position [417, 0]
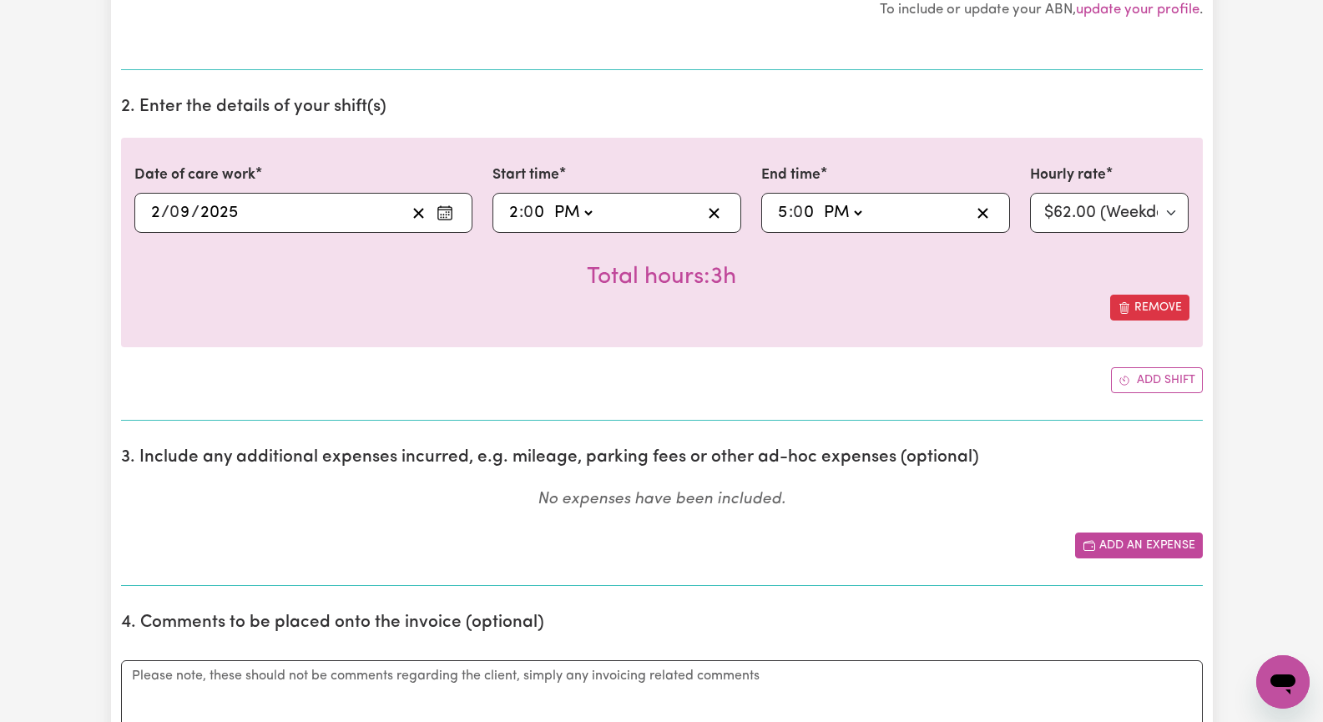
click at [1167, 545] on button "Add an expense" at bounding box center [1139, 545] width 128 height 26
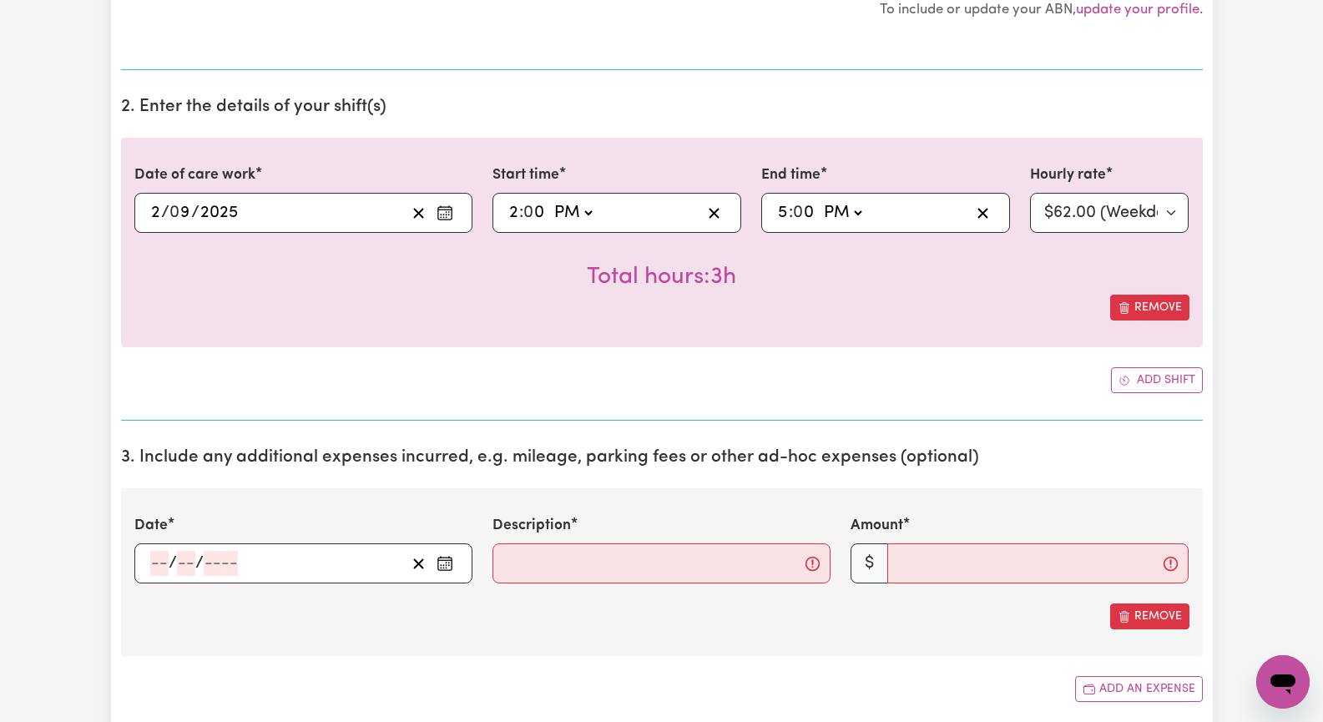
click at [442, 564] on icon "Enter the date of expense" at bounding box center [444, 563] width 17 height 17
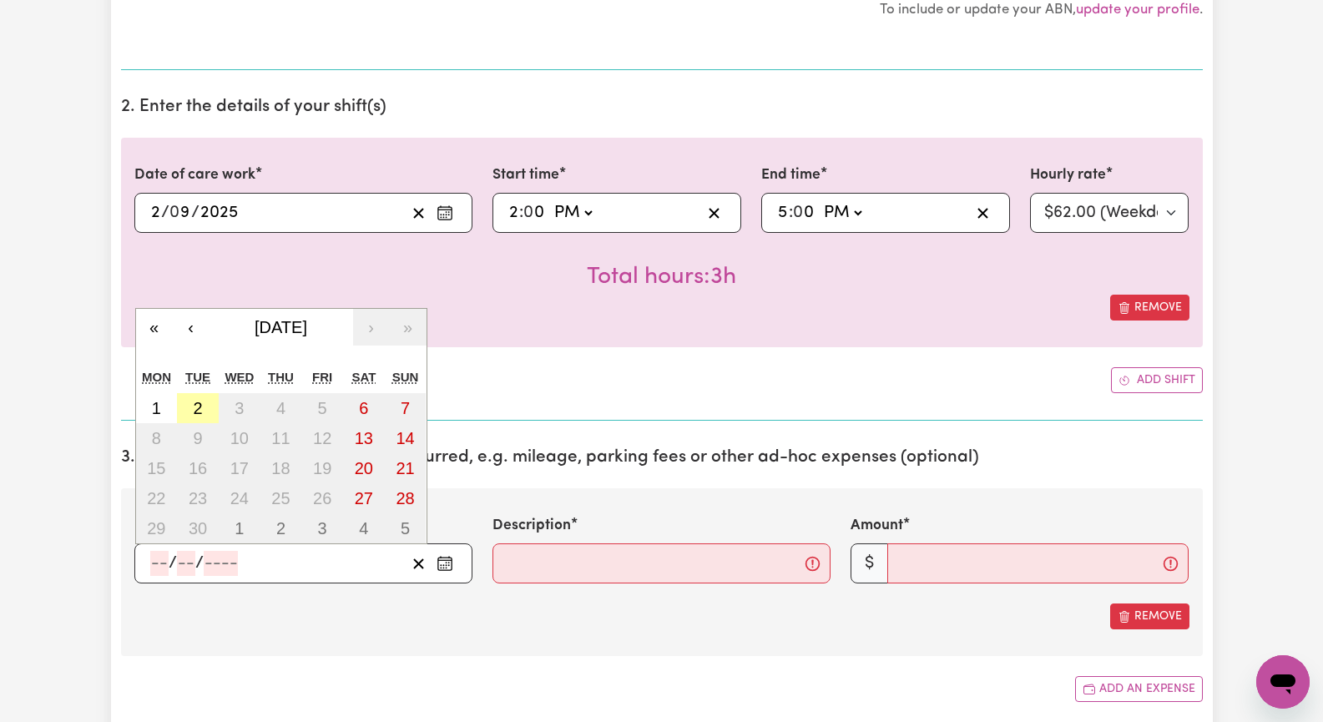
click at [194, 408] on abbr "2" at bounding box center [197, 408] width 9 height 18
type input "[DATE]"
type input "2"
type input "9"
type input "2025"
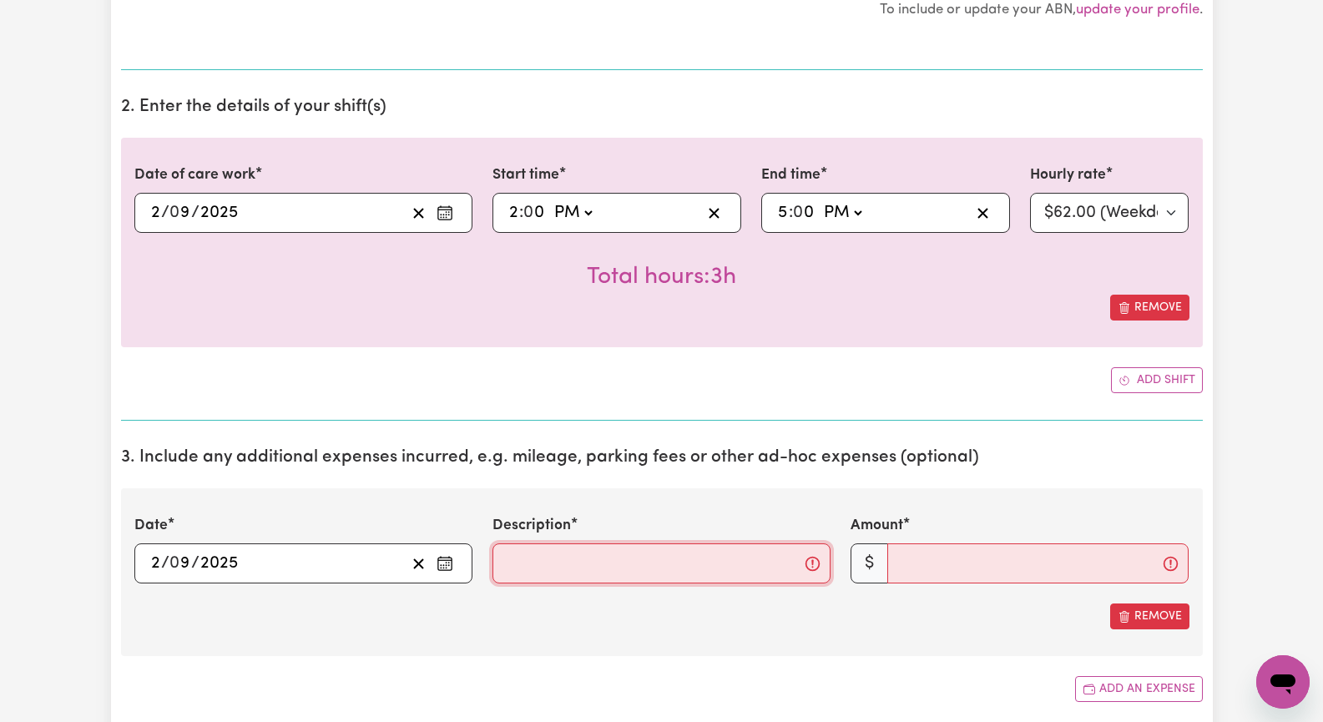
click at [529, 571] on input "Description" at bounding box center [661, 563] width 338 height 40
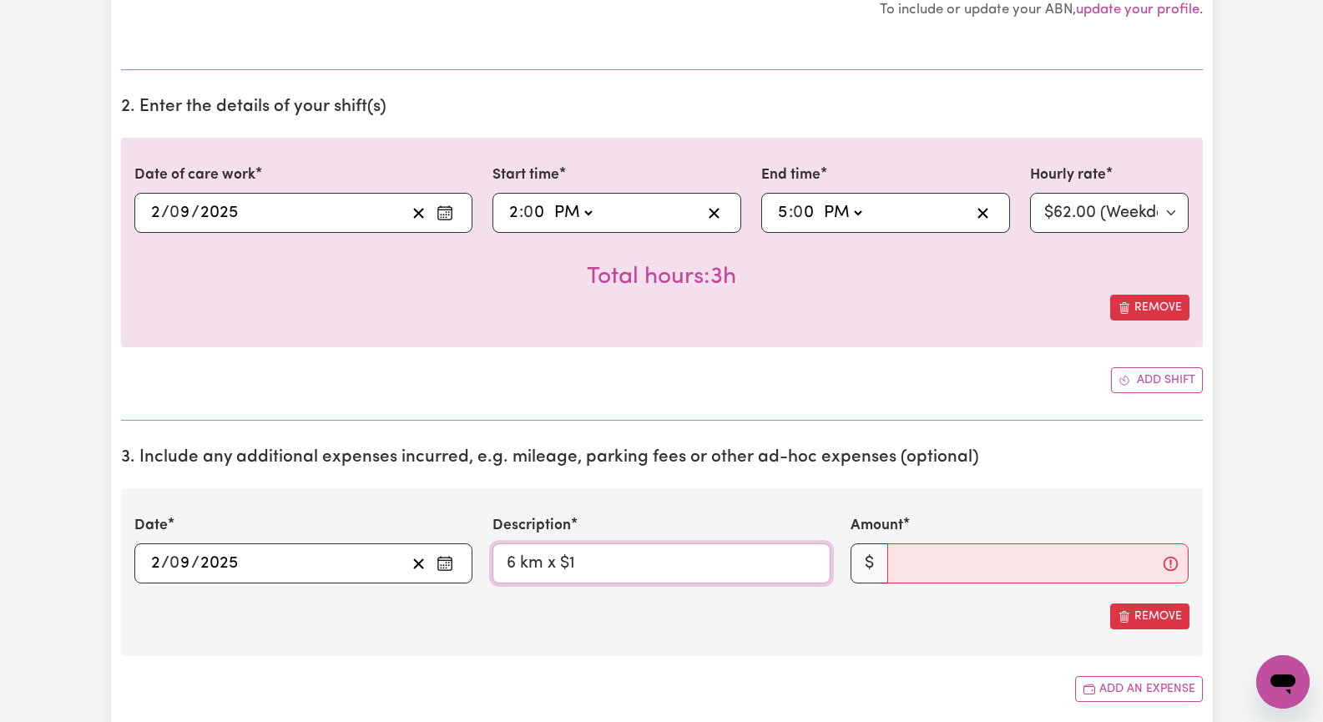
type input "6 km x $1"
click at [934, 564] on input "Amount" at bounding box center [1037, 563] width 301 height 40
type input "5"
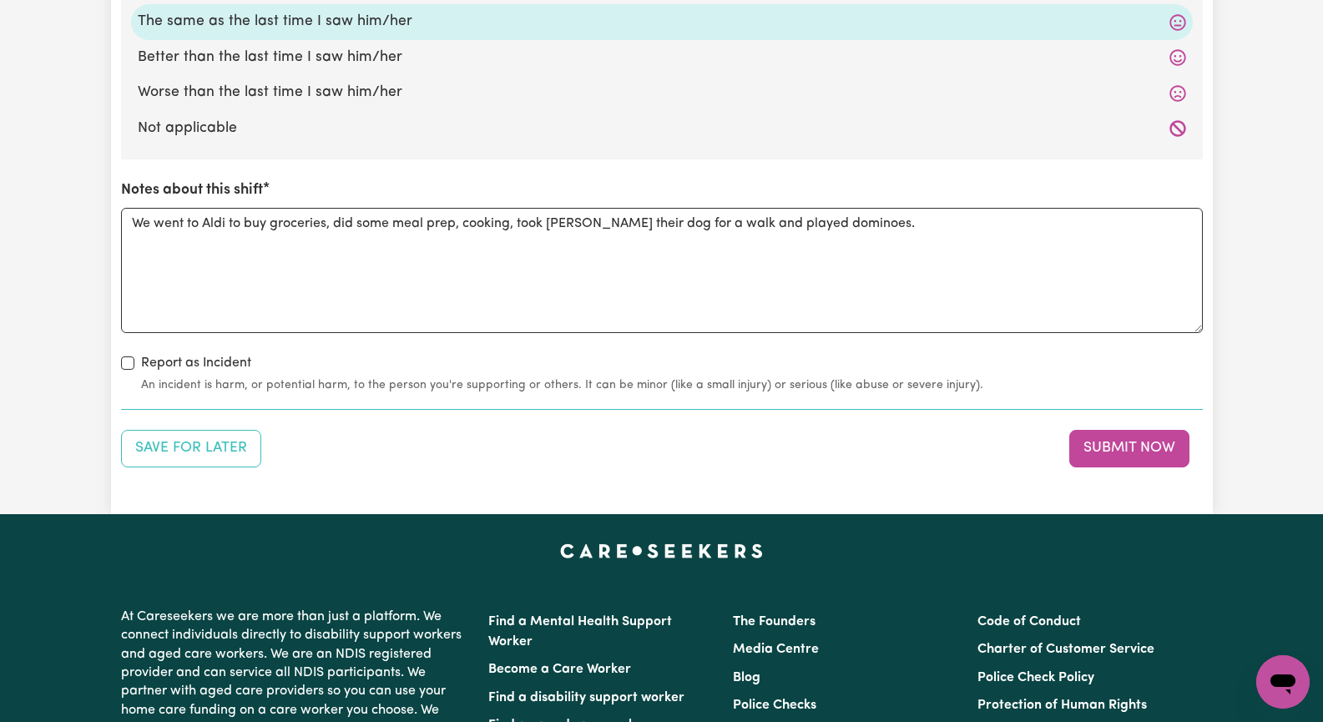
scroll to position [1919, 0]
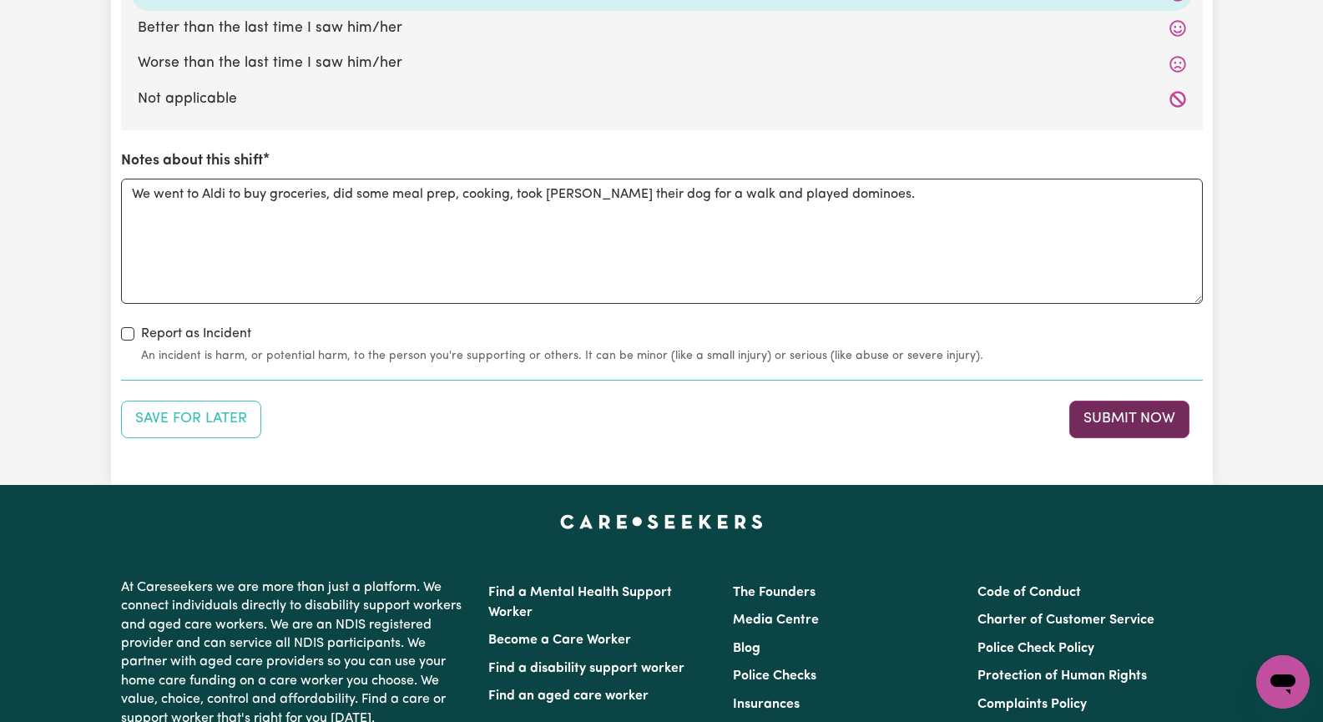
type input "6.0"
click at [1146, 415] on button "Submit Now" at bounding box center [1129, 419] width 120 height 37
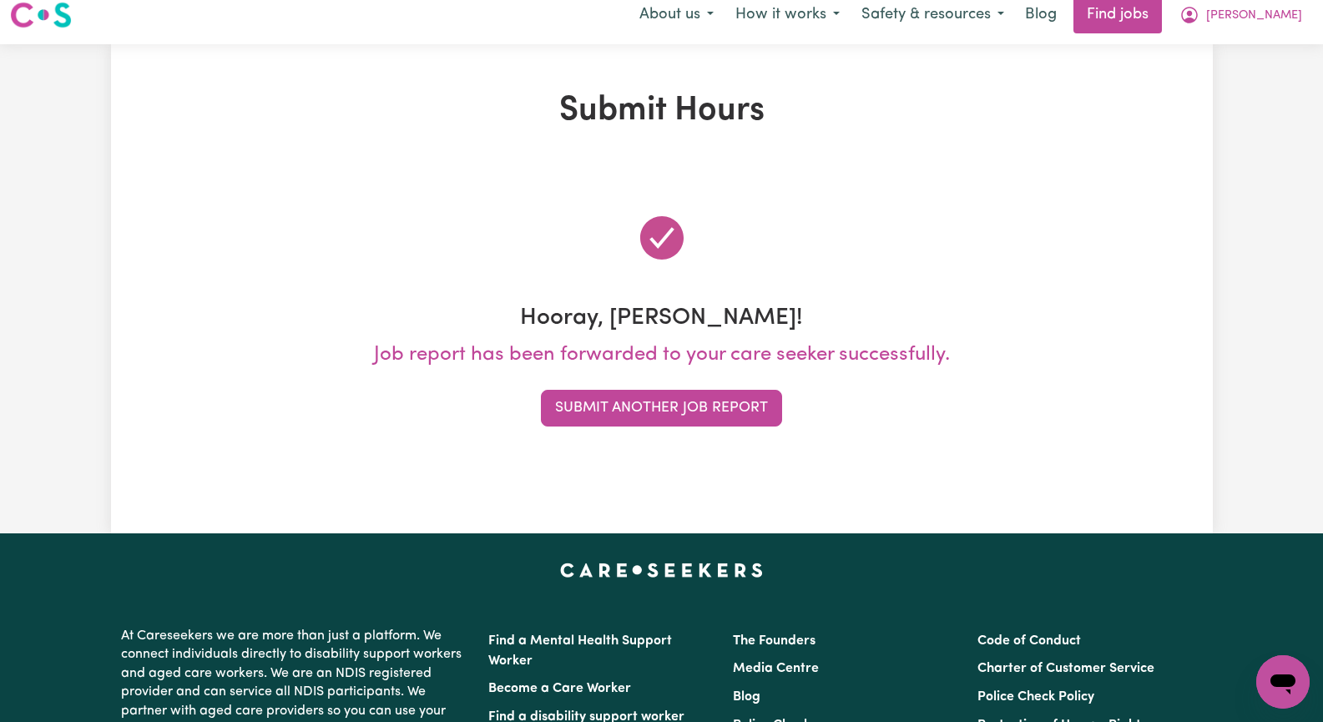
scroll to position [0, 0]
